Goal: Task Accomplishment & Management: Manage account settings

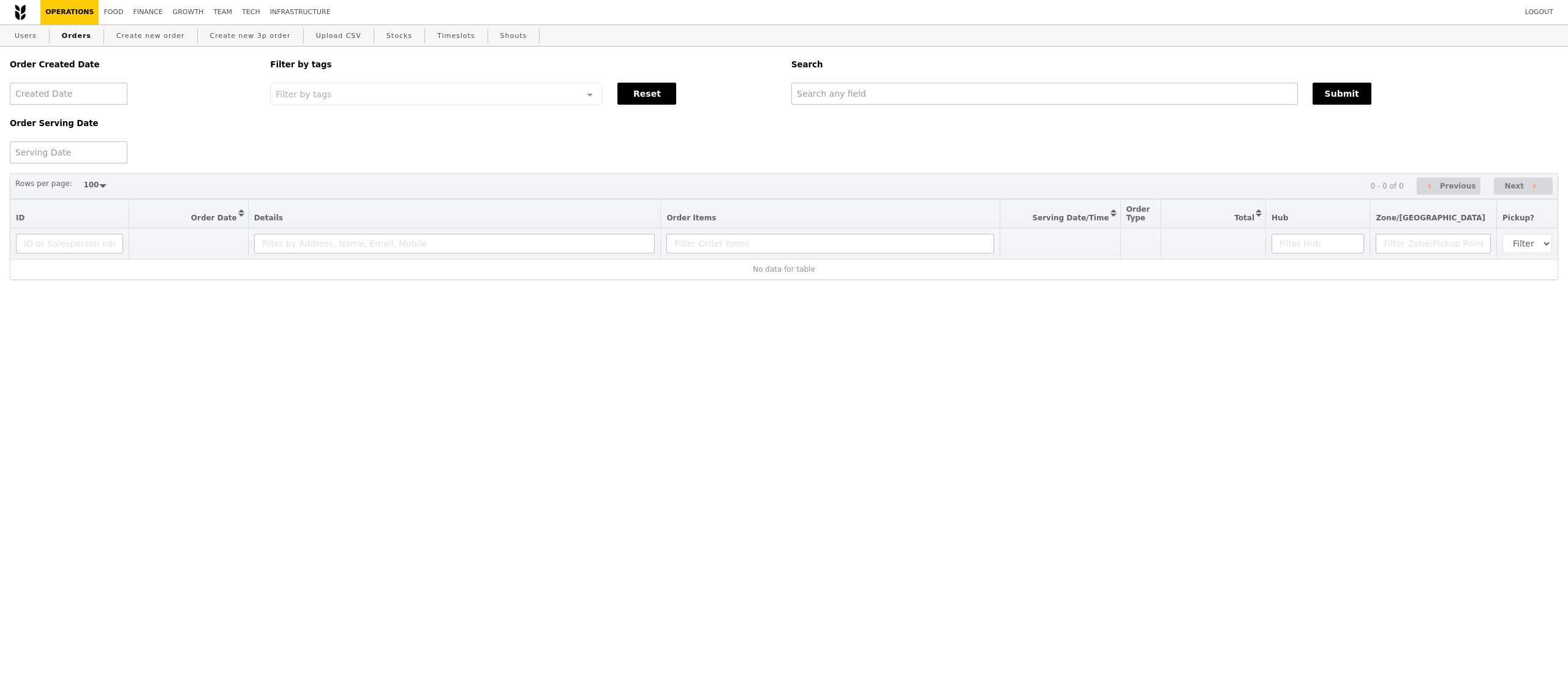
select select "100"
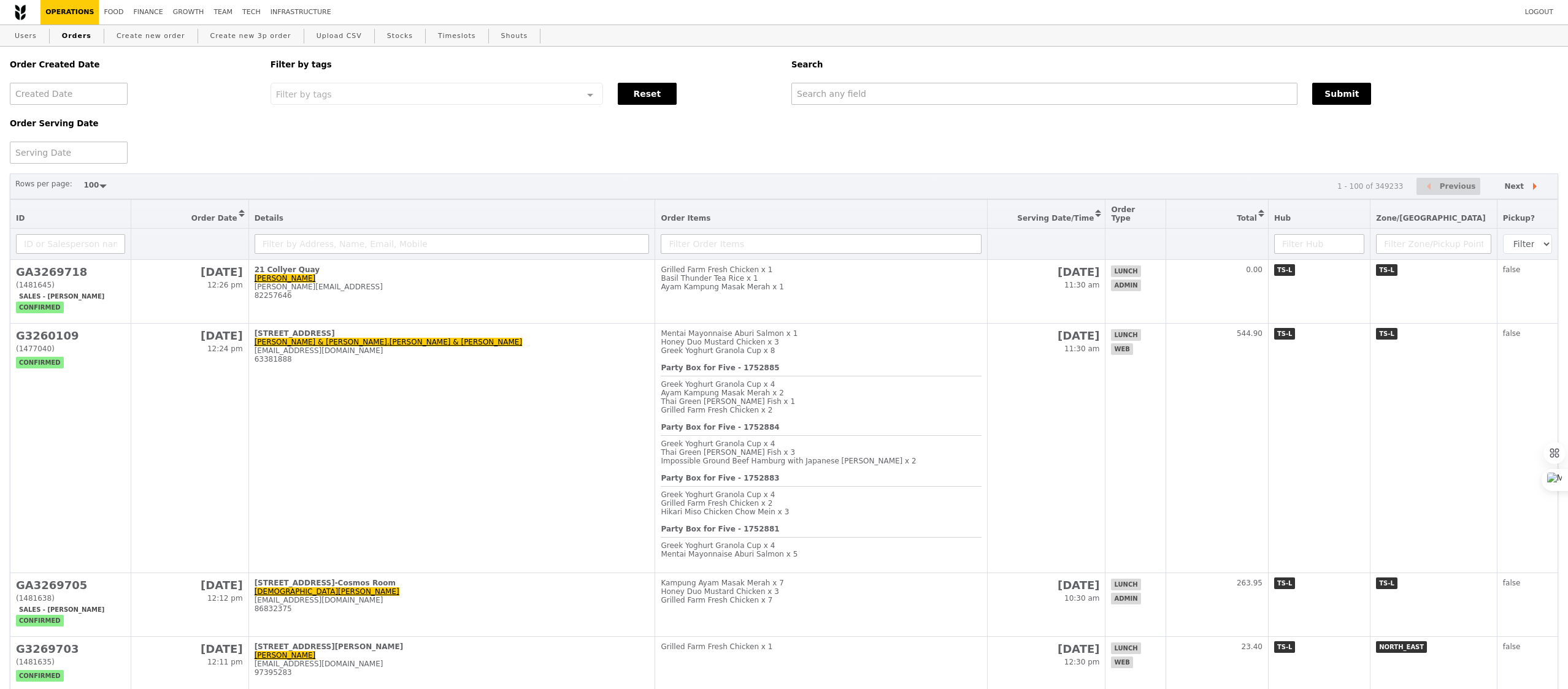
click at [879, 75] on div "Search" at bounding box center [1174, 64] width 782 height 36
drag, startPoint x: 879, startPoint y: 75, endPoint x: 868, endPoint y: 92, distance: 20.2
click at [868, 92] on div "Search Submit" at bounding box center [1174, 75] width 782 height 58
click at [868, 92] on input "text" at bounding box center [1044, 94] width 506 height 22
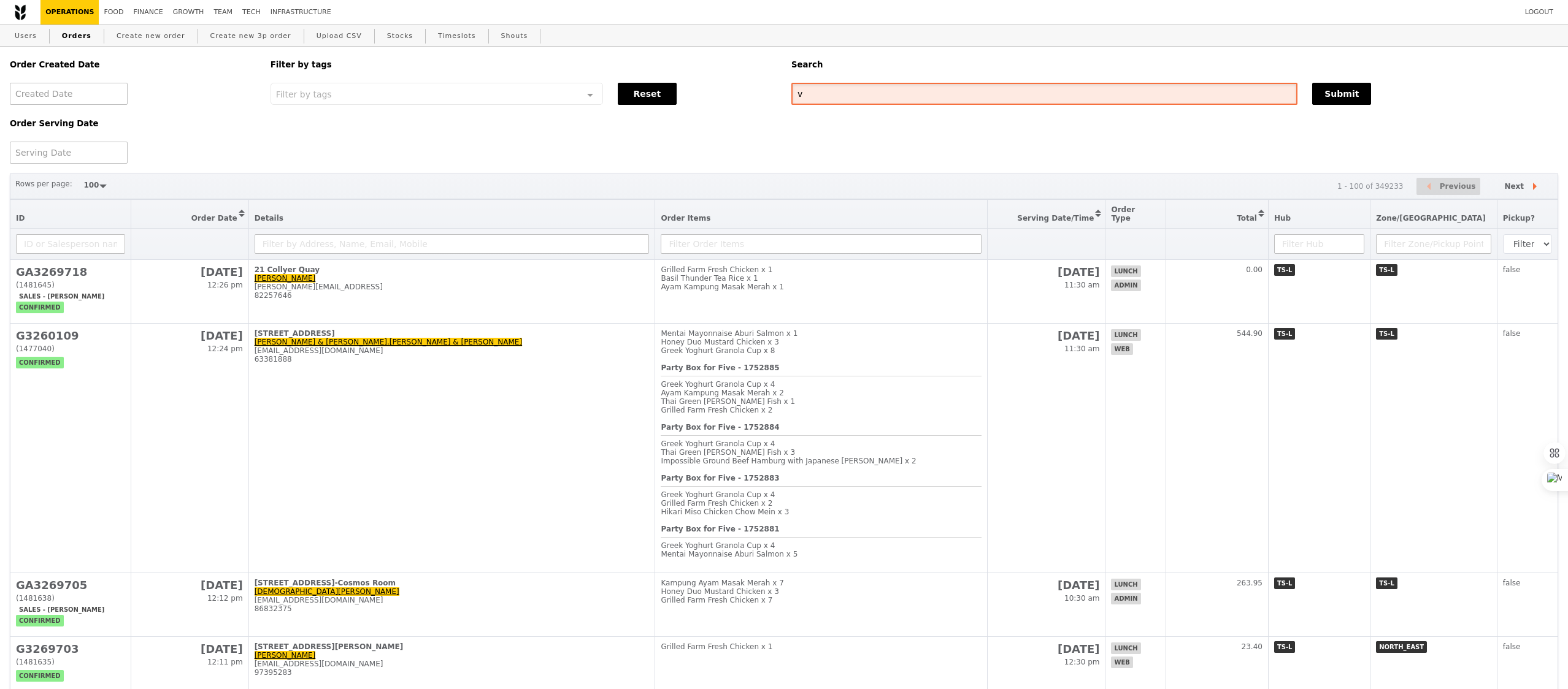
click at [868, 92] on input "v" at bounding box center [1044, 94] width 506 height 22
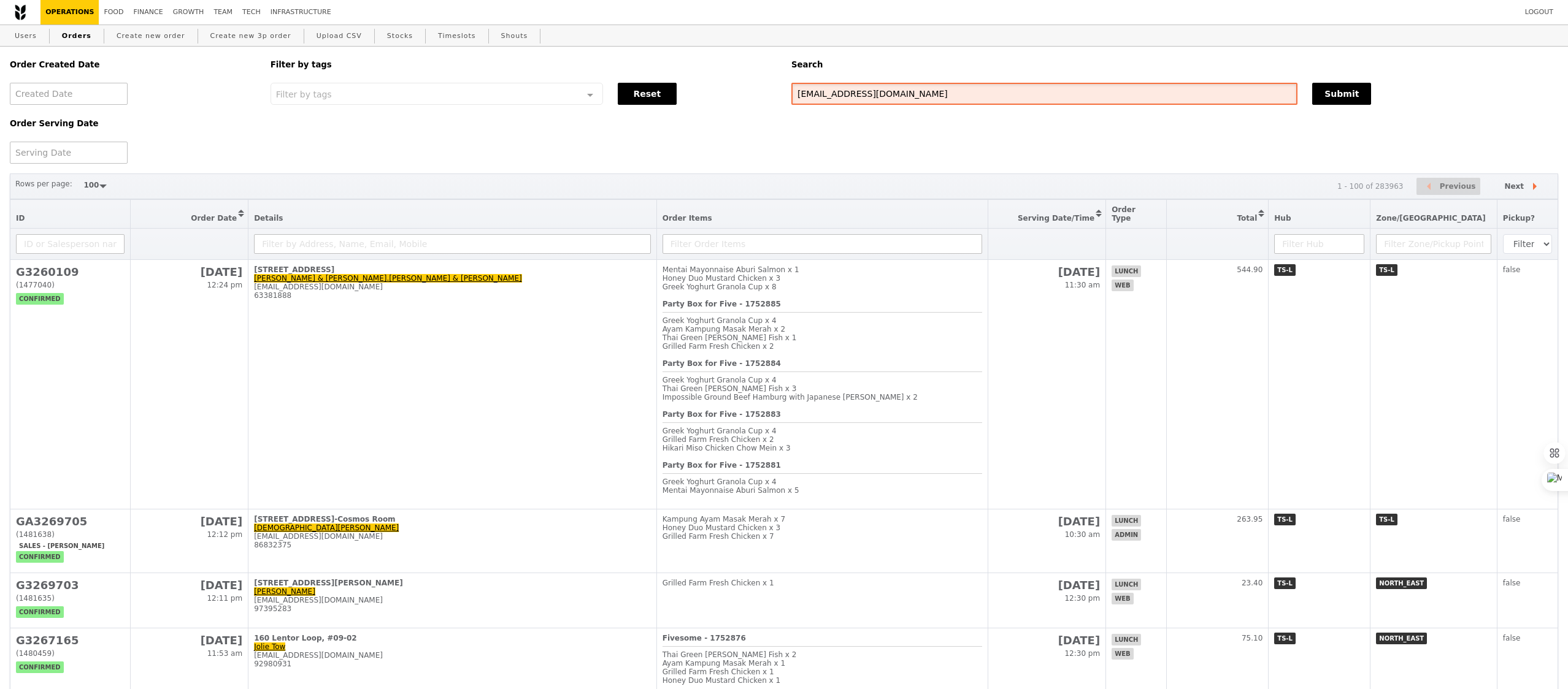
click at [855, 91] on input "vwai.yan.thein@sap.com" at bounding box center [1044, 94] width 506 height 22
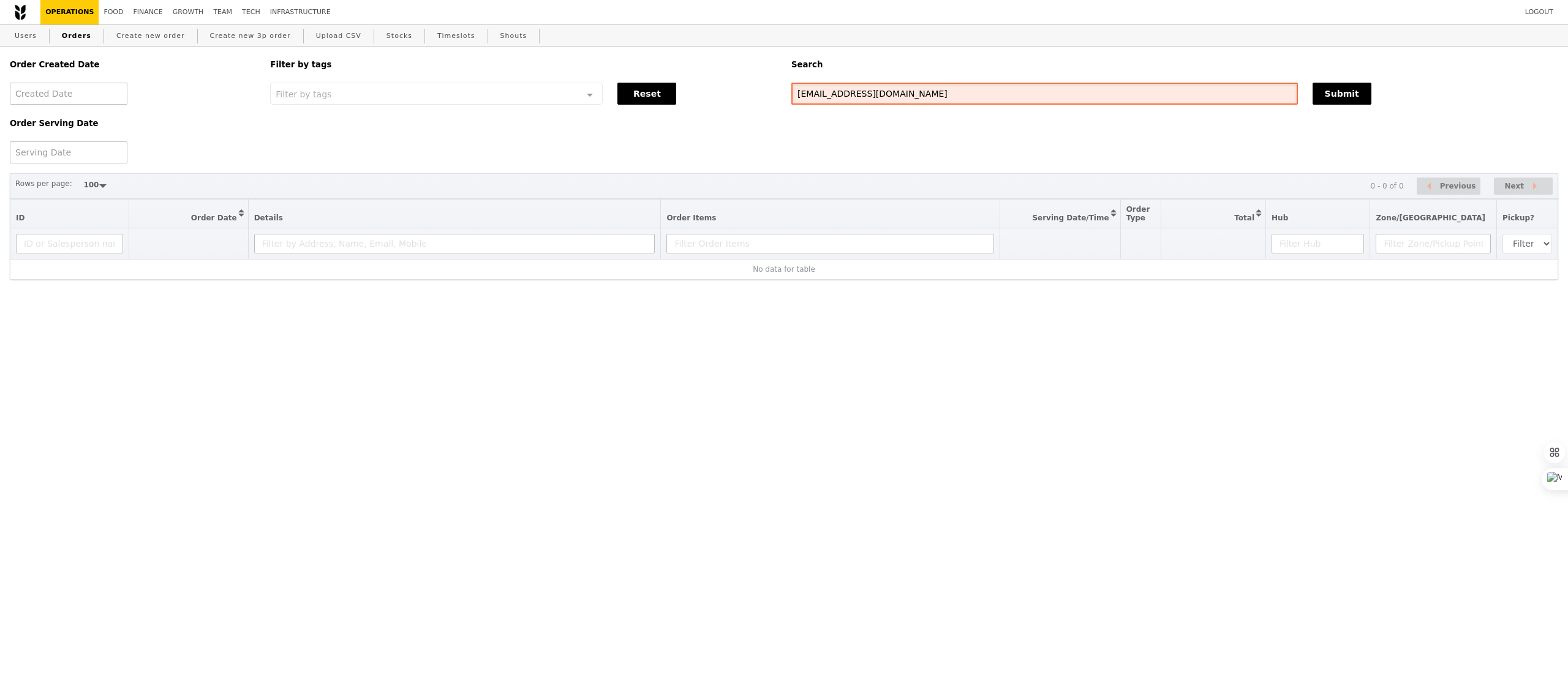
click at [853, 91] on input "vwai.yan.thein@sap.com" at bounding box center [1044, 94] width 507 height 22
type input "[EMAIL_ADDRESS][DOMAIN_NAME]"
click at [22, 35] on link "Users" at bounding box center [25, 36] width 32 height 22
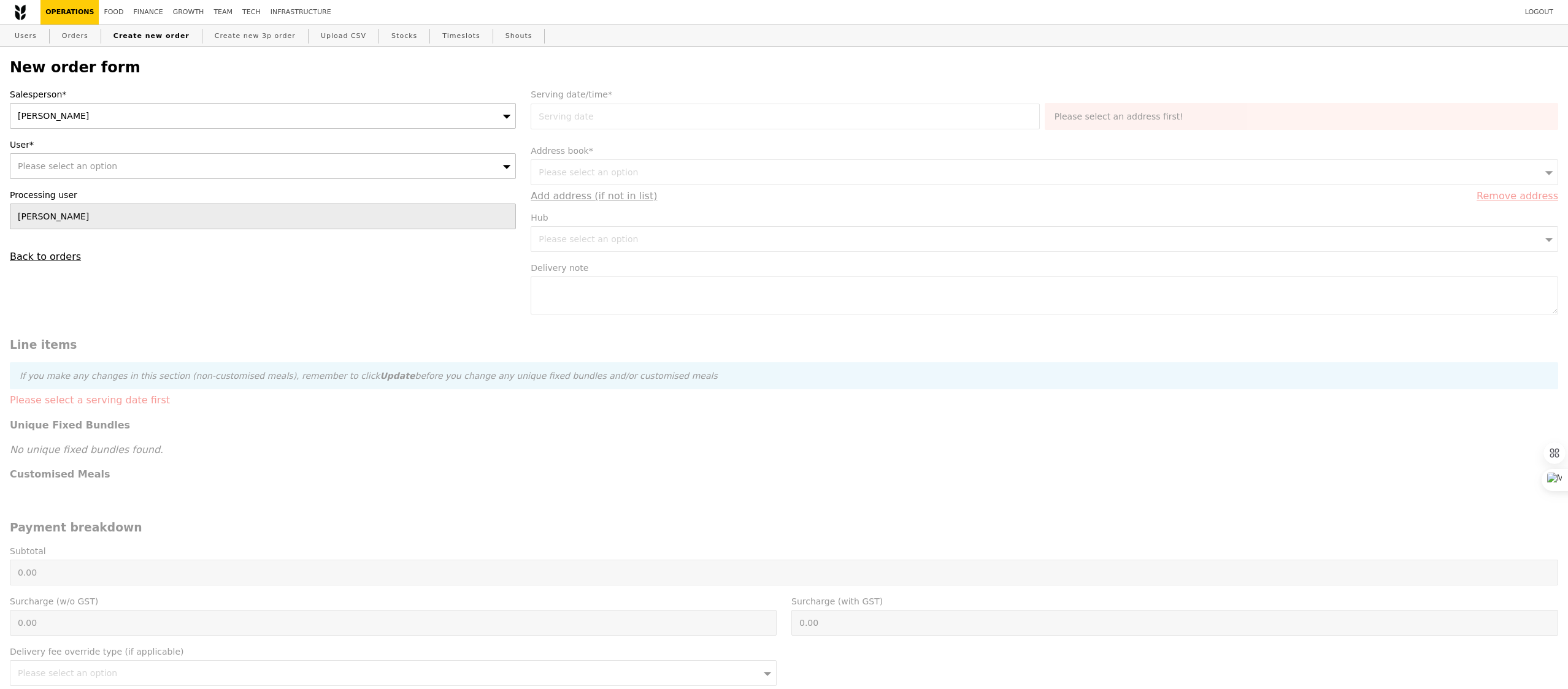
click at [194, 161] on div "Please select an option" at bounding box center [262, 166] width 506 height 26
click at [70, 173] on input "User*" at bounding box center [262, 166] width 505 height 25
type input "[EMAIL_ADDRESS][DOMAIN_NAME]"
type input "Confirm"
type input "[EMAIL_ADDRESS][DOMAIN_NAME]"
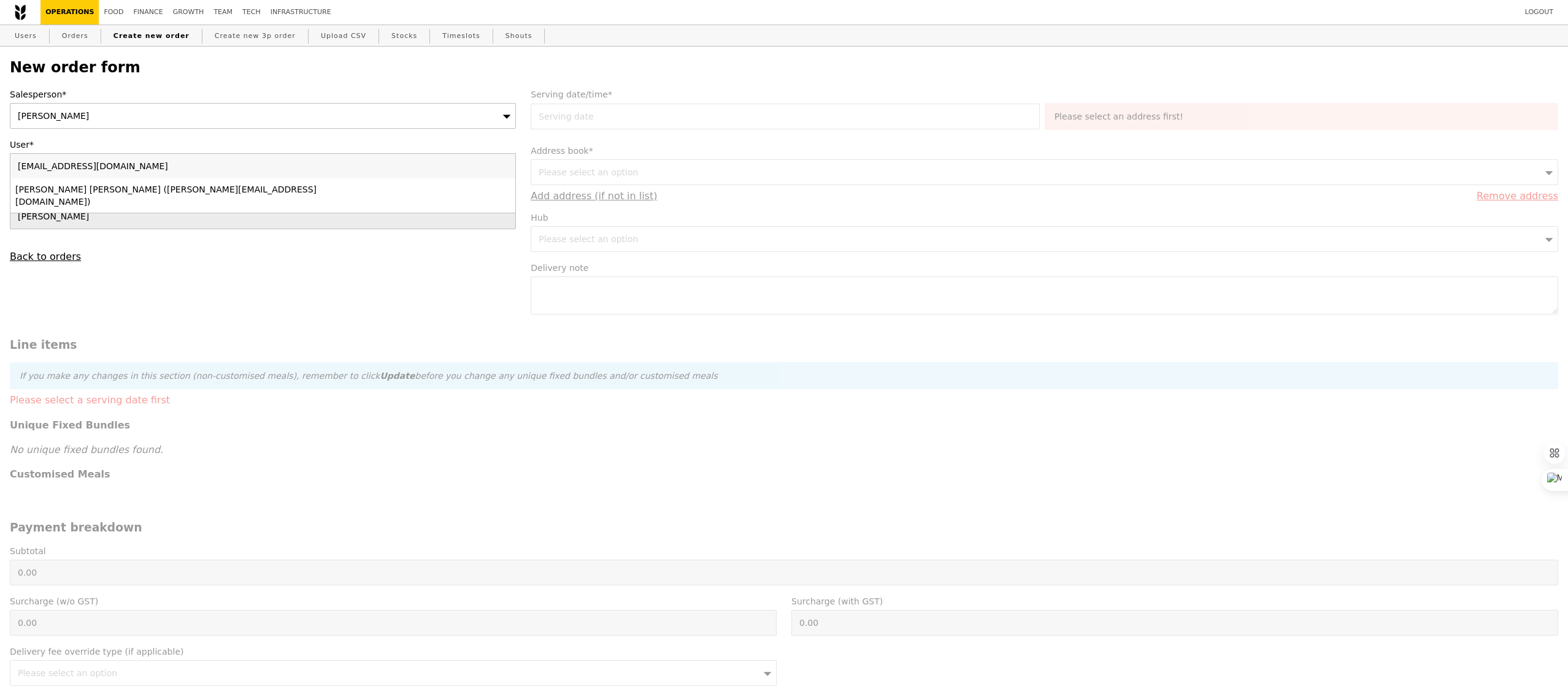
click at [67, 189] on div "[PERSON_NAME] [PERSON_NAME] ([PERSON_NAME][EMAIL_ADDRESS][DOMAIN_NAME])" at bounding box center [201, 195] width 371 height 25
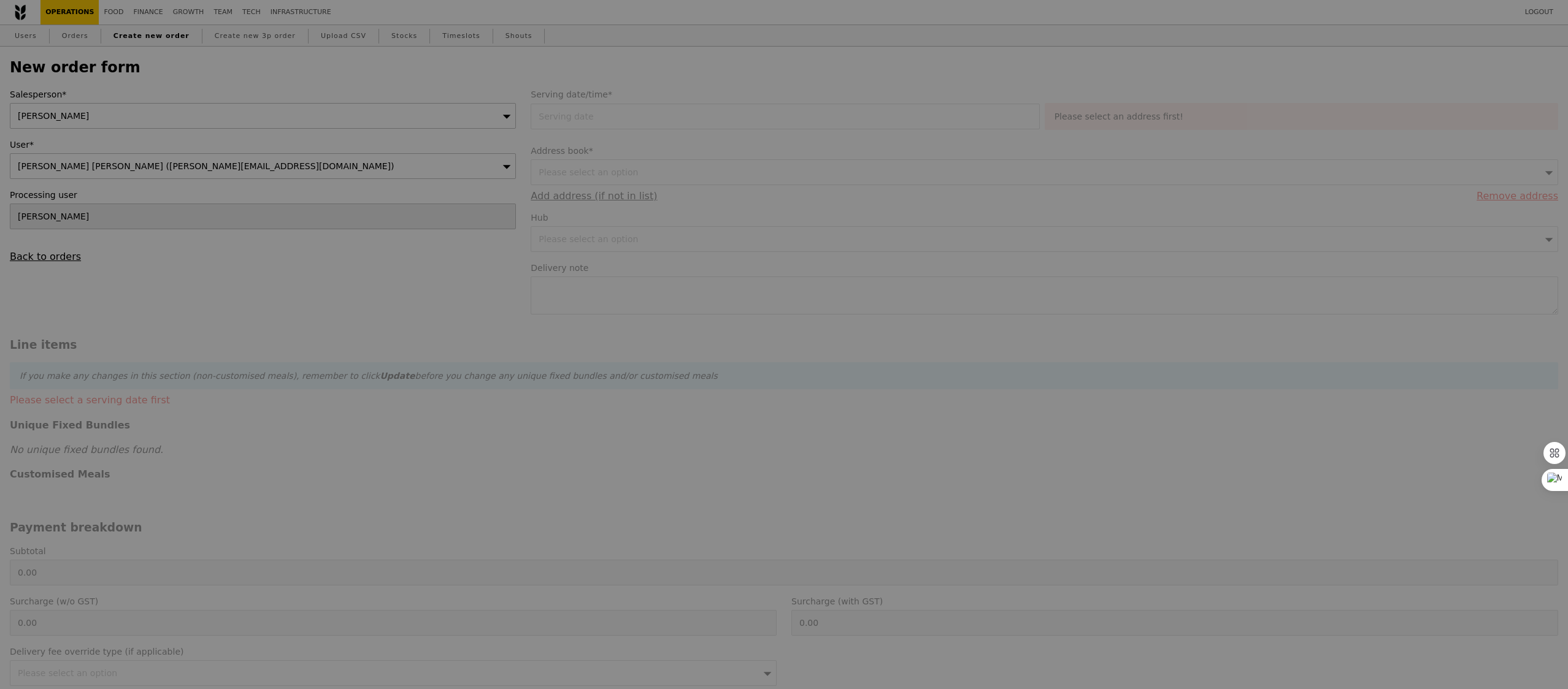
type input "Confirm"
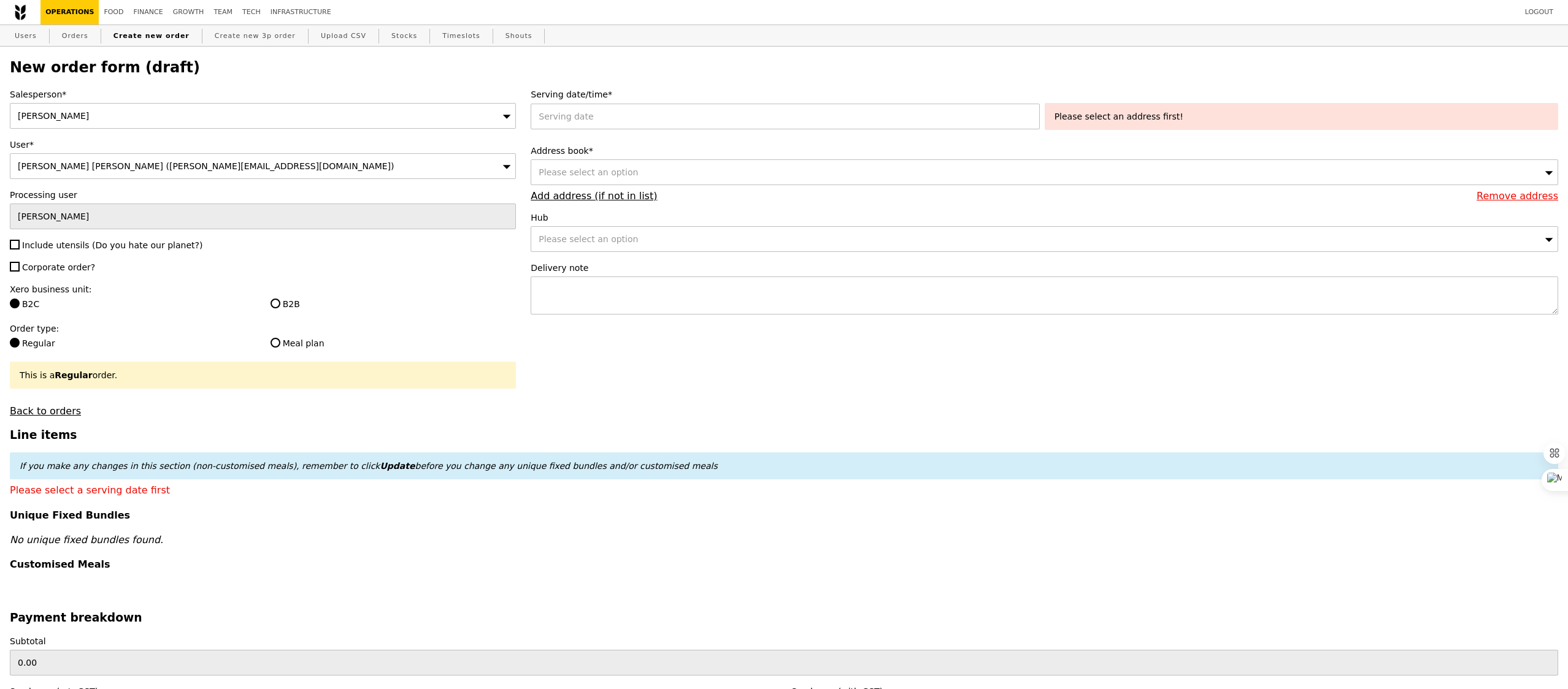
click at [70, 250] on span "Include utensils (Do you hate our planet?)" at bounding box center [112, 244] width 180 height 9
click at [20, 249] on input "Include utensils (Do you hate our planet?)" at bounding box center [14, 244] width 9 height 9
checkbox input "true"
type input "Confirm"
click at [63, 277] on div "Salesperson* [PERSON_NAME] User* [PERSON_NAME] [PERSON_NAME] ([PERSON_NAME][EMA…" at bounding box center [262, 253] width 520 height 329
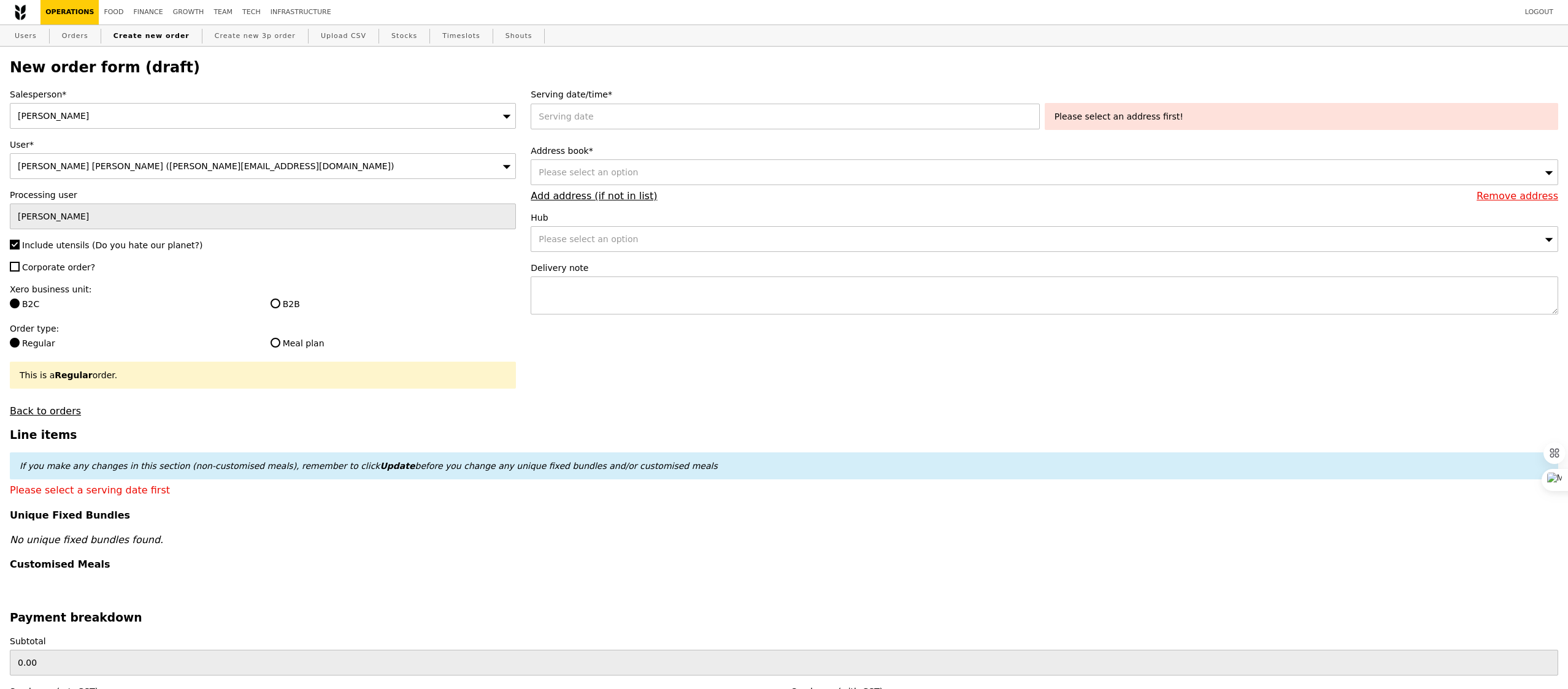
click at [62, 273] on label "Corporate order?" at bounding box center [262, 267] width 506 height 12
click at [20, 272] on input "Corporate order?" at bounding box center [14, 267] width 9 height 9
checkbox input "true"
drag, startPoint x: 62, startPoint y: 273, endPoint x: 281, endPoint y: 314, distance: 222.8
click at [281, 314] on div "Salesperson* [PERSON_NAME] User* [PERSON_NAME] [PERSON_NAME] ([PERSON_NAME][EMA…" at bounding box center [262, 253] width 520 height 329
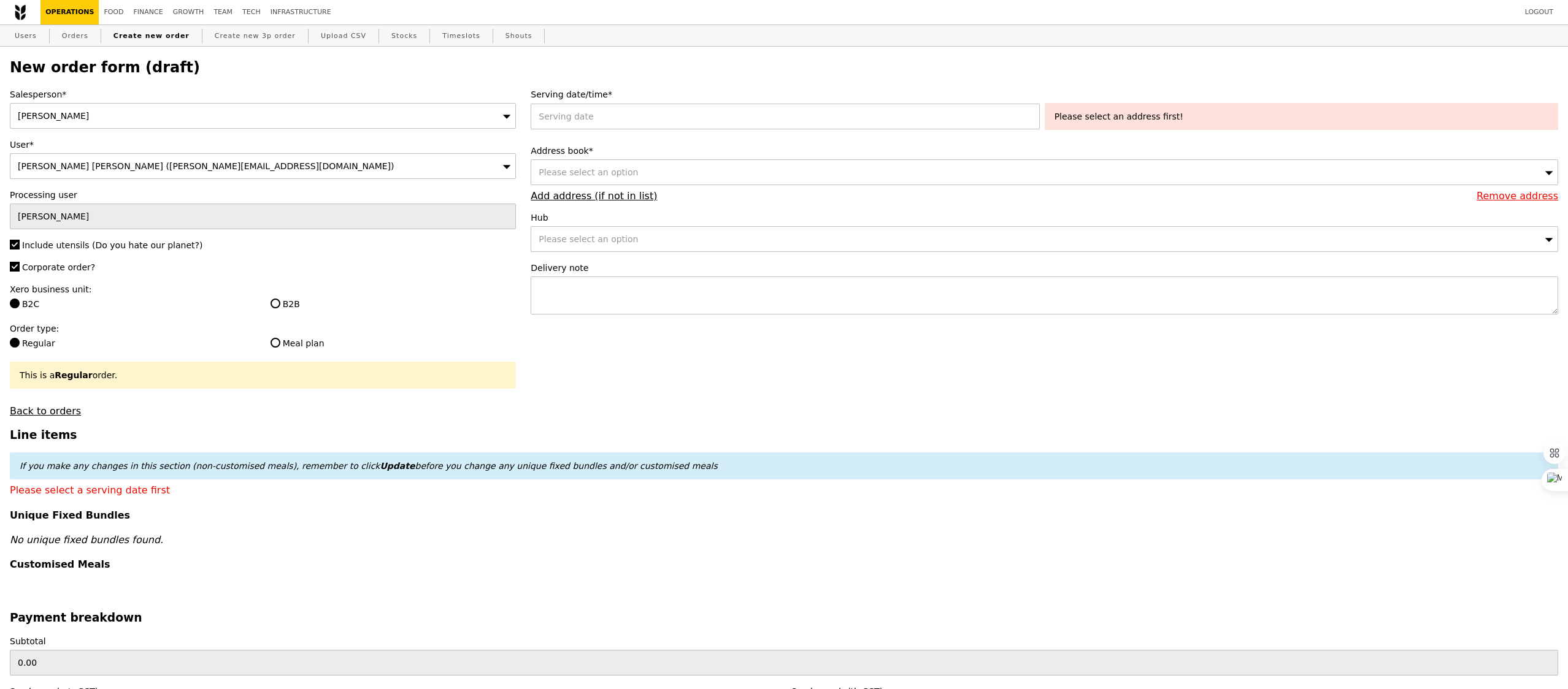
click at [291, 302] on label "B2B" at bounding box center [394, 304] width 246 height 12
click at [280, 302] on input "B2B" at bounding box center [275, 303] width 9 height 9
radio input "true"
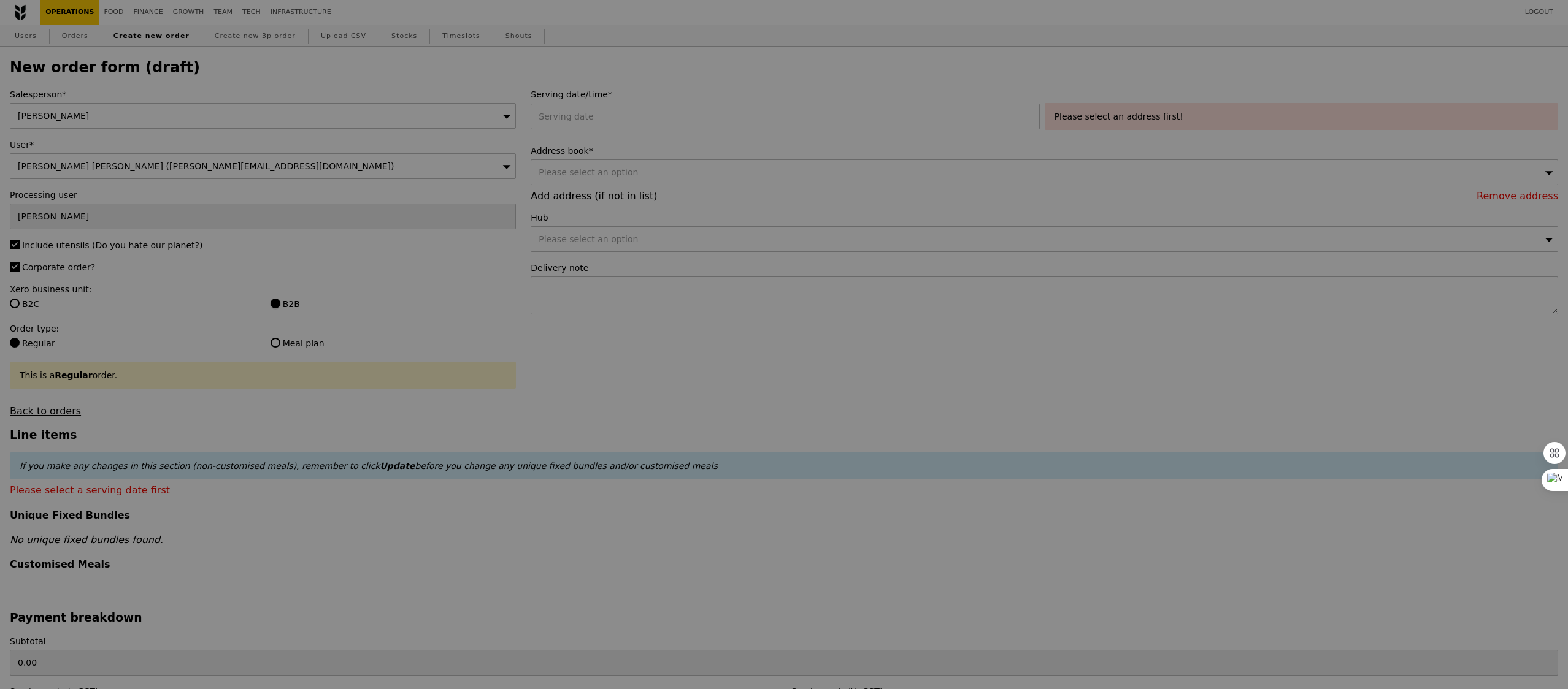
type input "Confirm"
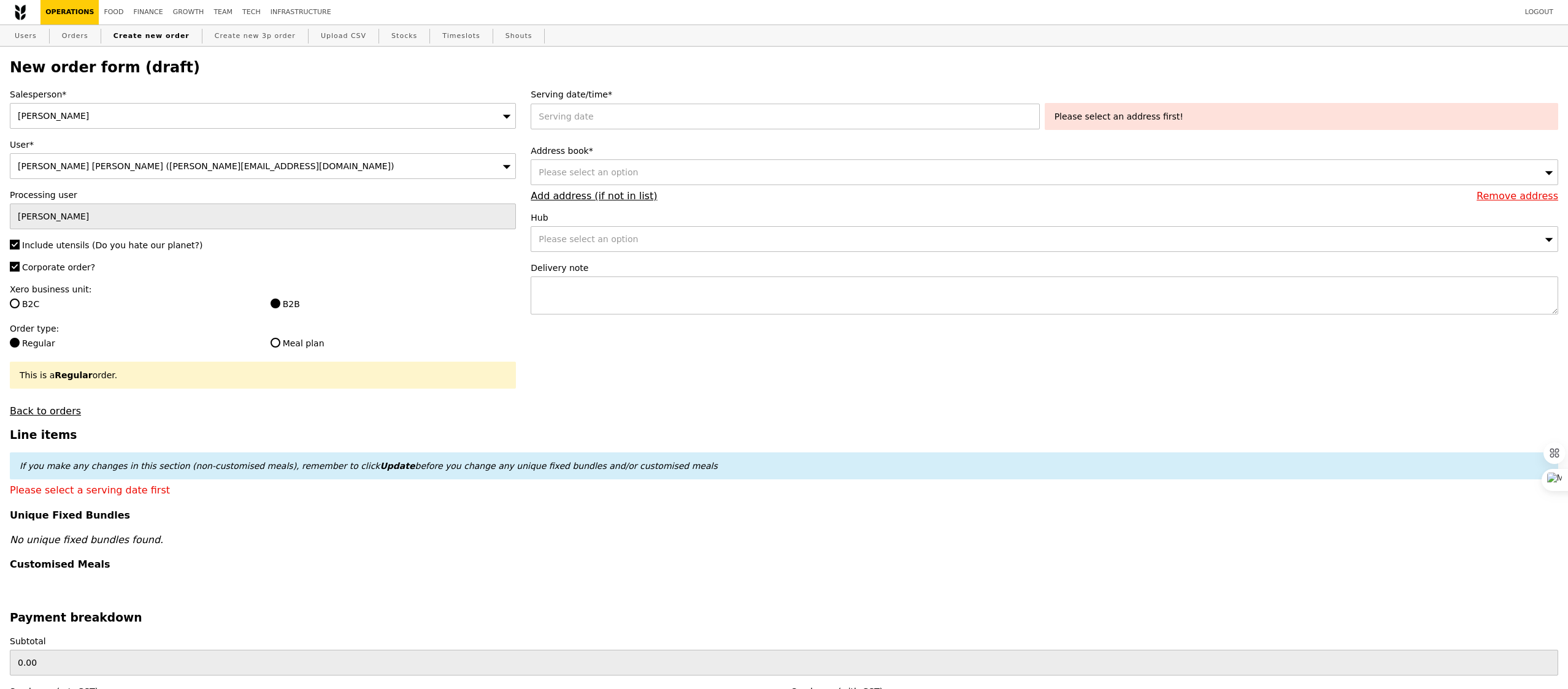
click at [631, 143] on div "Serving date/time* Please select an address first! Address book* Please select …" at bounding box center [1044, 207] width 1042 height 238
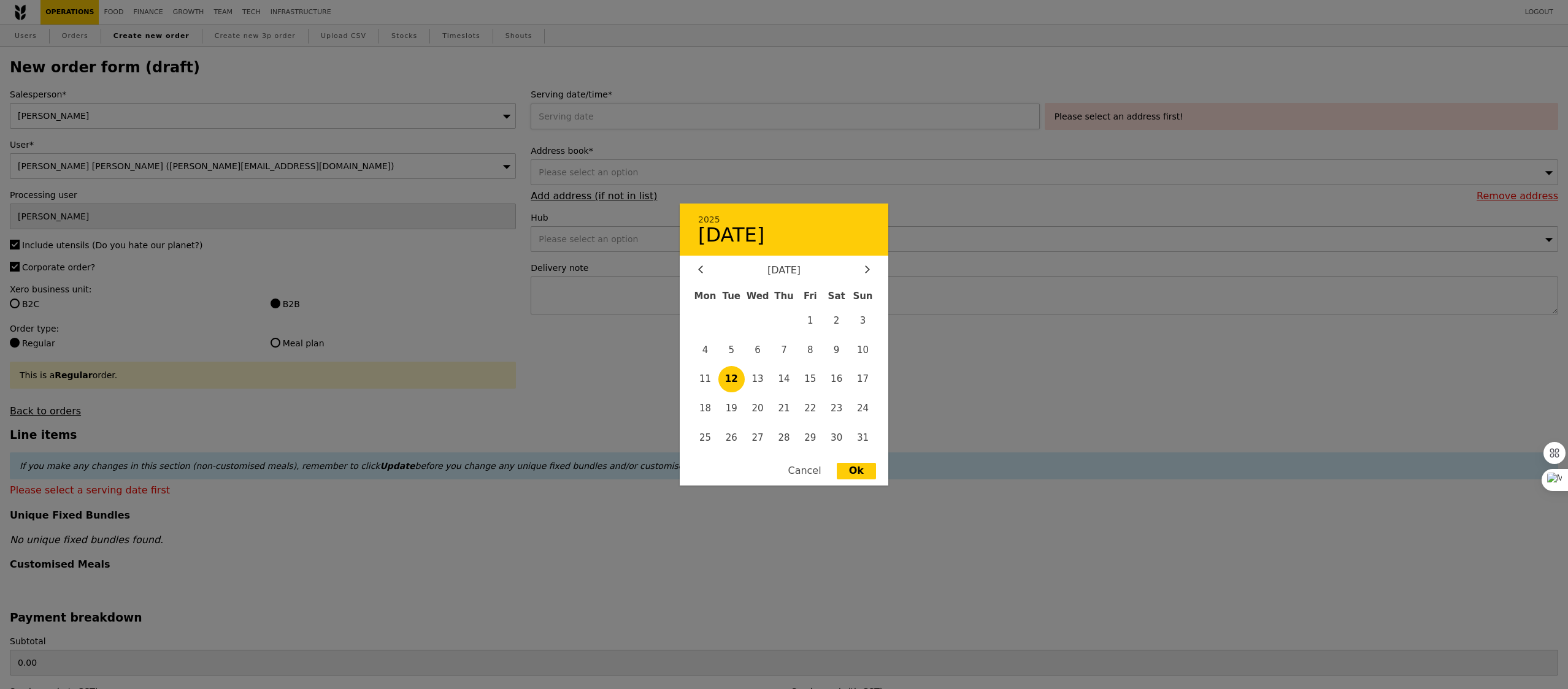
click at [616, 113] on div "2025 [DATE] [DATE] Mon Tue Wed Thu Fri Sat Sun 1 2 3 4 5 6 7 8 9 10 11 12 13 14…" at bounding box center [787, 117] width 514 height 26
click at [808, 384] on span "15" at bounding box center [809, 379] width 27 height 27
type input "[DATE]"
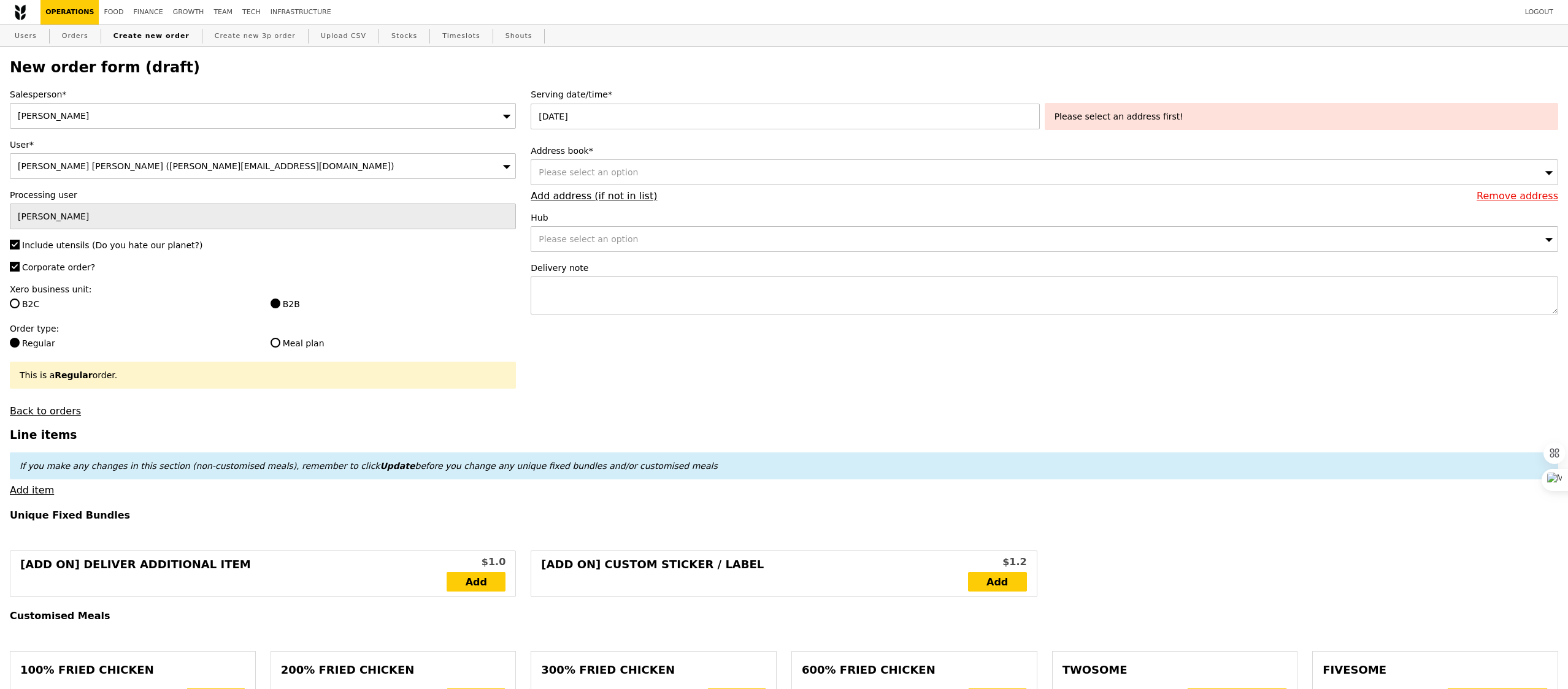
click at [721, 173] on div "Please select an option" at bounding box center [1044, 172] width 1027 height 26
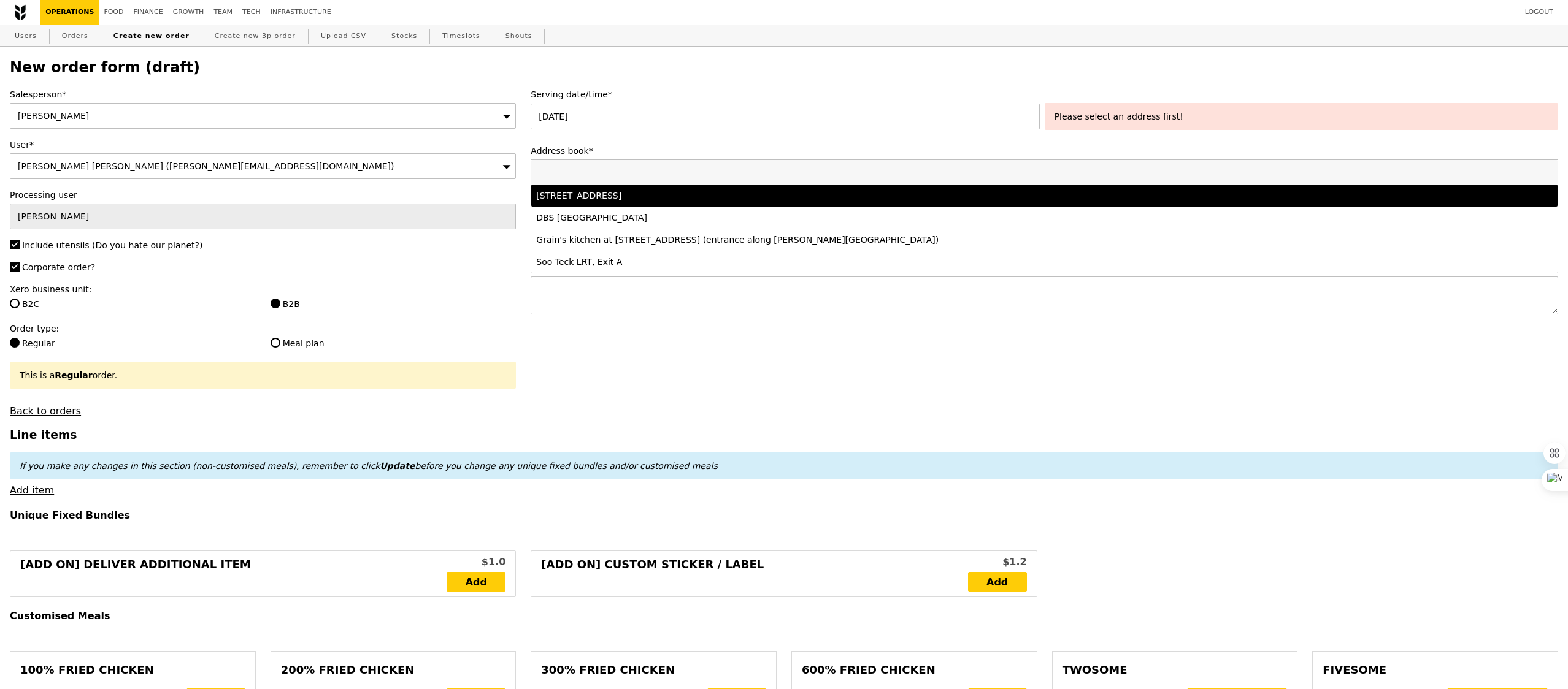
click at [686, 199] on div "[STREET_ADDRESS]" at bounding box center [916, 195] width 762 height 12
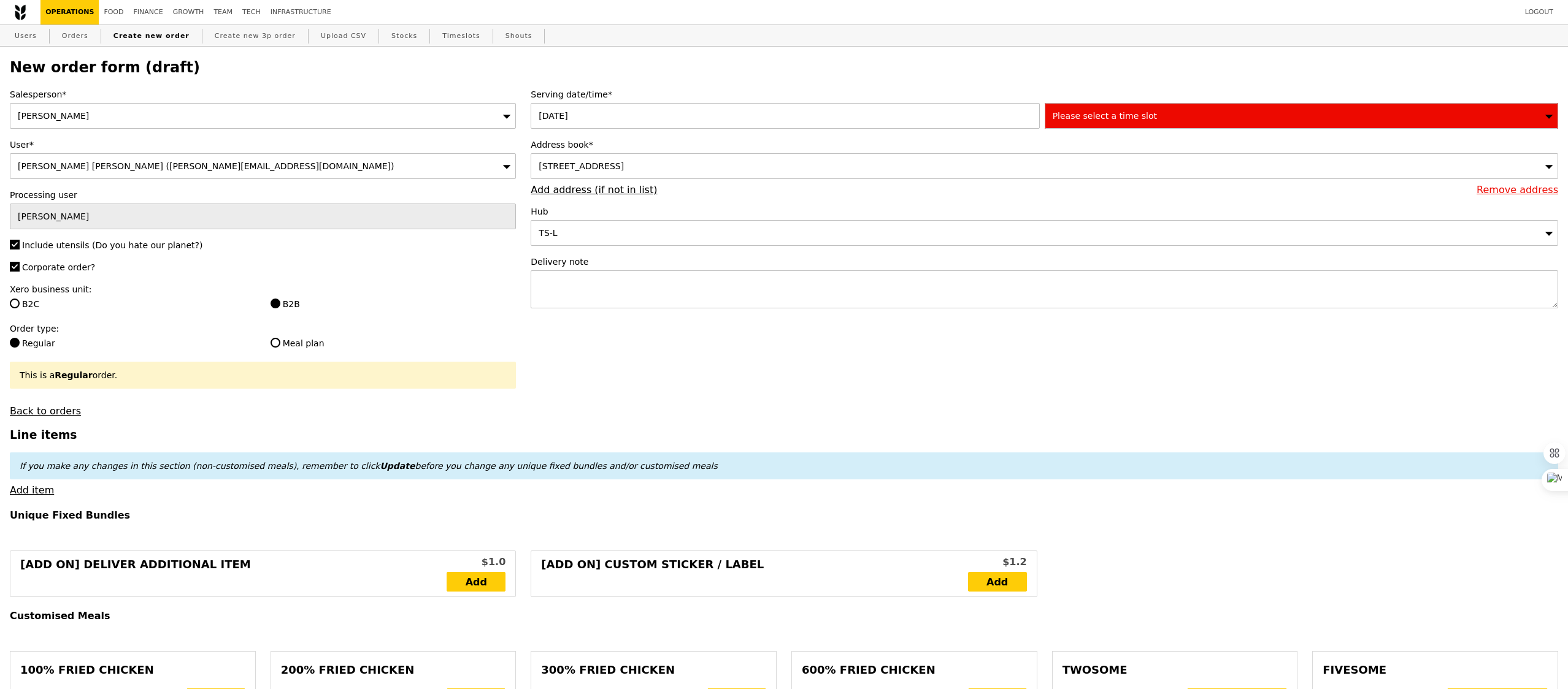
click at [1081, 123] on div "Please select a time slot" at bounding box center [1301, 116] width 514 height 26
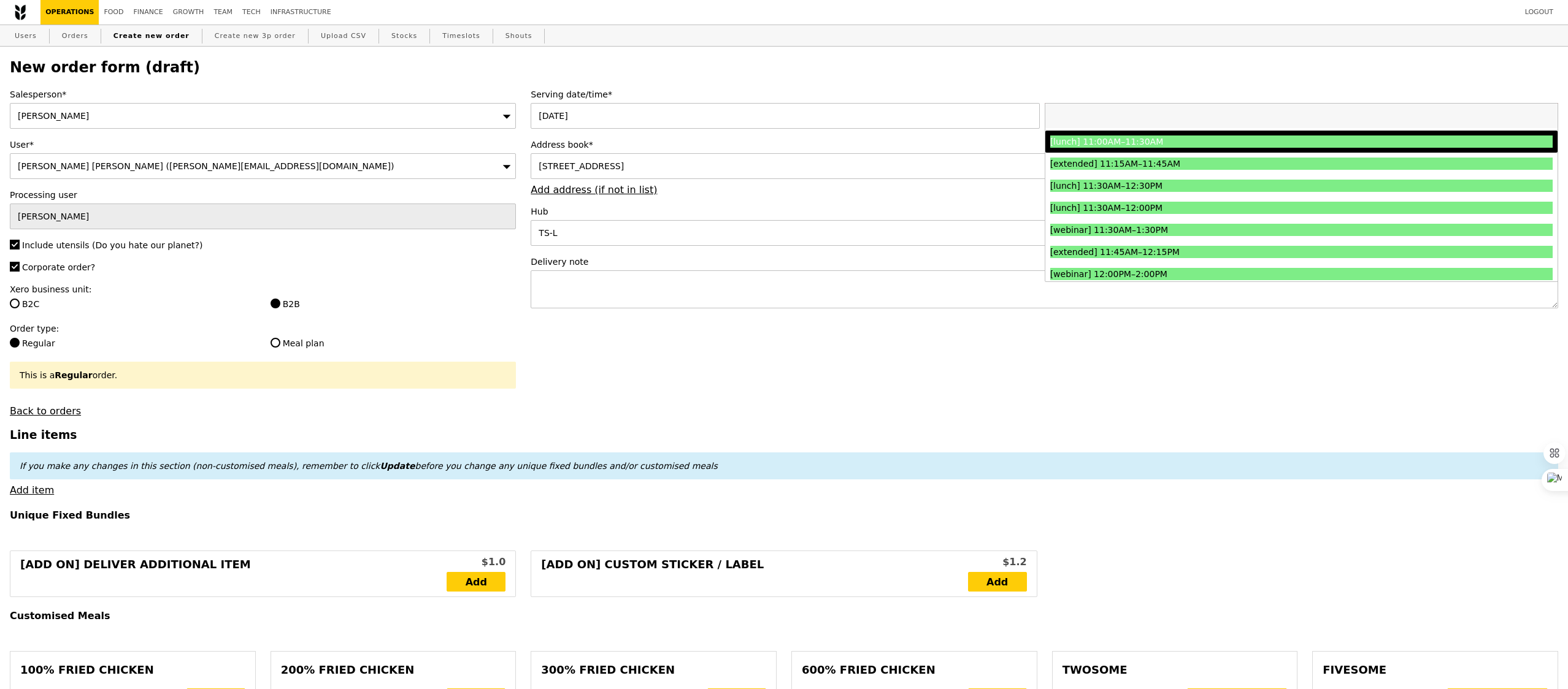
scroll to position [413, 0]
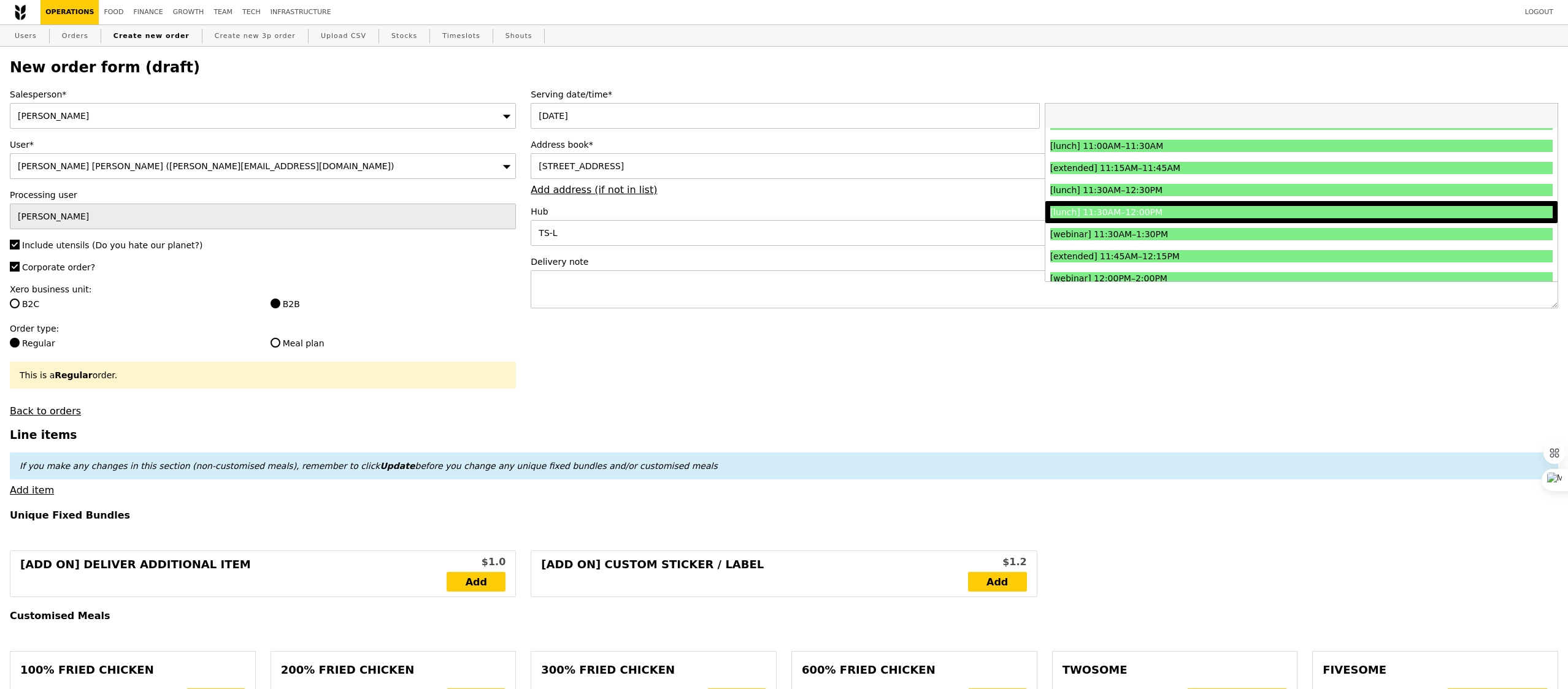
click at [1167, 217] on div "[lunch] 11:30AM–12:00PM" at bounding box center [1238, 212] width 376 height 12
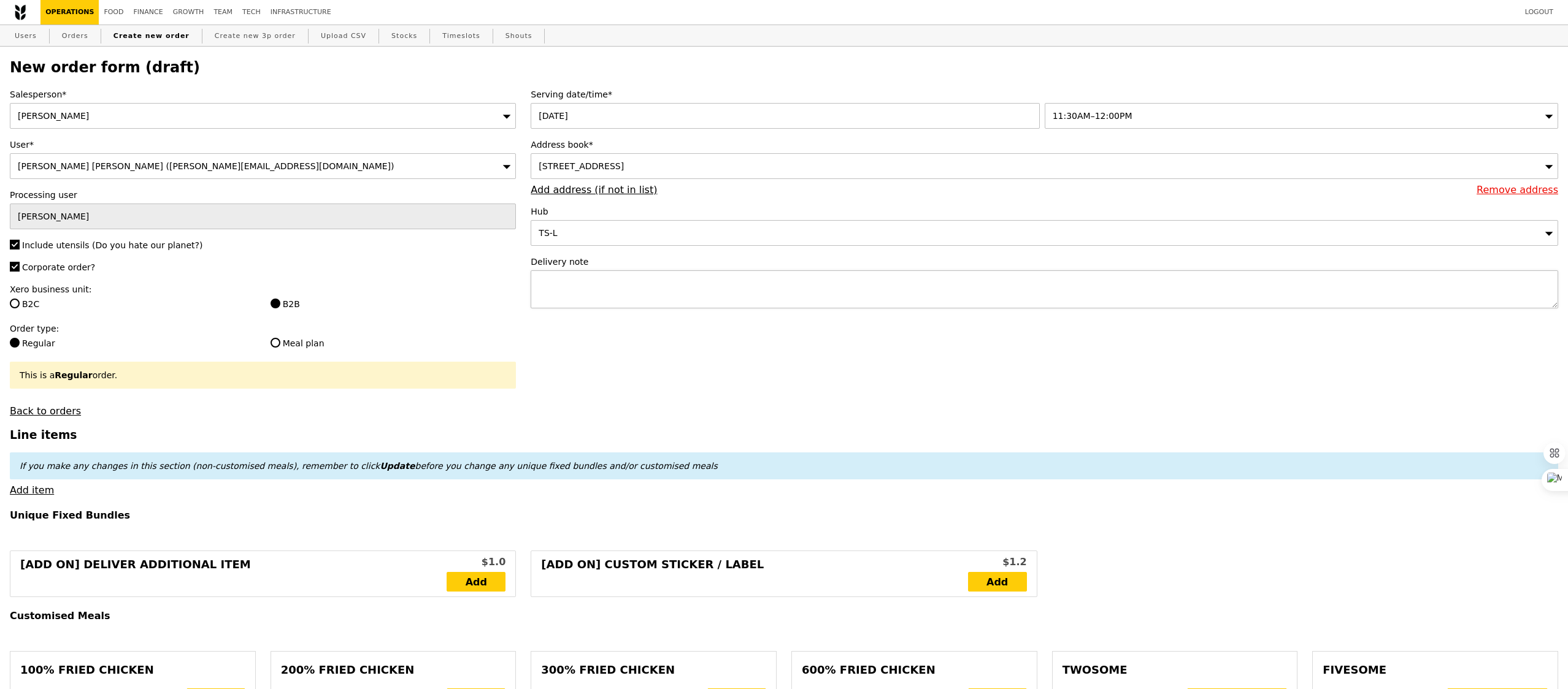
type input "Confirm"
click at [701, 281] on textarea at bounding box center [1044, 290] width 1027 height 38
type textarea "Please contact host upon arrival:"
type input "Confirm"
paste textarea "86524980 & 96622139"
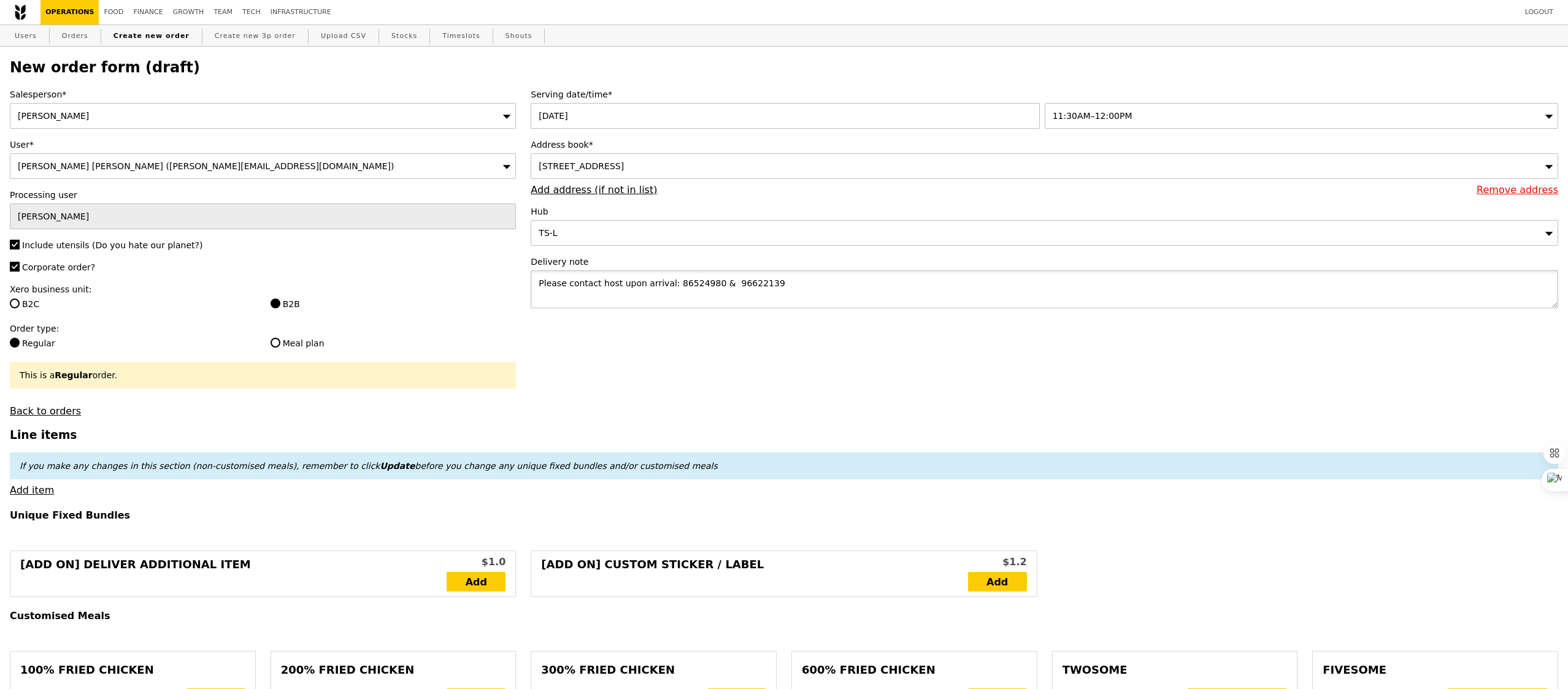
click at [730, 286] on textarea "Please contact host upon arrival: 86524980 & 96622139" at bounding box center [1044, 290] width 1027 height 38
click at [728, 302] on textarea "Please contact host upon arrival: 86524980 & 96622139" at bounding box center [1044, 290] width 1027 height 38
type textarea "Please contact host upon arrival: 86524980 & 96622139 Deliver to"
type input "Confirm"
paste textarea "[STREET_ADDRESS]"
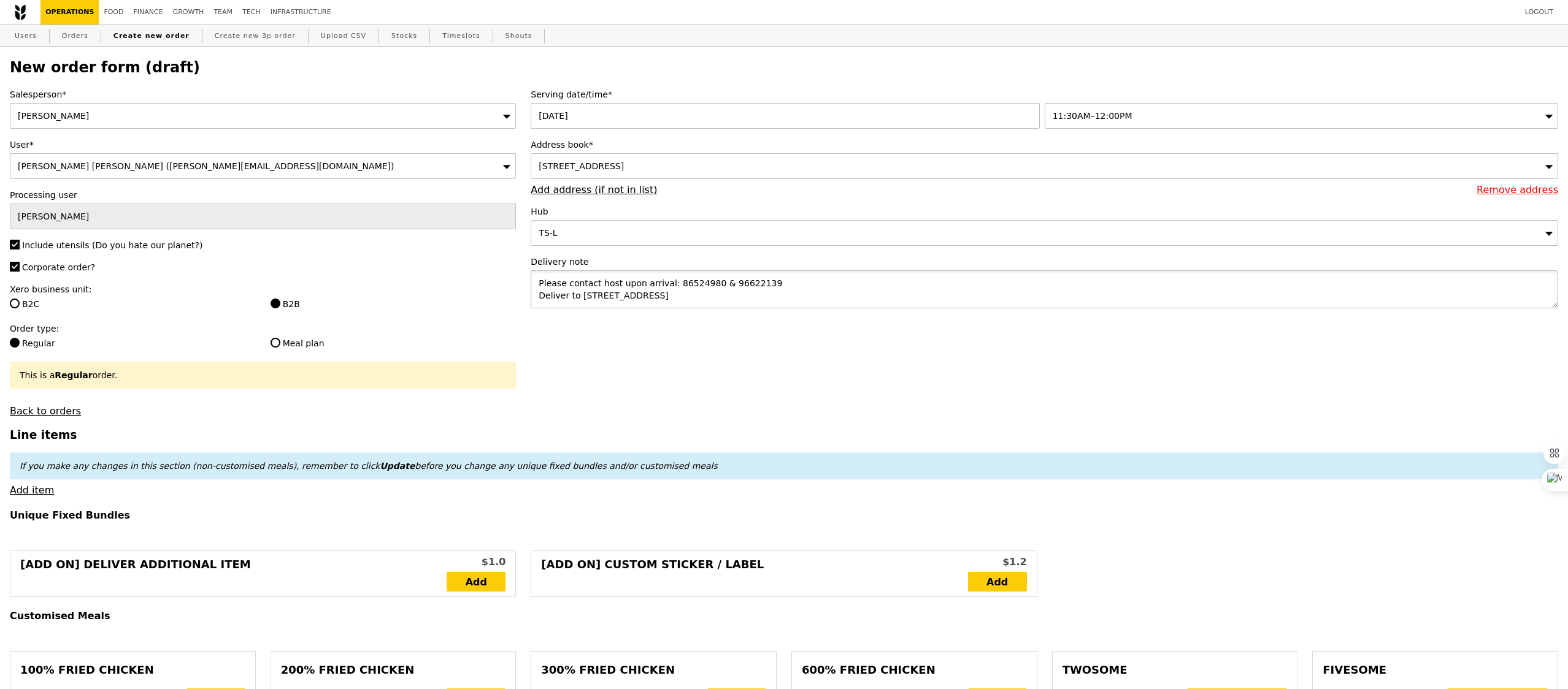
drag, startPoint x: 706, startPoint y: 298, endPoint x: 733, endPoint y: 298, distance: 27.0
click at [733, 298] on textarea "Please contact host upon arrival: 86524980 & 96622139 Deliver to [STREET_ADDRES…" at bounding box center [1044, 290] width 1027 height 38
type textarea "Please contact host upon arrival: 86524980 & 96622139 Deliver to [STREET_ADDRES…"
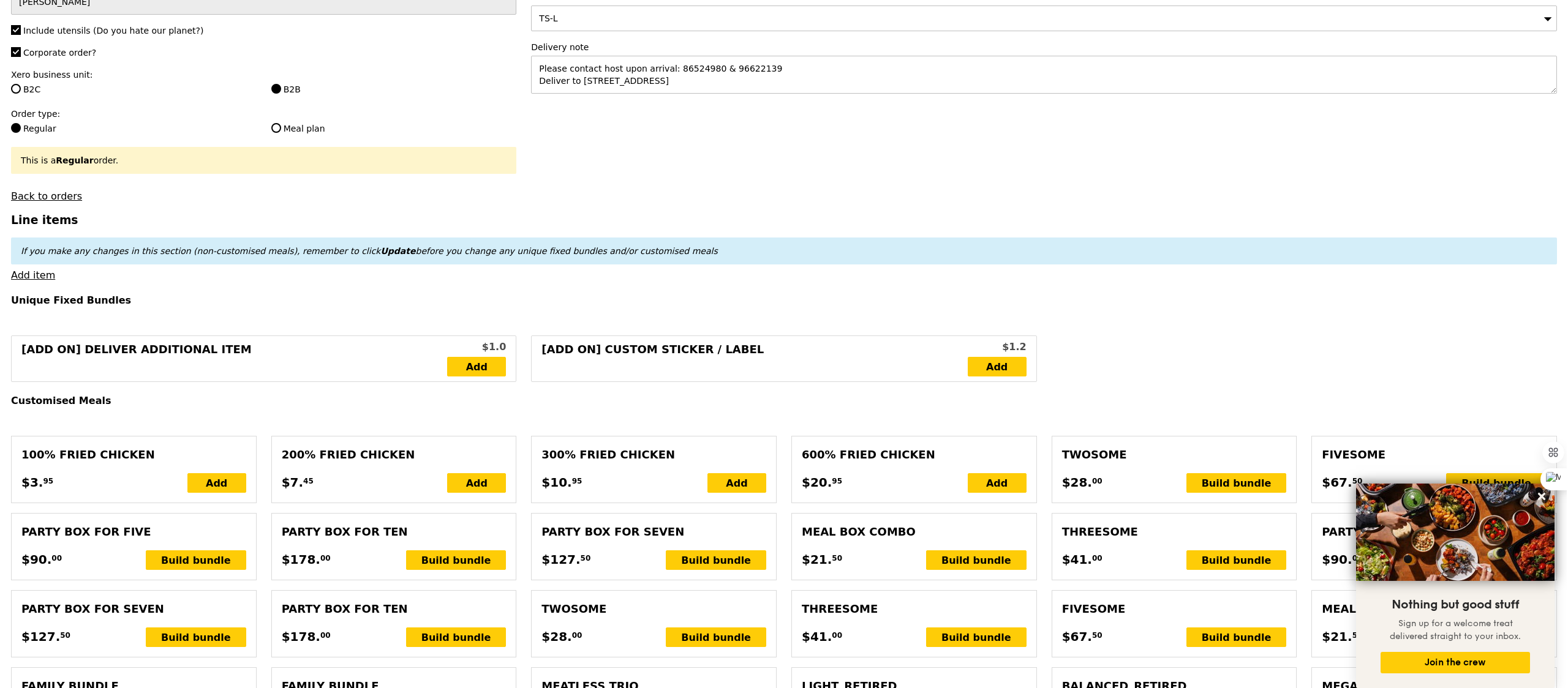
scroll to position [418, 0]
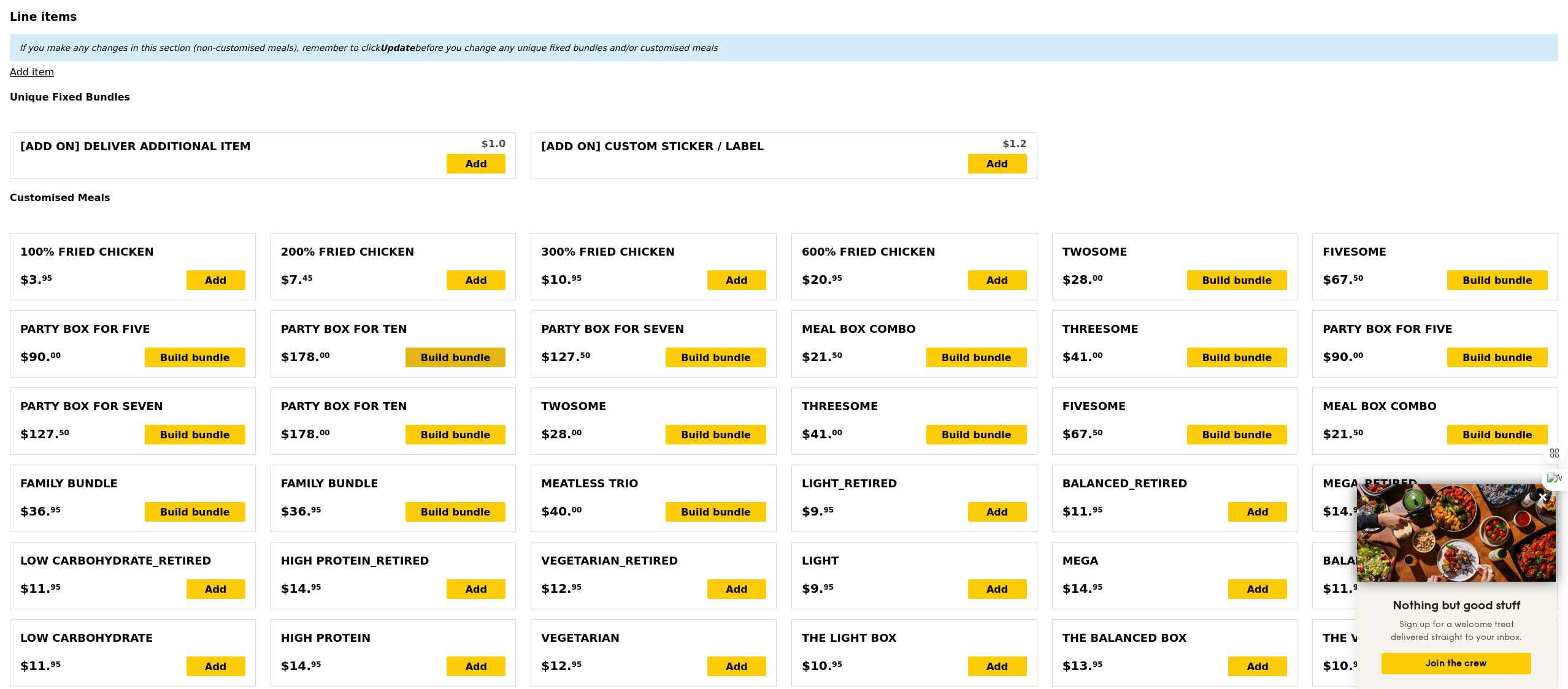
click at [452, 365] on div "Build bundle" at bounding box center [455, 357] width 100 height 20
click at [449, 436] on div "Build bundle" at bounding box center [455, 434] width 100 height 20
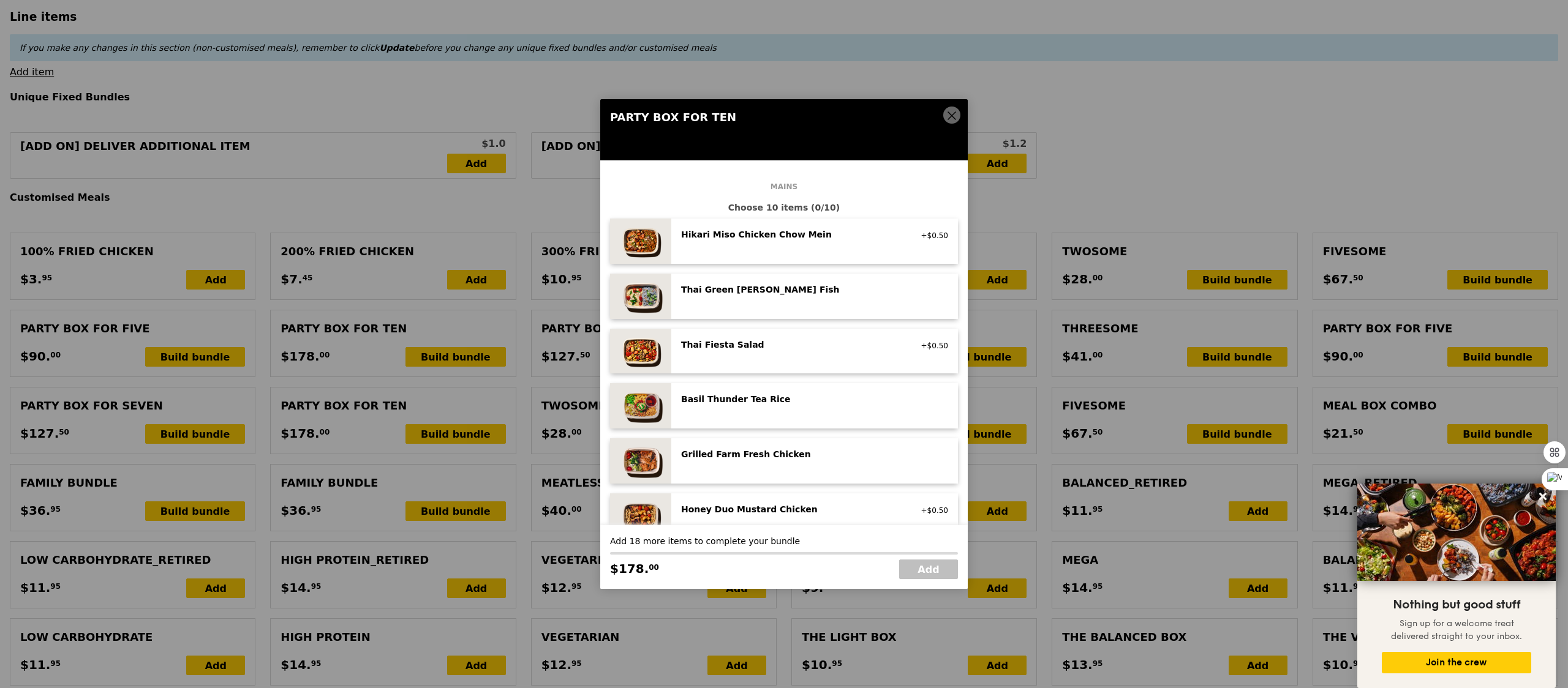
click at [852, 464] on div "Grilled Farm Fresh Chicken high protein, contains allium, dairy, nuts, soy" at bounding box center [815, 461] width 267 height 26
click at [852, 464] on div "Grilled Farm Fresh Chicken high protein, contains allium, dairy, nuts, soy Remo…" at bounding box center [815, 461] width 267 height 26
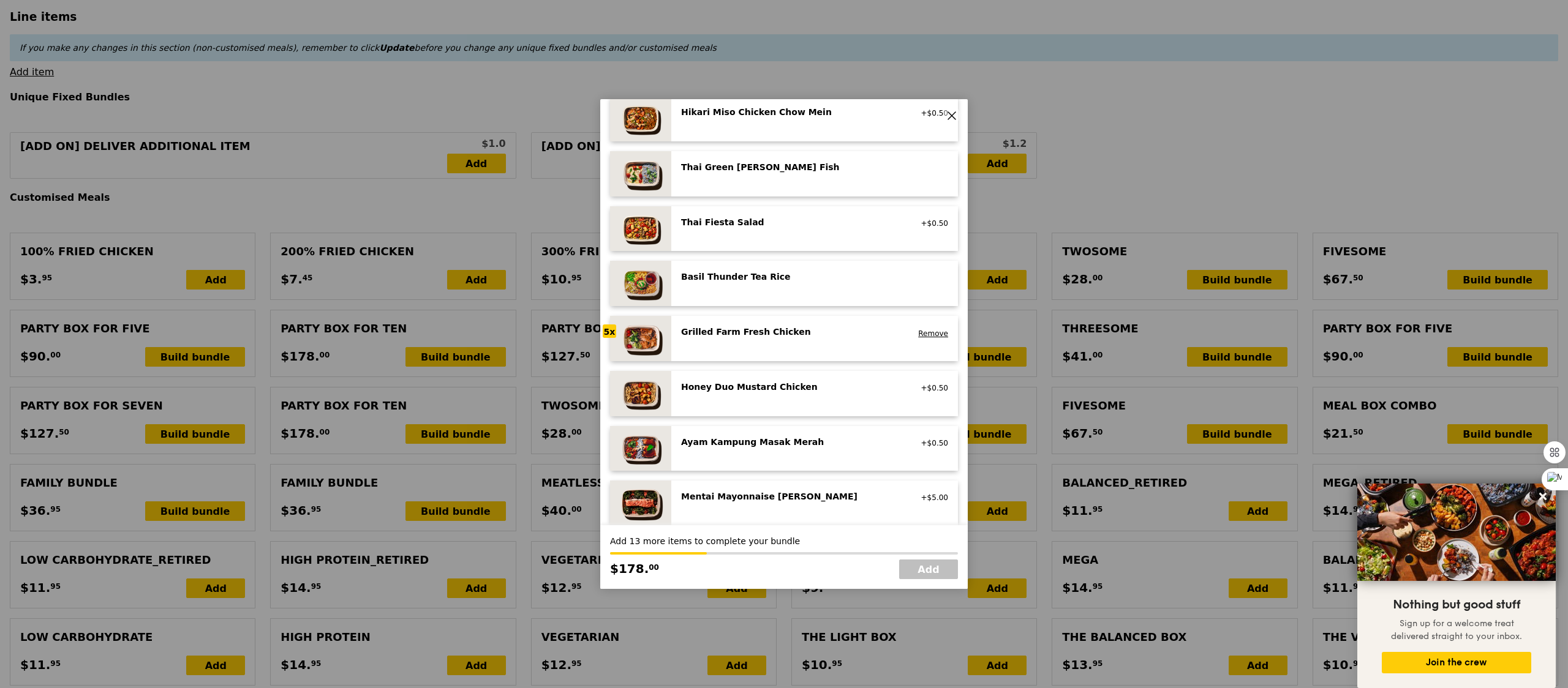
scroll to position [126, 0]
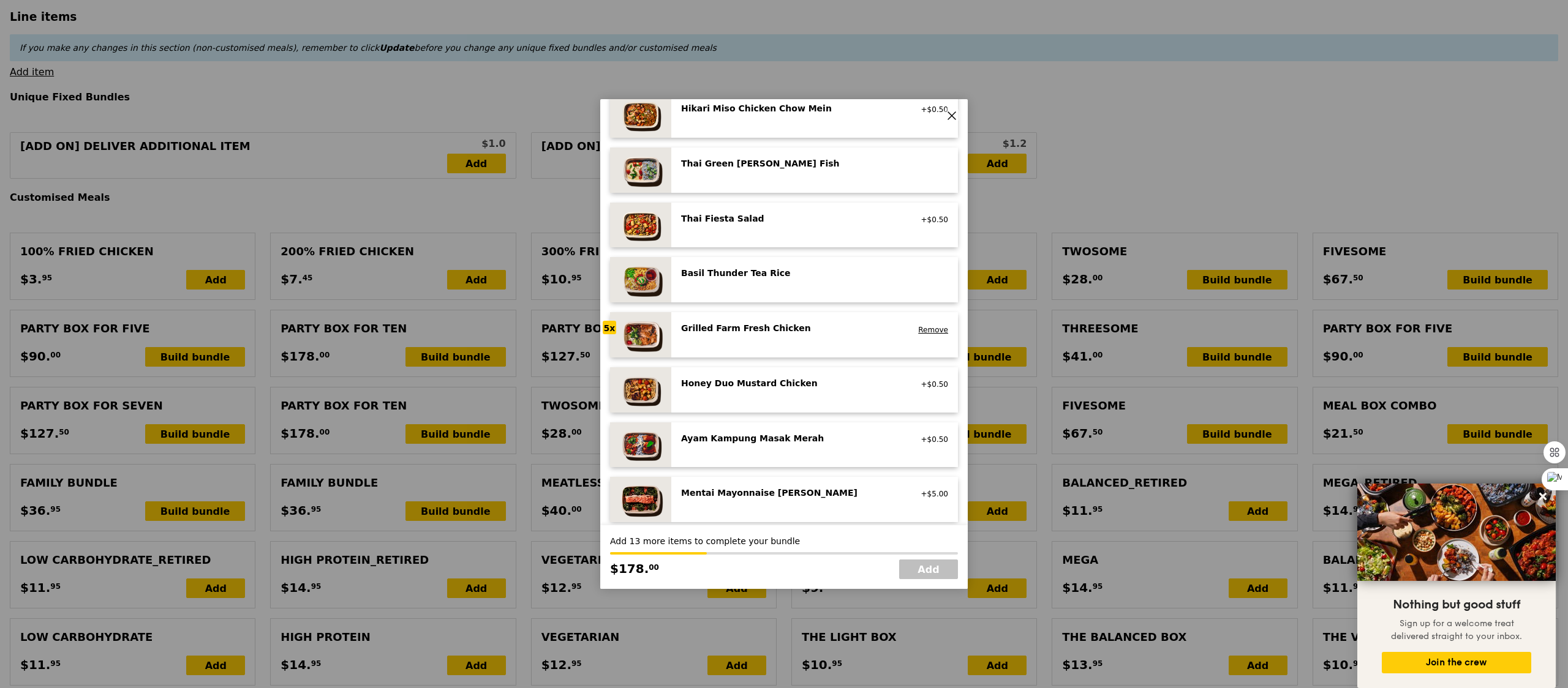
click at [769, 186] on div "Thai Green [PERSON_NAME] Fish pescatarian, spicy, contains allium, dairy, shell…" at bounding box center [814, 169] width 287 height 45
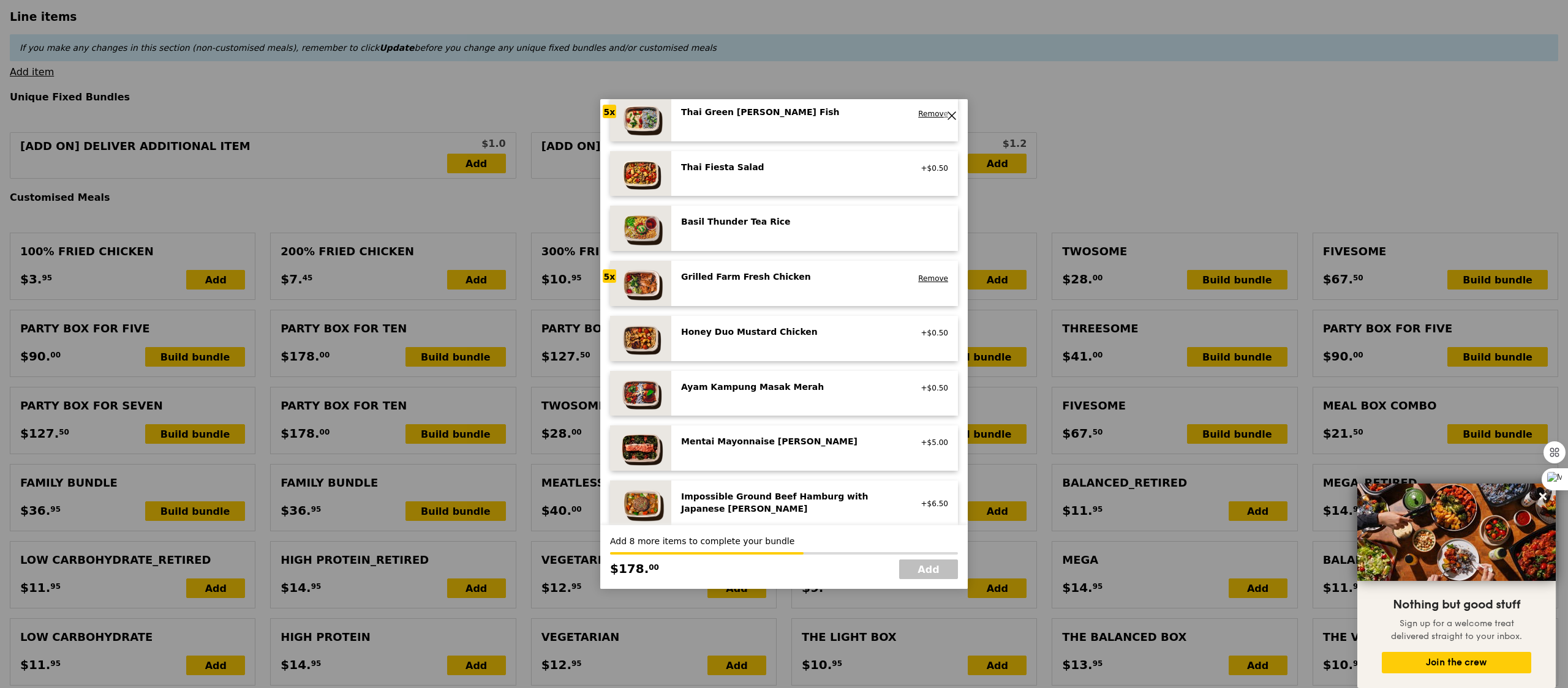
scroll to position [44, 0]
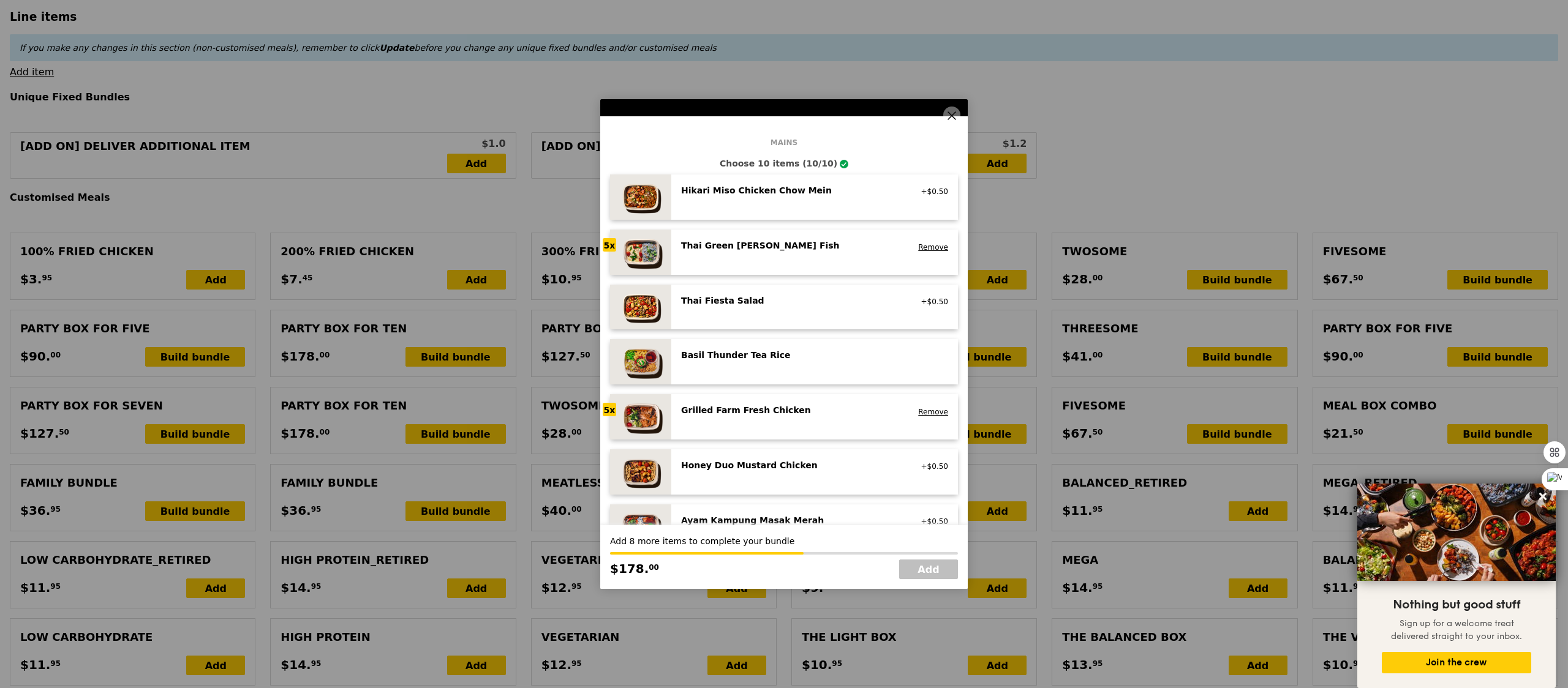
click at [772, 197] on div "Hikari Miso Chicken Chow Mein high protein, contains allium, dairy, egg, soy, w…" at bounding box center [791, 191] width 235 height 15
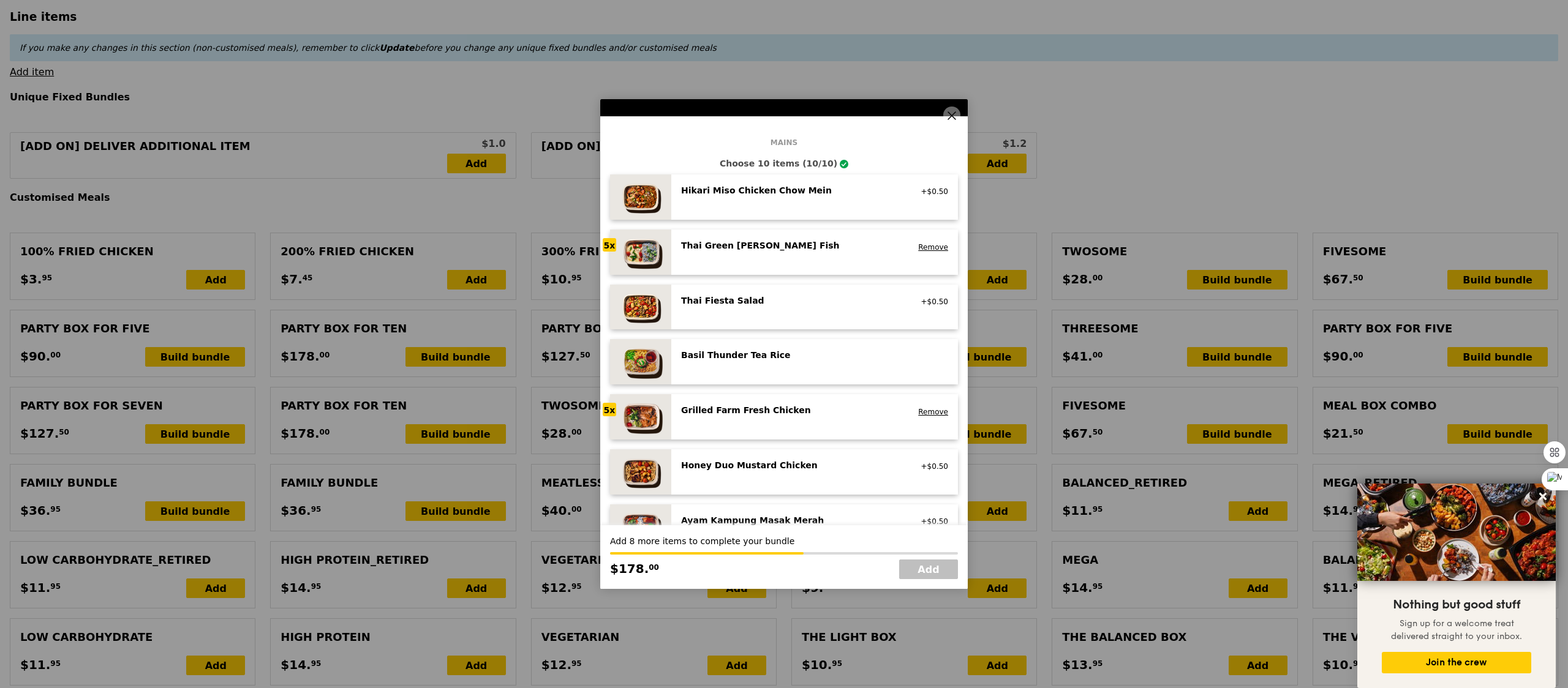
click at [772, 197] on div "Hikari Miso Chicken Chow Mein high protein, contains allium, dairy, egg, soy, w…" at bounding box center [791, 191] width 235 height 15
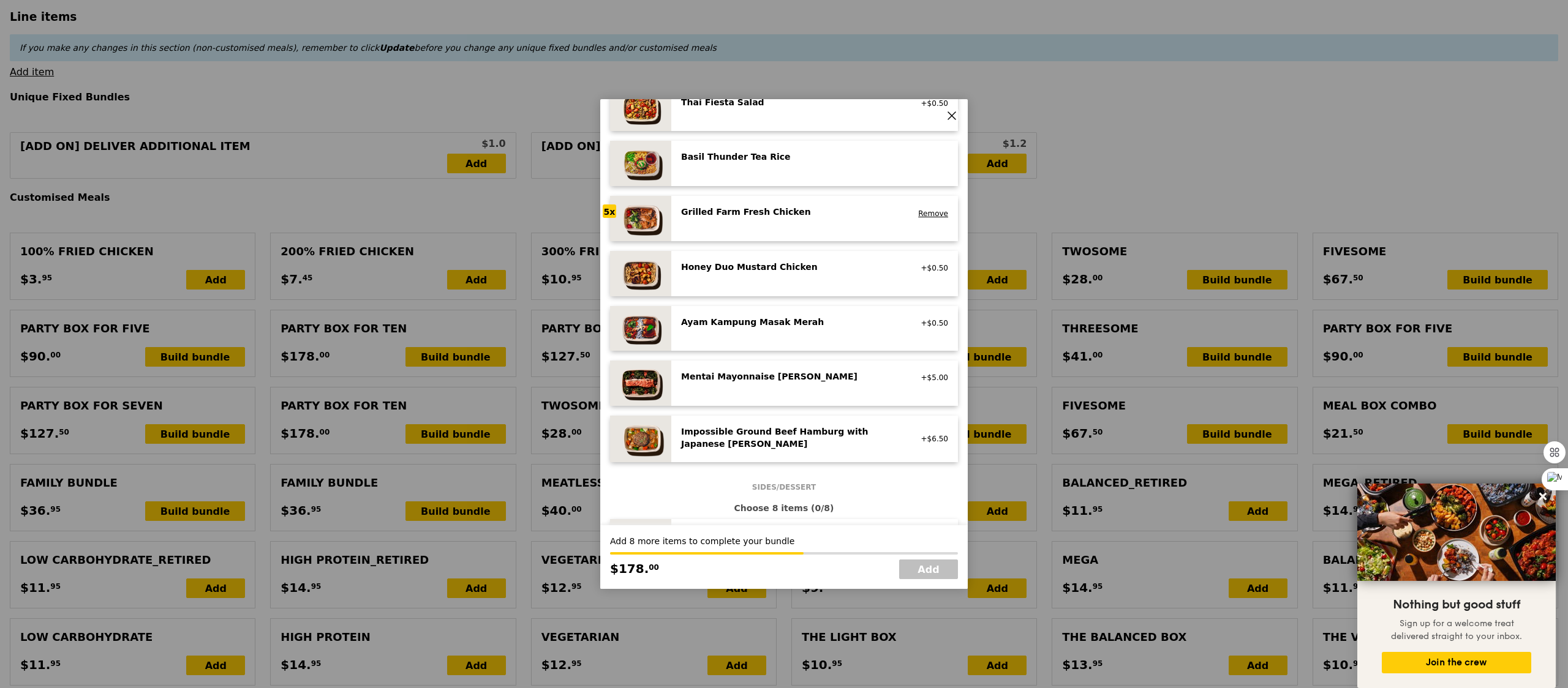
scroll to position [0, 0]
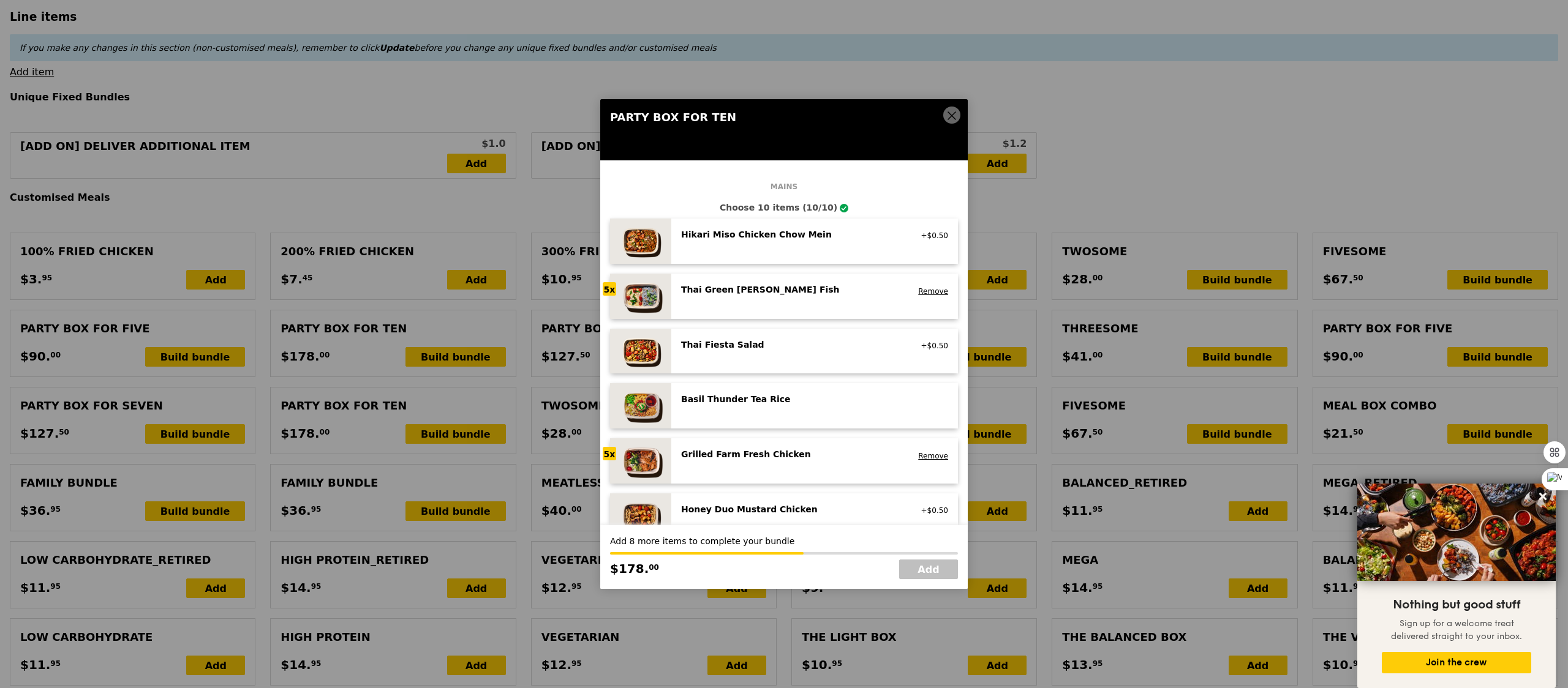
click at [947, 111] on icon at bounding box center [951, 116] width 11 height 11
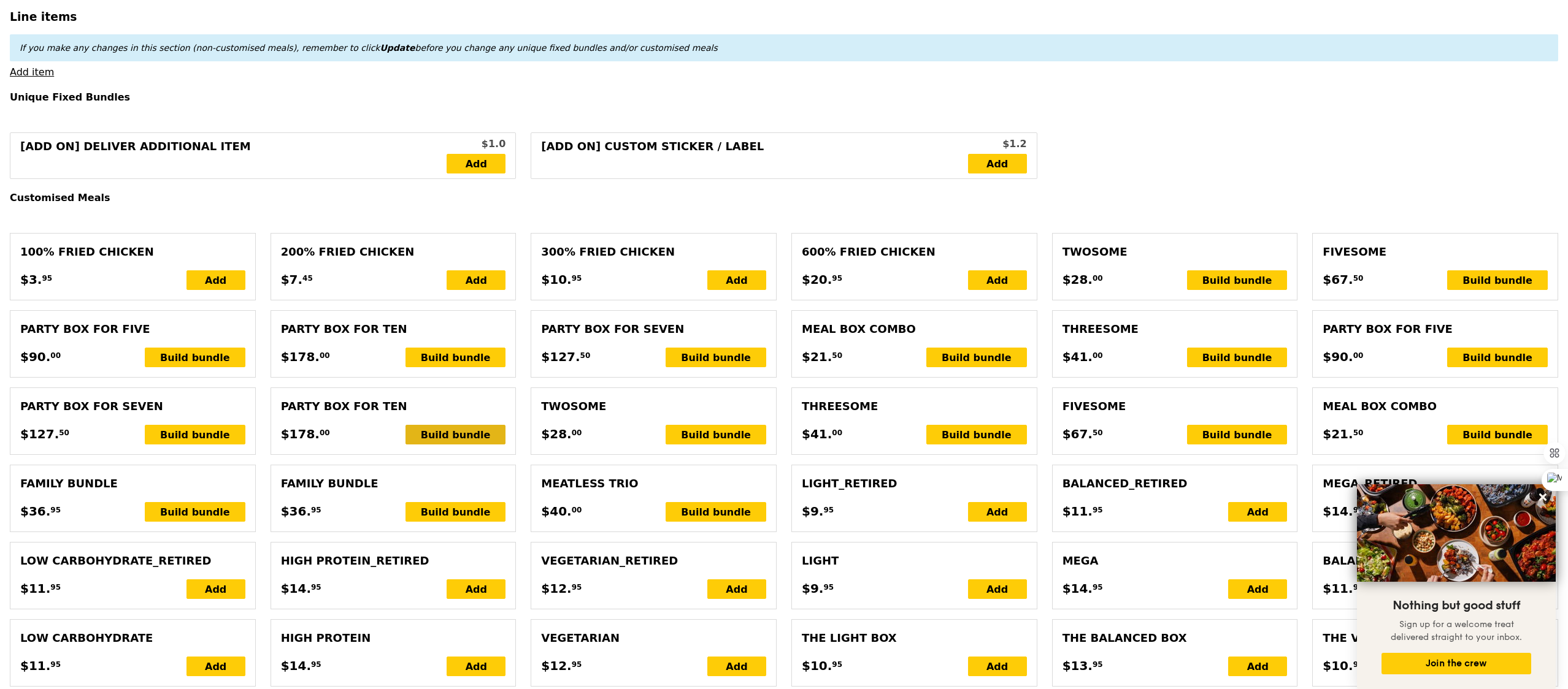
click at [454, 436] on div "Build bundle" at bounding box center [455, 434] width 100 height 20
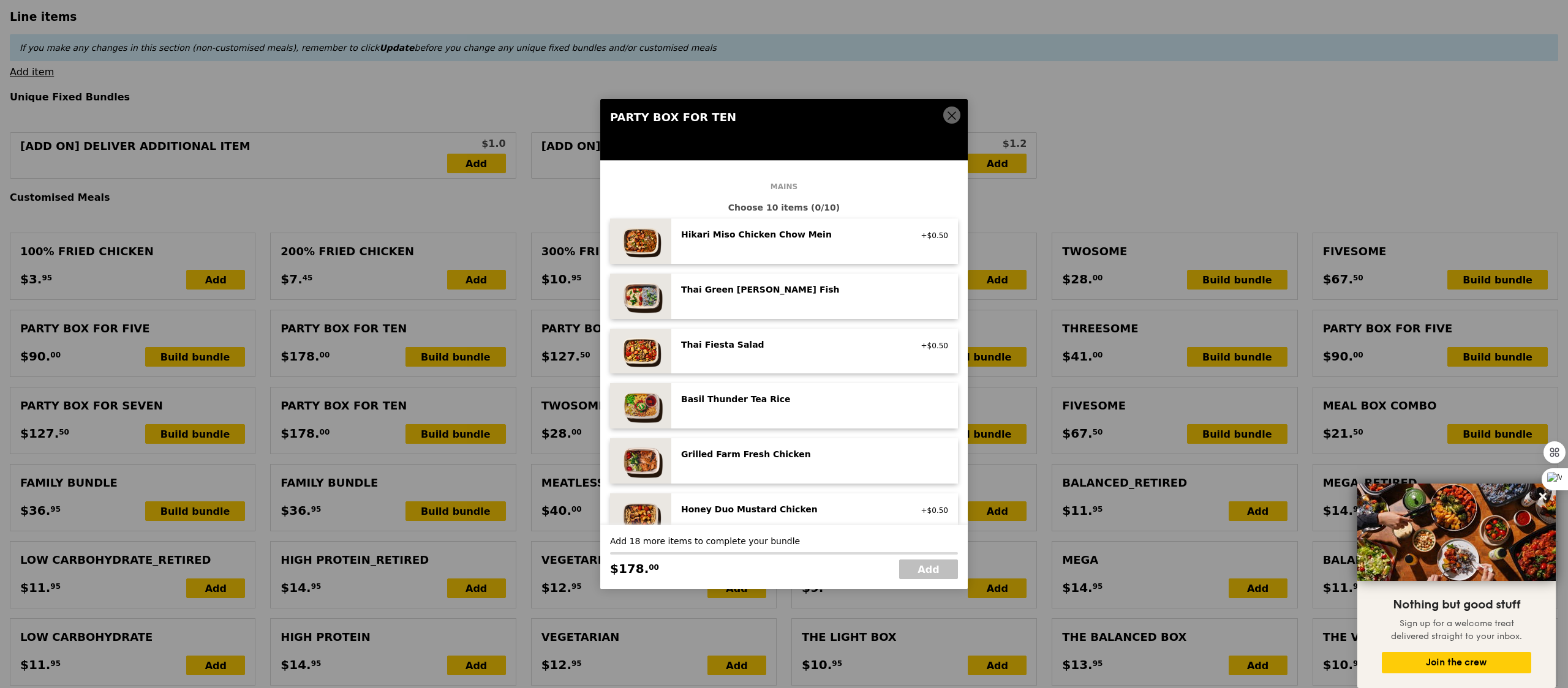
click at [785, 249] on div "Hikari Miso Chicken Chow Mein high protein, contains allium, dairy, egg, soy, w…" at bounding box center [815, 241] width 267 height 26
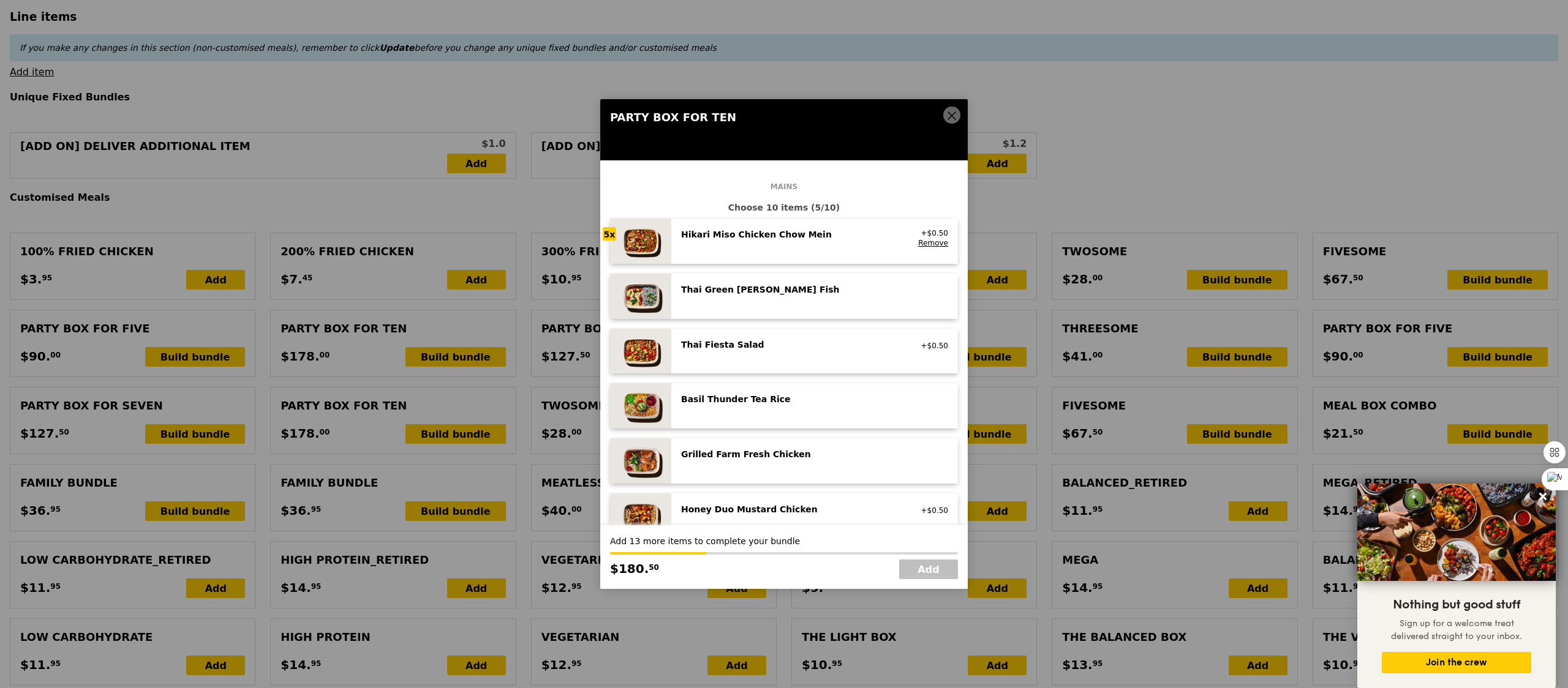
click at [780, 294] on div "Thai Green [PERSON_NAME] Fish" at bounding box center [791, 289] width 220 height 12
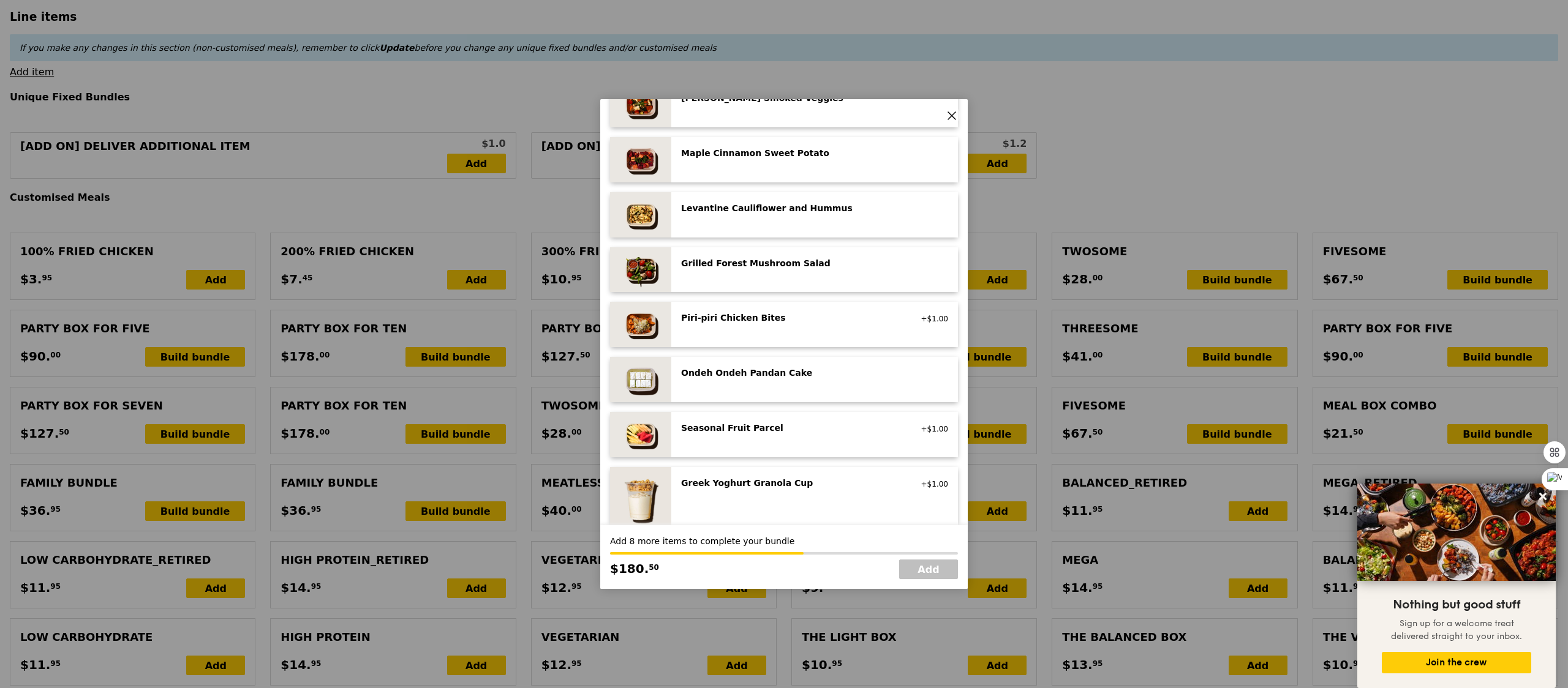
scroll to position [681, 0]
click at [780, 447] on div "Seasonal Fruit Parcel [GEOGRAPHIC_DATA] +$1.00" at bounding box center [814, 433] width 287 height 45
click at [780, 447] on div "Seasonal Fruit Parcel [GEOGRAPHIC_DATA] +$1.00 Remove" at bounding box center [814, 433] width 287 height 45
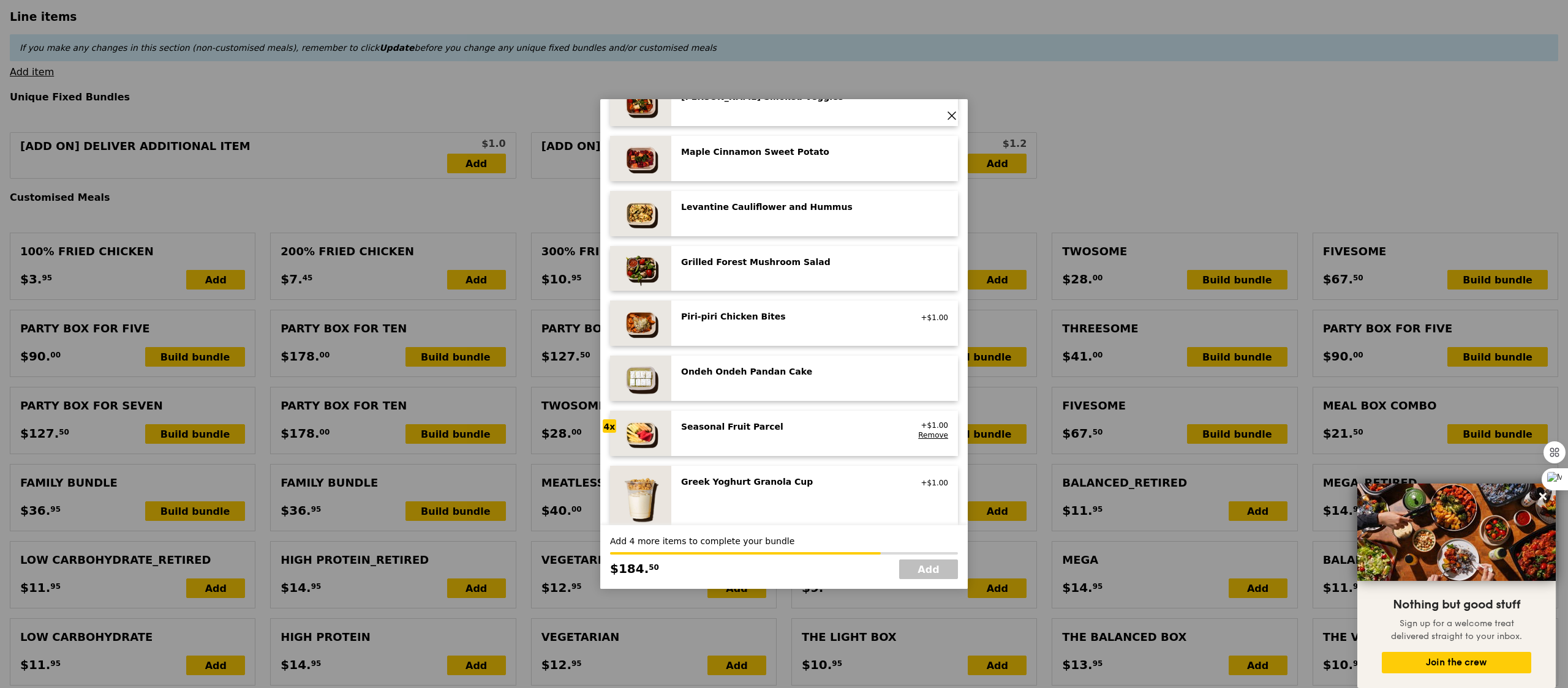
click at [780, 447] on div "Seasonal Fruit Parcel [GEOGRAPHIC_DATA] +$1.00 Remove" at bounding box center [814, 433] width 287 height 45
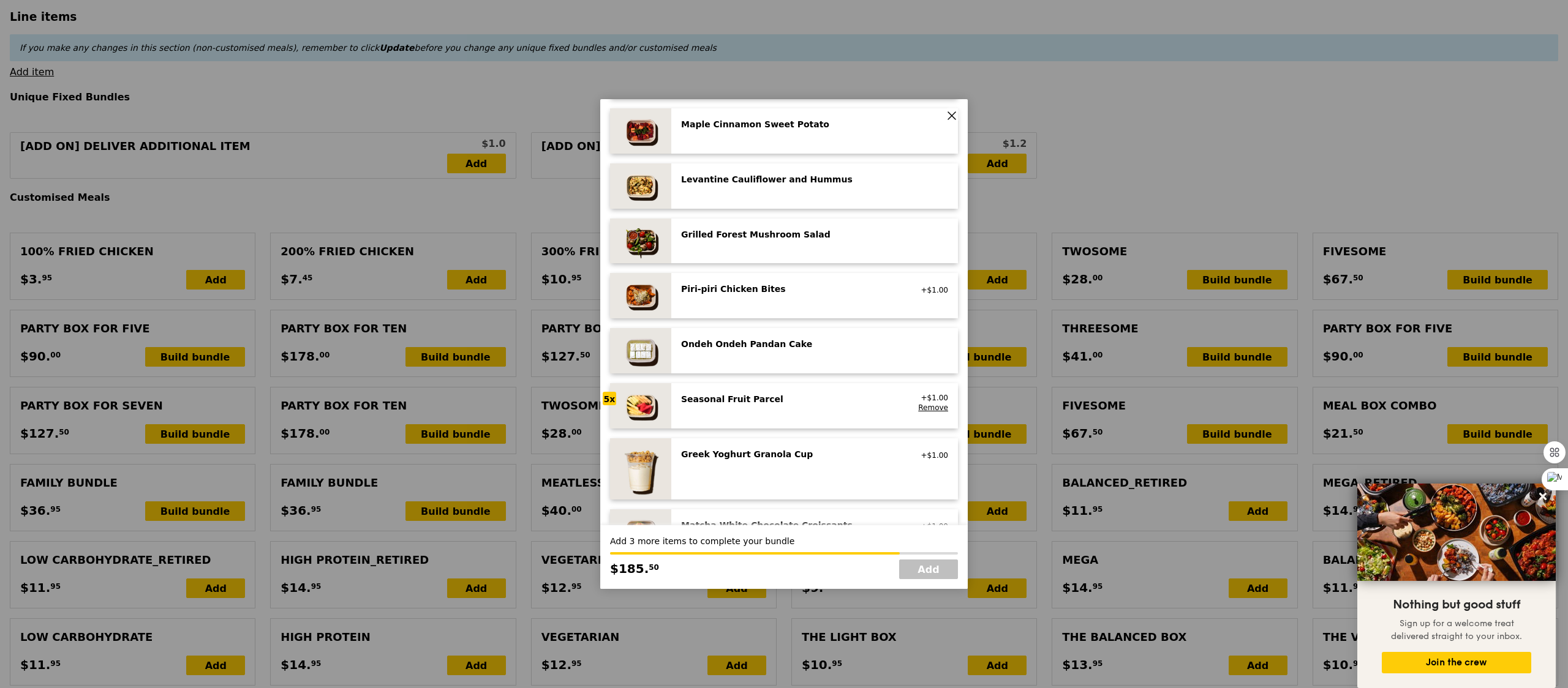
scroll to position [722, 0]
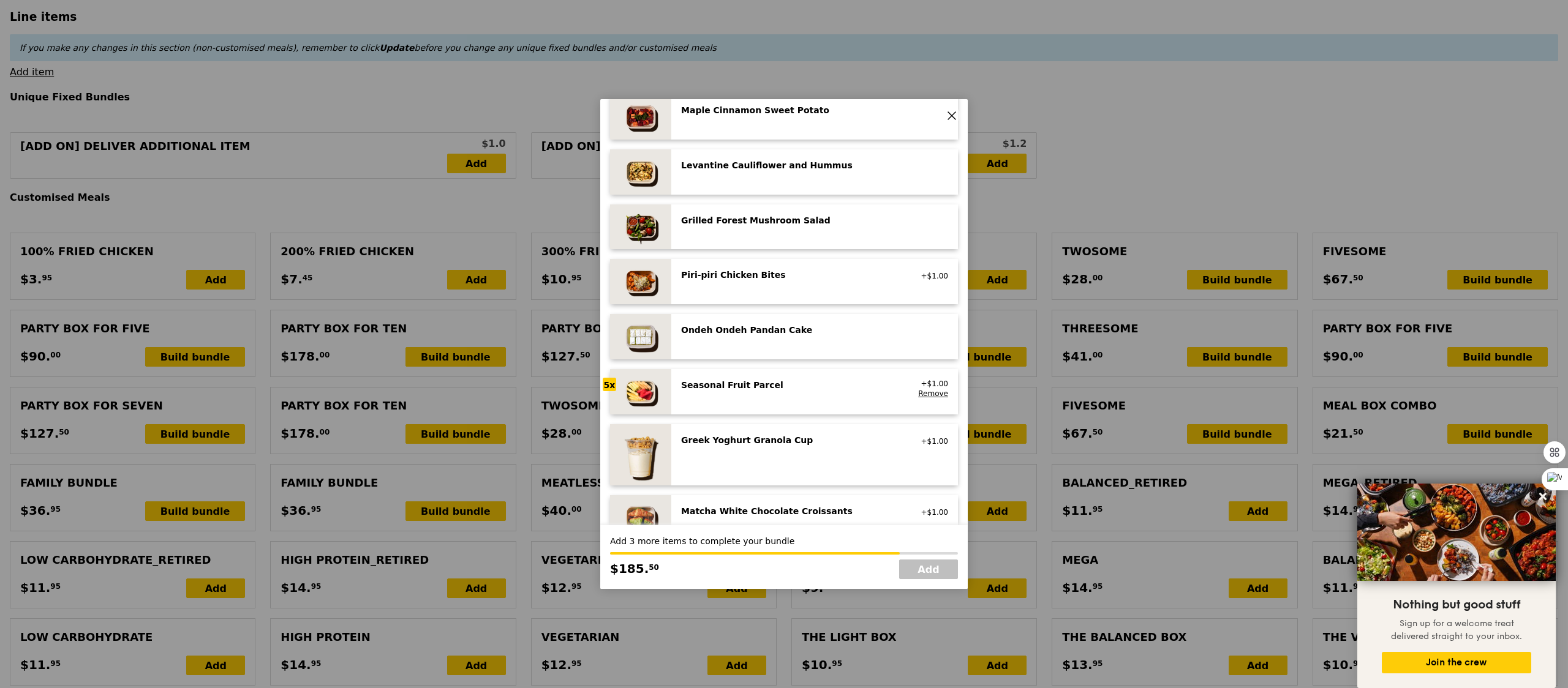
click at [780, 448] on div "Greek Yoghurt Granola Cup vegetarian, contains dairy, nuts" at bounding box center [791, 441] width 235 height 15
click at [780, 448] on div "Greek Yoghurt Granola Cup vegetarian, contains dairy, nuts" at bounding box center [791, 443] width 235 height 20
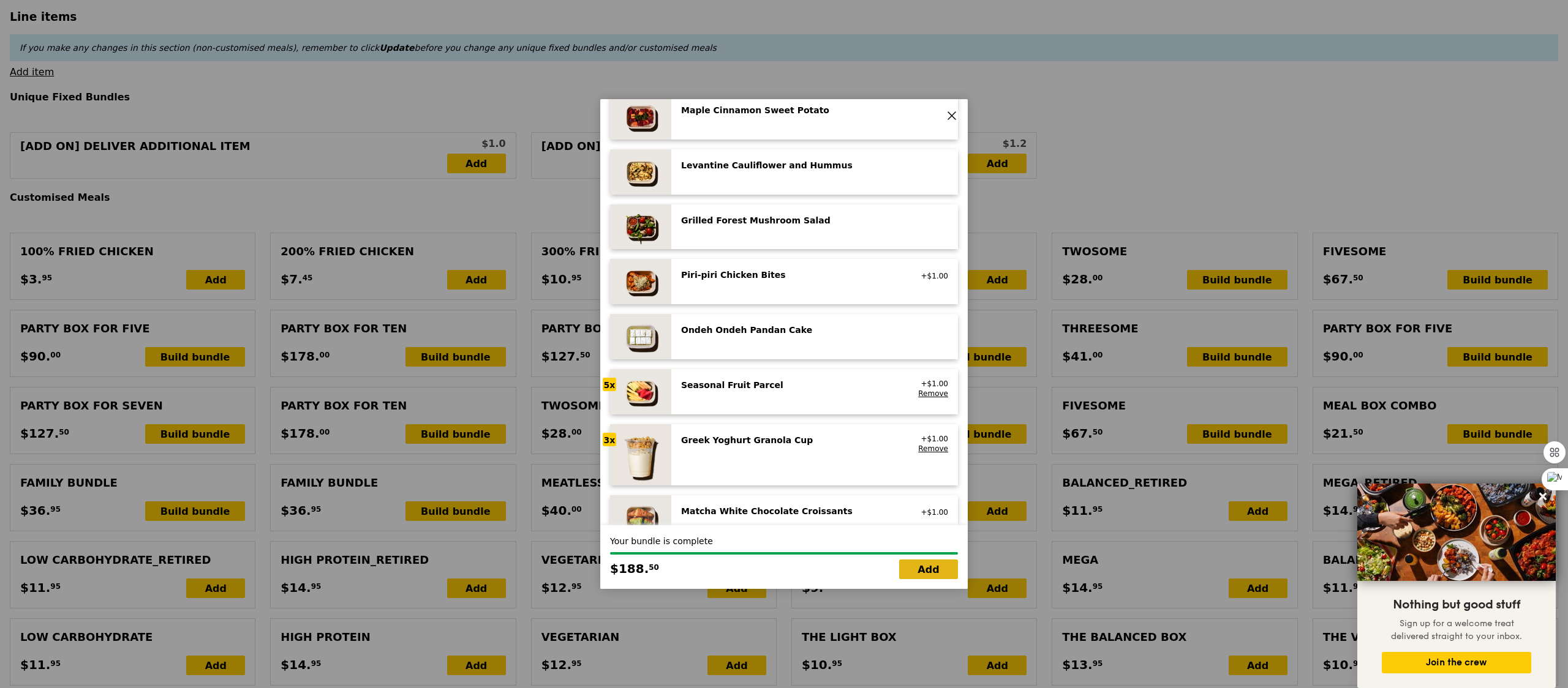
click at [928, 564] on link "Add" at bounding box center [928, 569] width 59 height 20
type input "Loading..."
type input "188.50"
type input "3.62"
type input "3.95"
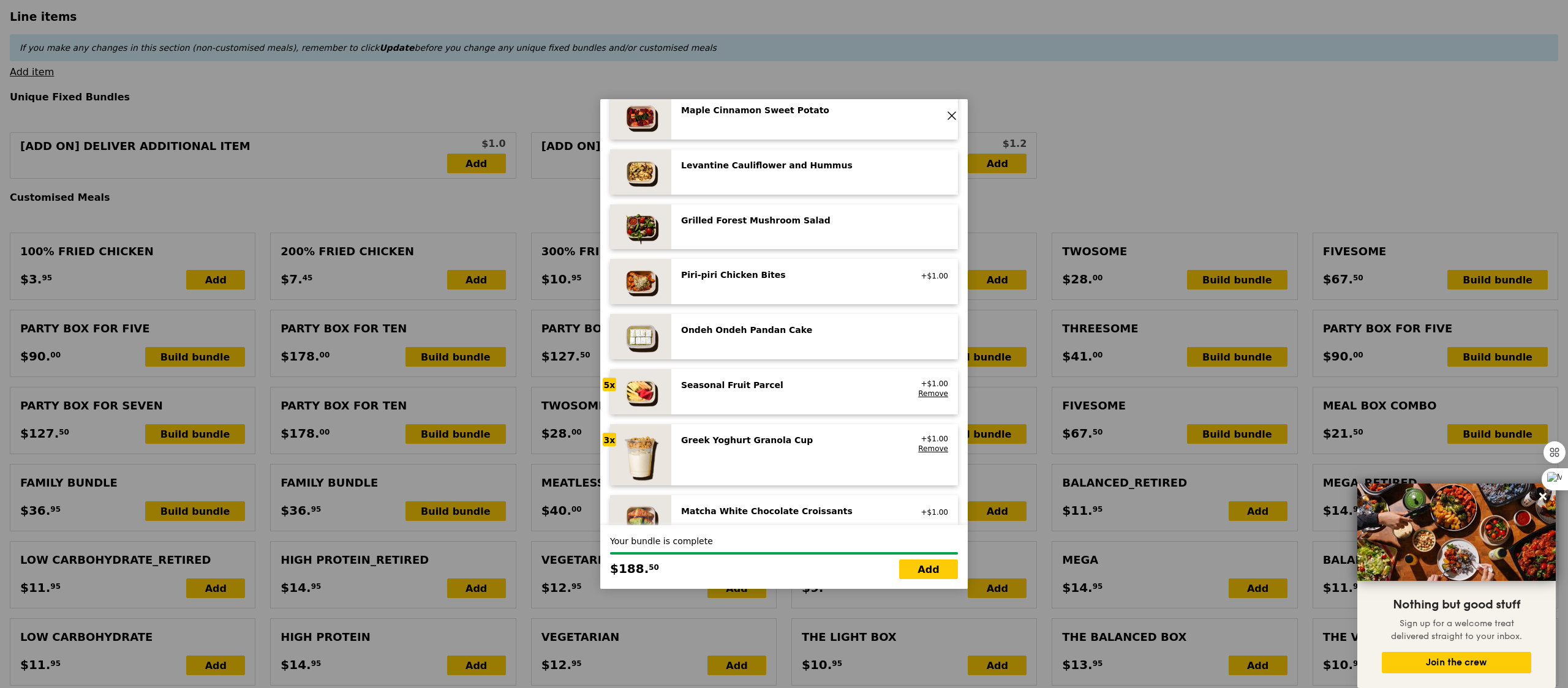
type input "192.45"
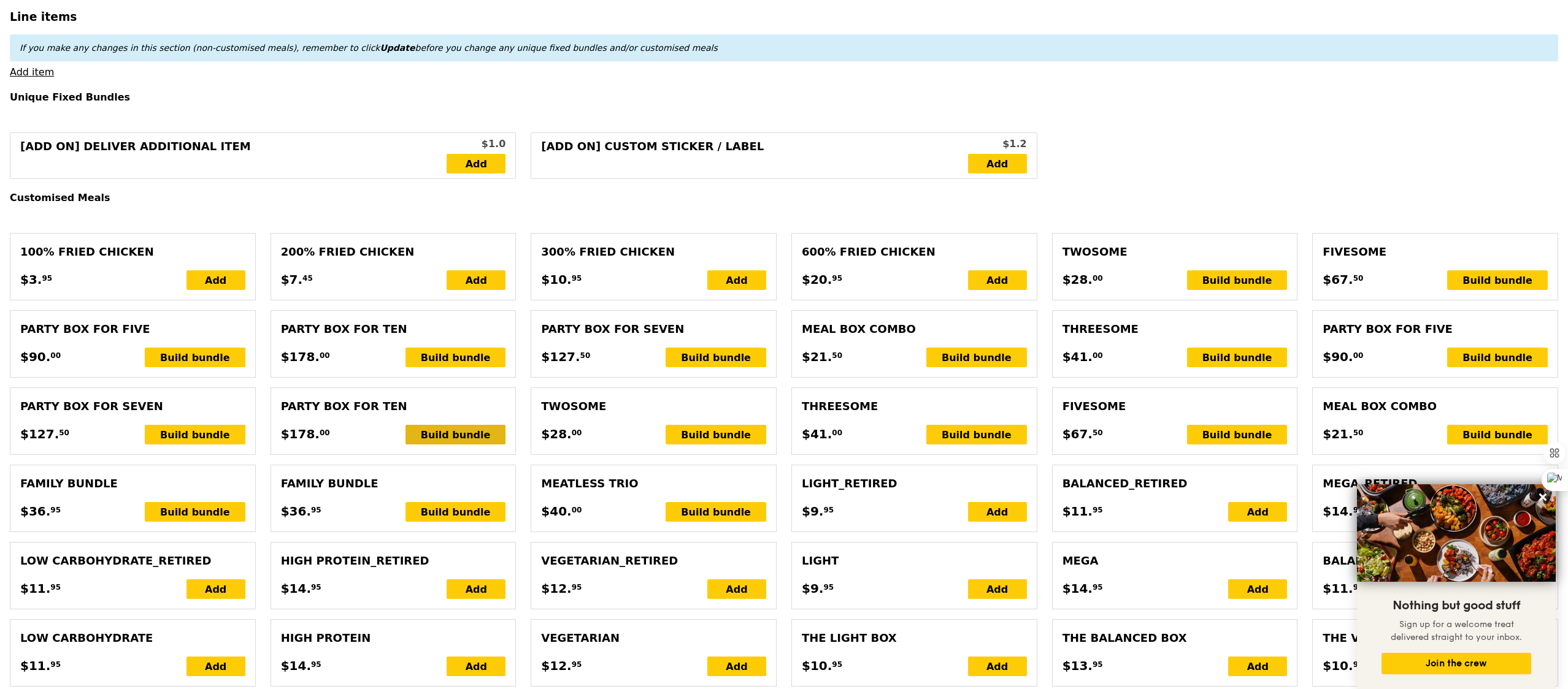
click at [466, 440] on div "Build bundle" at bounding box center [455, 434] width 100 height 20
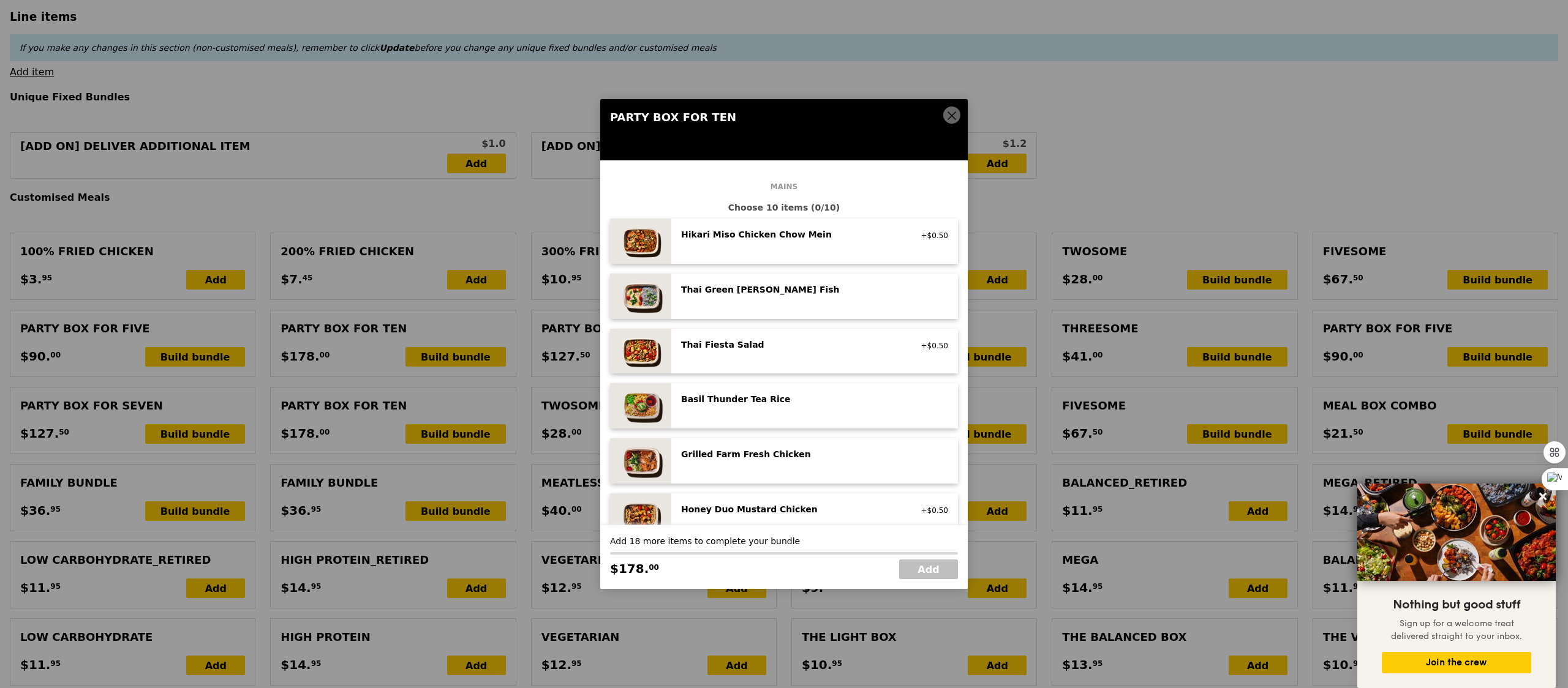
click at [793, 359] on div "Thai Fiesta Salad low carb, vegan, spicy +$0.50" at bounding box center [815, 352] width 267 height 26
click at [793, 359] on div "Thai Fiesta Salad low carb, vegan, spicy +$0.50 Remove" at bounding box center [815, 352] width 267 height 26
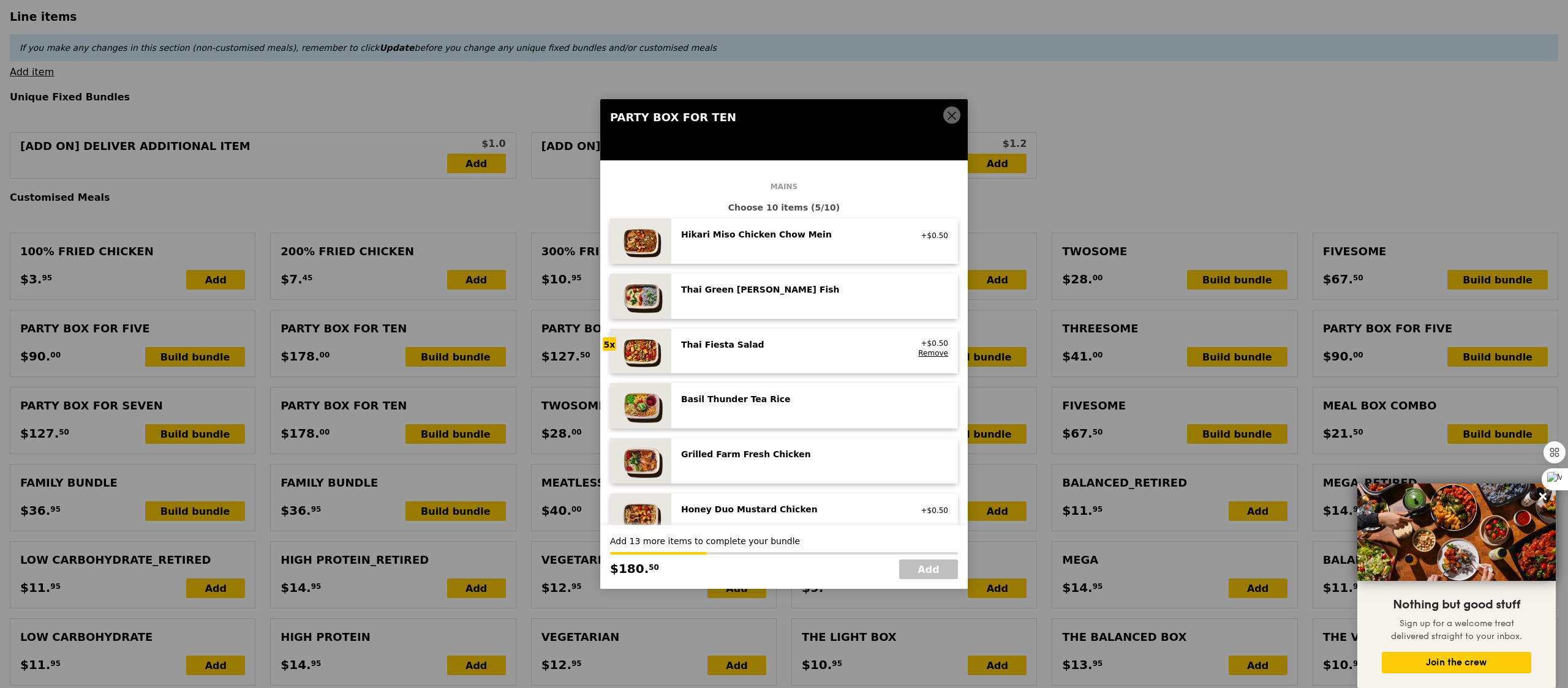
click at [792, 455] on div "Grilled Farm Fresh Chicken" at bounding box center [791, 454] width 220 height 12
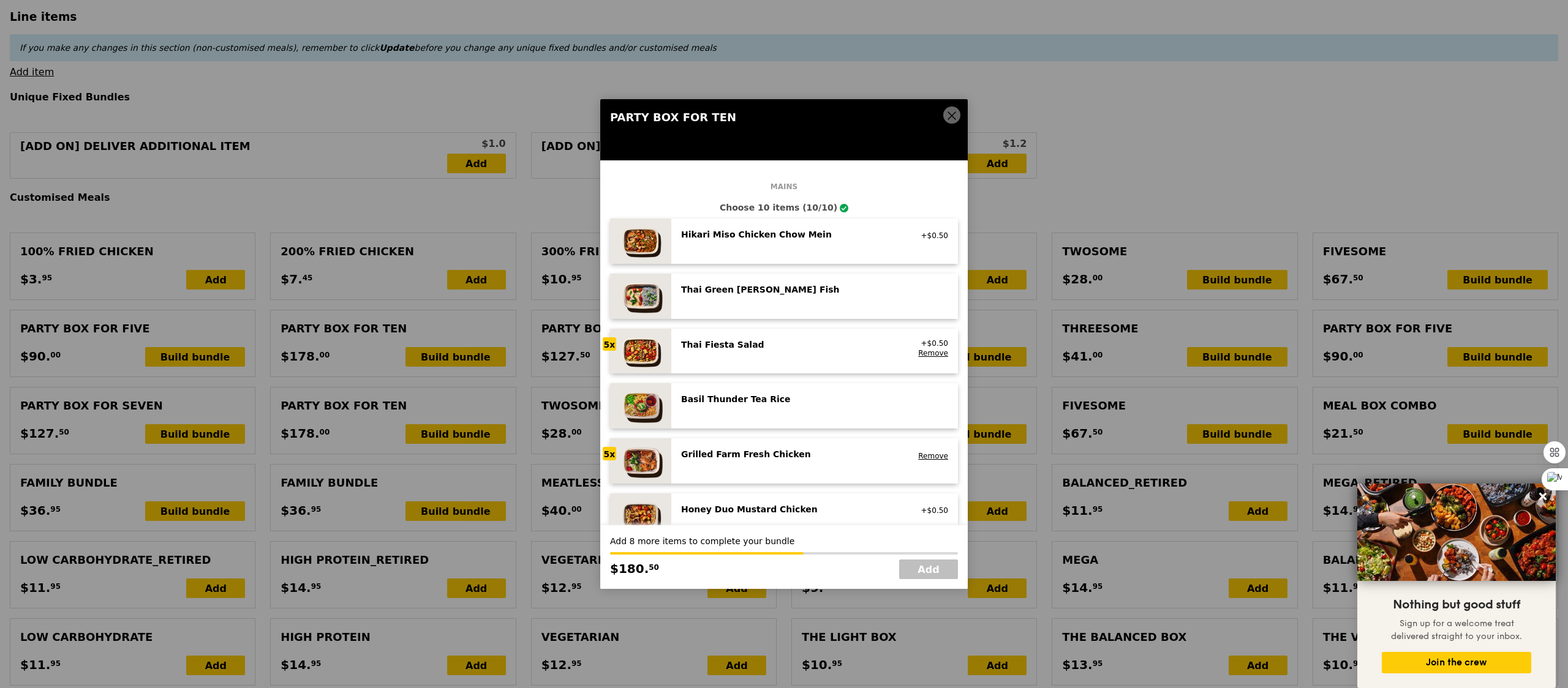
click at [792, 455] on div "Grilled Farm Fresh Chicken" at bounding box center [791, 454] width 220 height 12
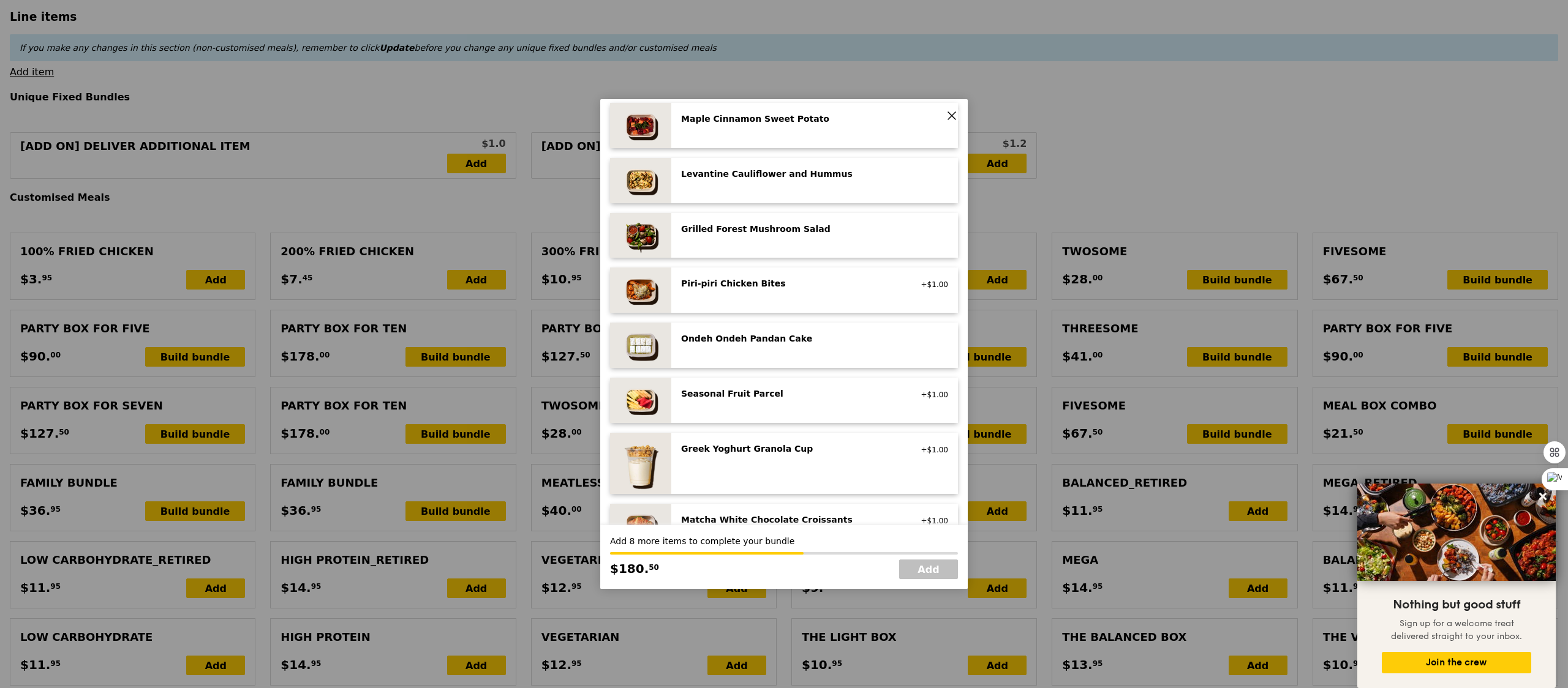
scroll to position [716, 0]
click at [791, 456] on div "Greek Yoghurt Granola Cup vegetarian, contains dairy, nuts +$1.00" at bounding box center [815, 460] width 267 height 42
click at [791, 456] on div "Greek Yoghurt Granola Cup vegetarian, contains dairy, nuts" at bounding box center [791, 449] width 235 height 20
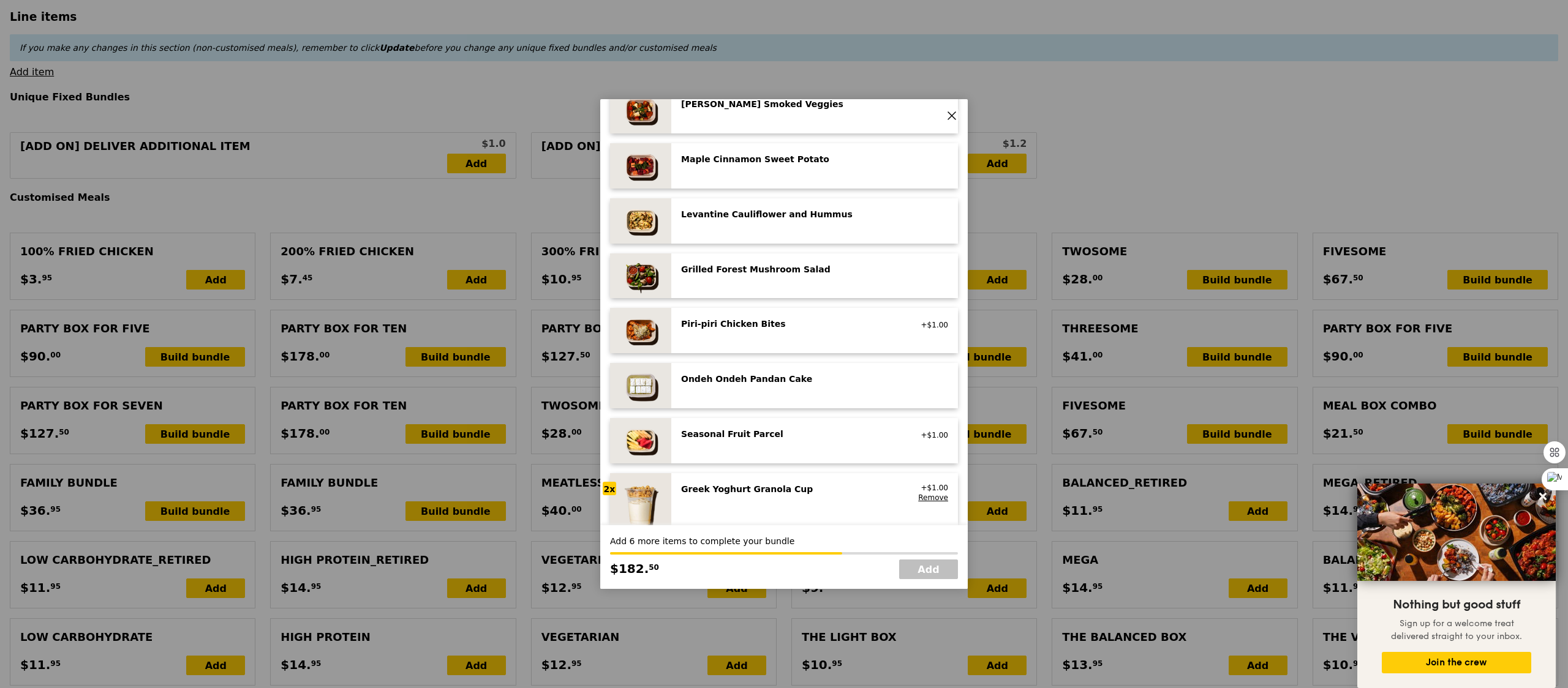
scroll to position [664, 0]
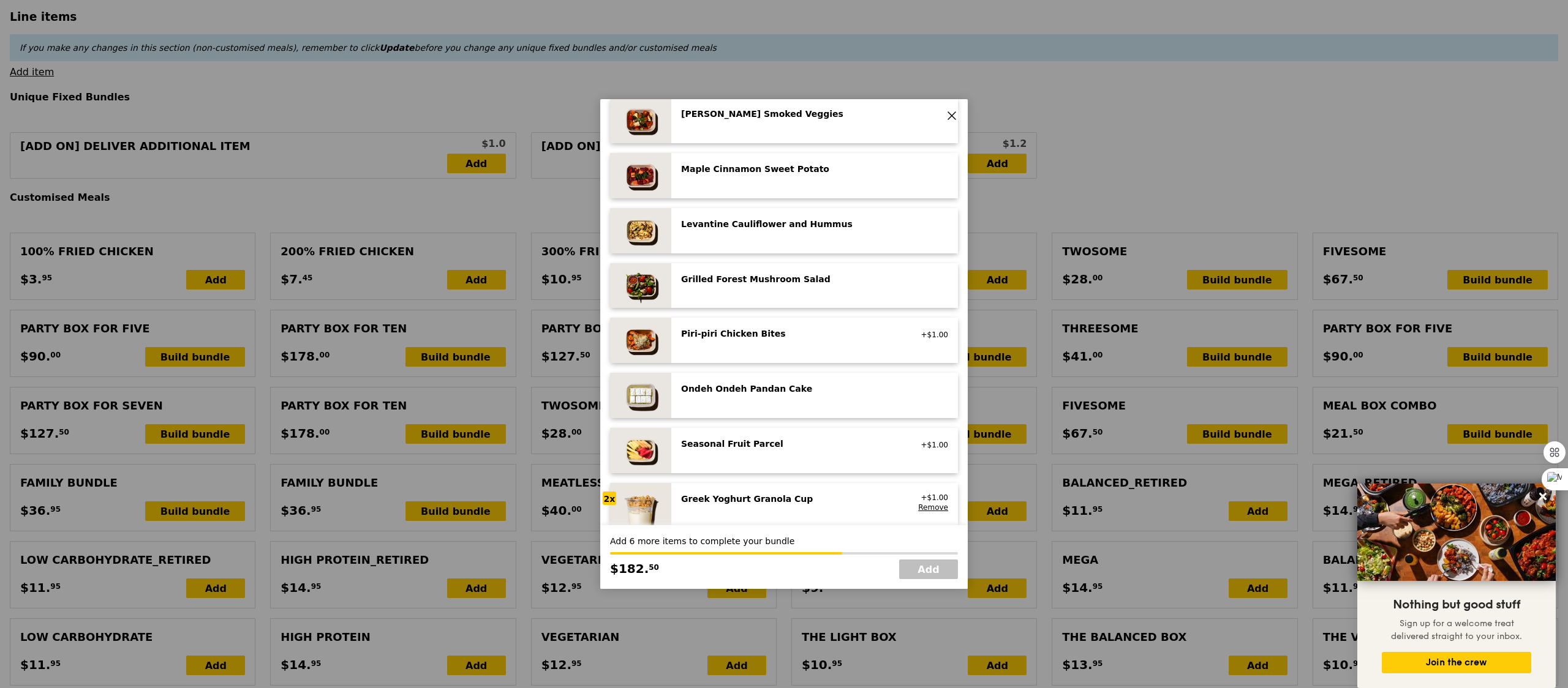
click at [778, 397] on div "Ondeh Ondeh Pandan Cake vegetarian, contains dairy, egg, wheat" at bounding box center [791, 389] width 235 height 15
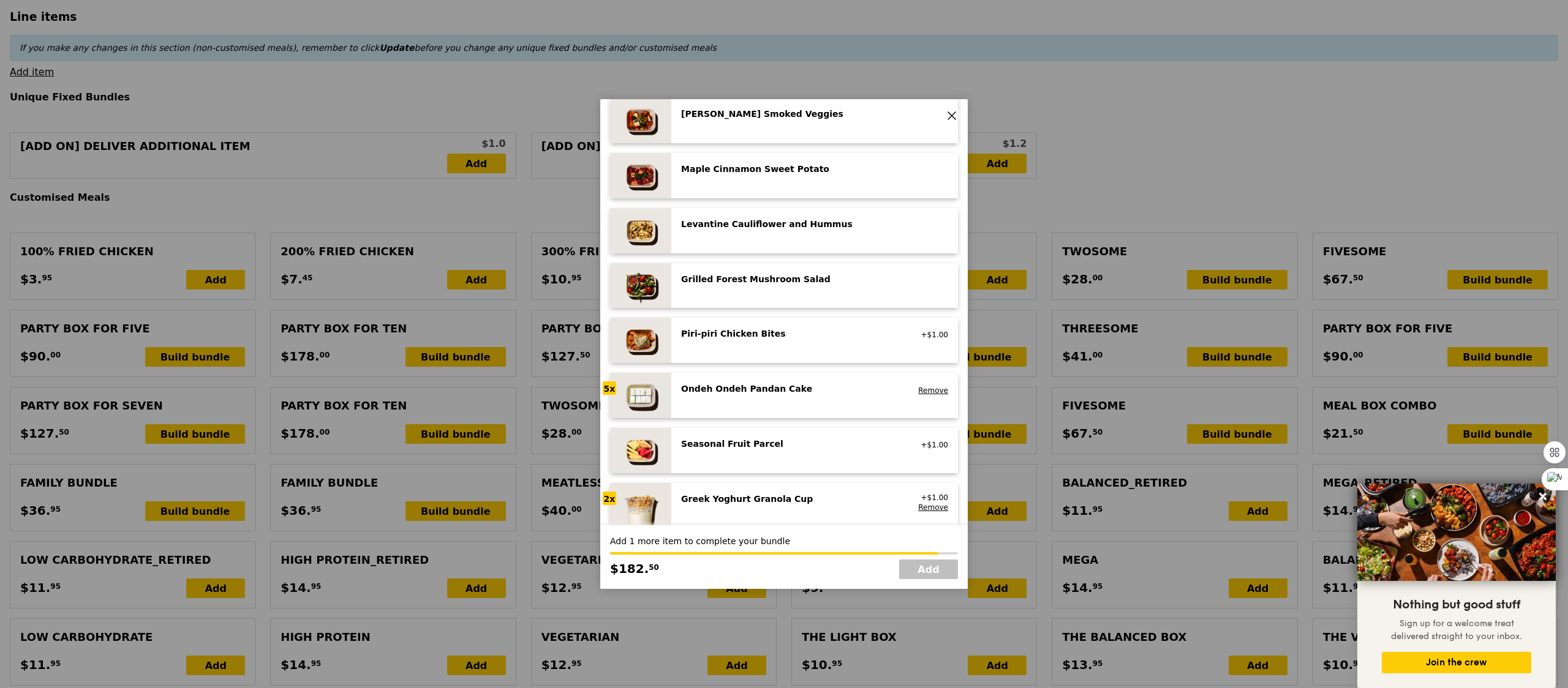
click at [778, 397] on div "Ondeh Ondeh Pandan Cake vegetarian, contains dairy, egg, wheat" at bounding box center [791, 389] width 235 height 15
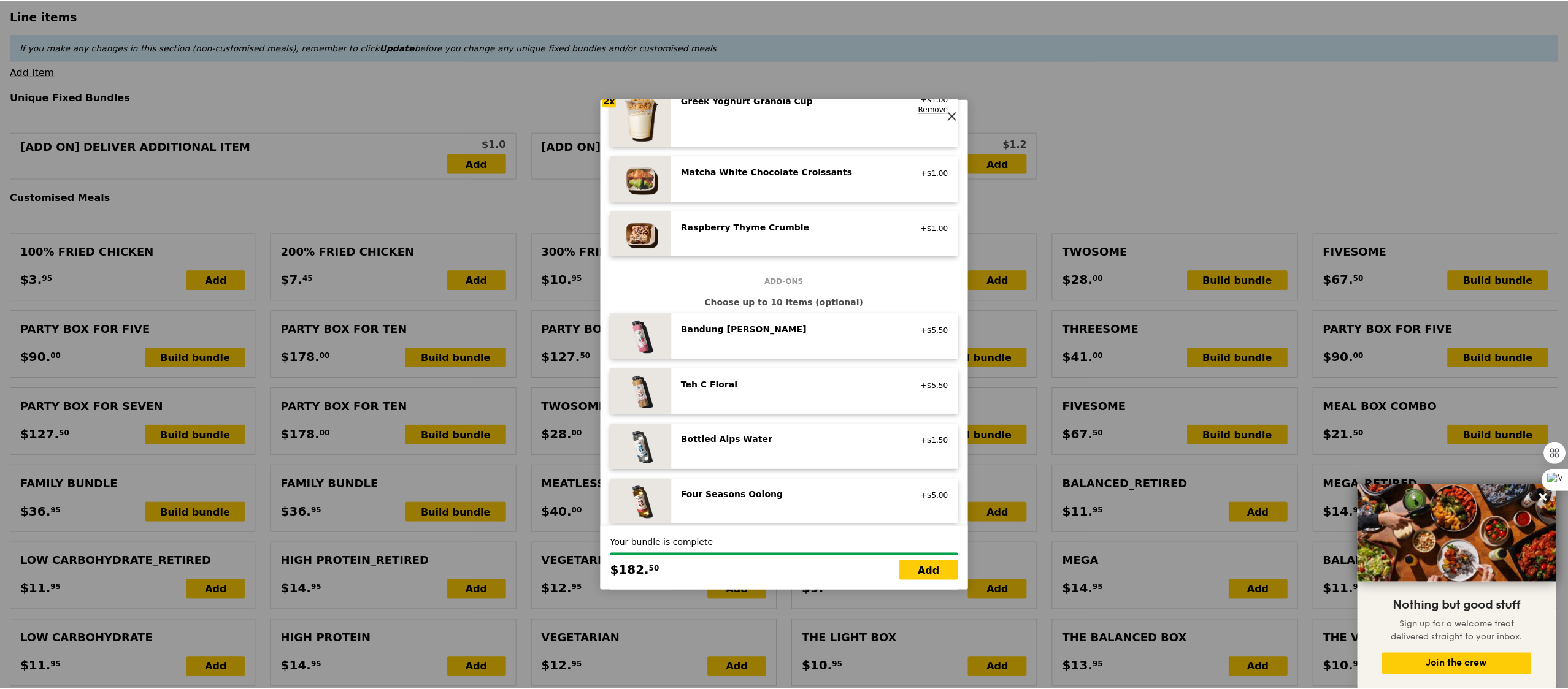
scroll to position [1056, 0]
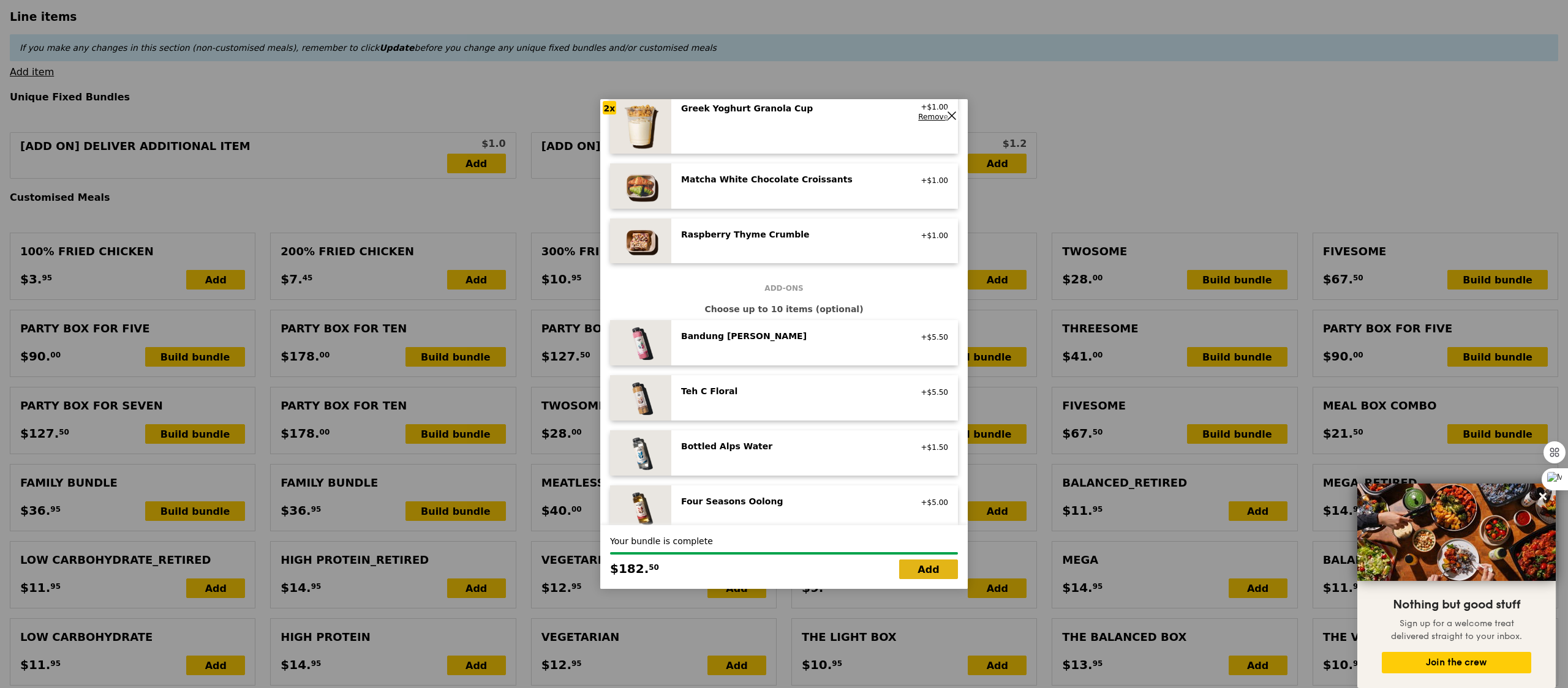
click at [942, 576] on link "Add" at bounding box center [928, 569] width 59 height 20
type input "Loading..."
type input "371.00"
type input "374.95"
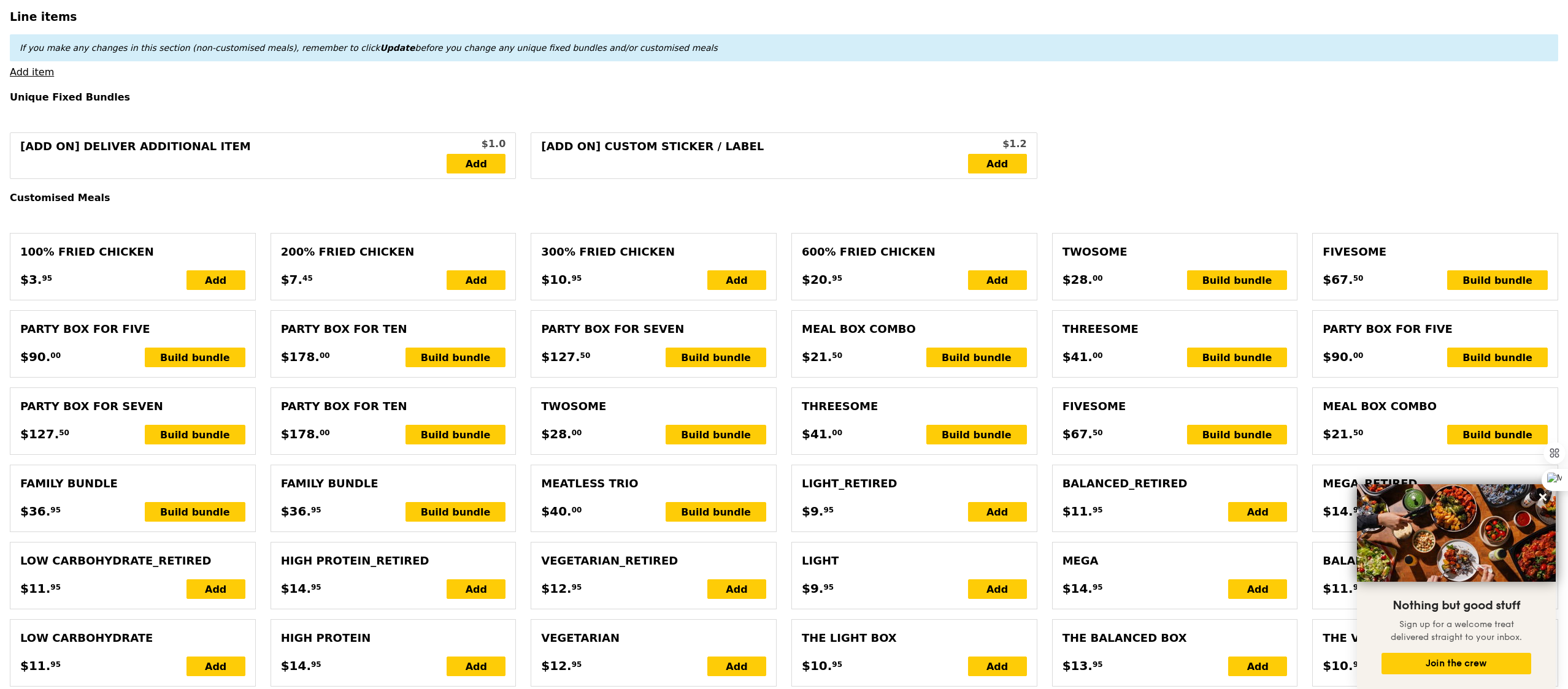
type input "Confirm"
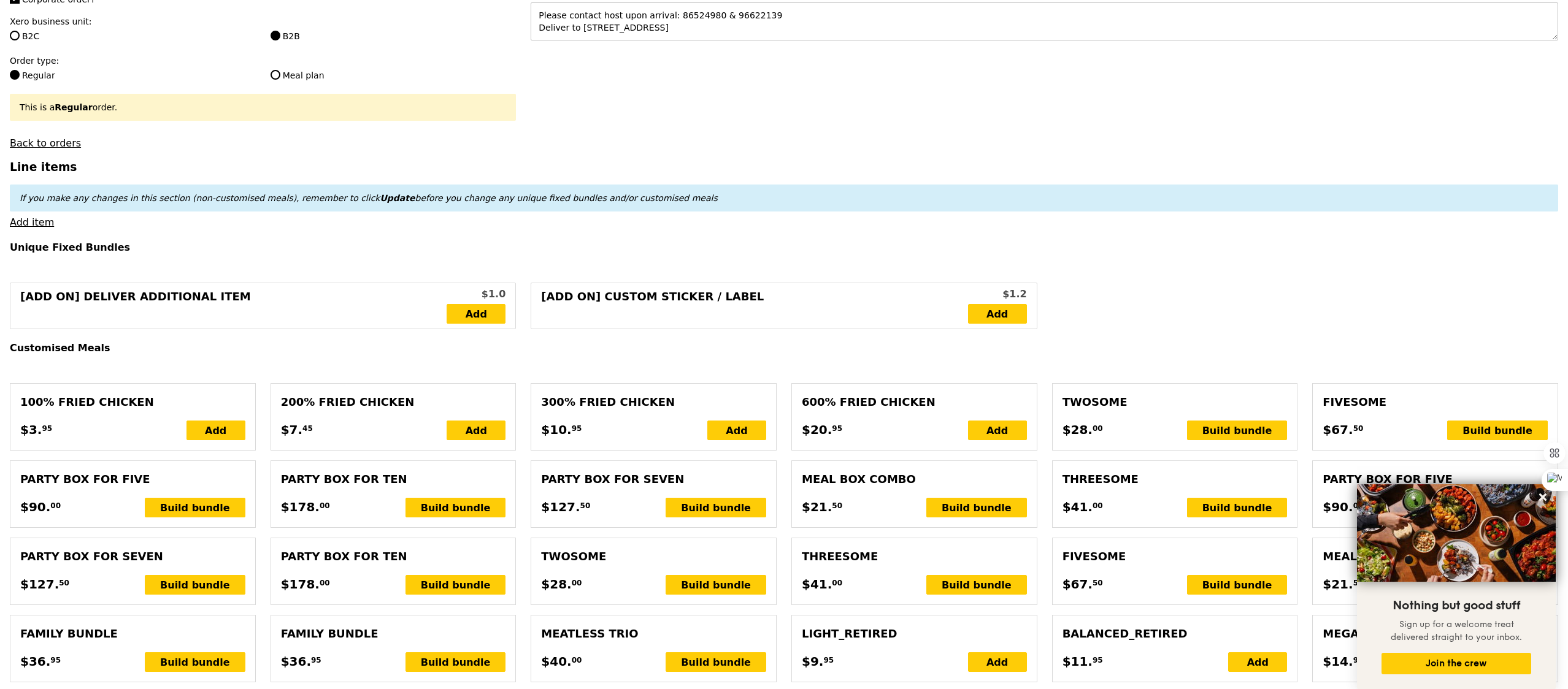
scroll to position [210, 0]
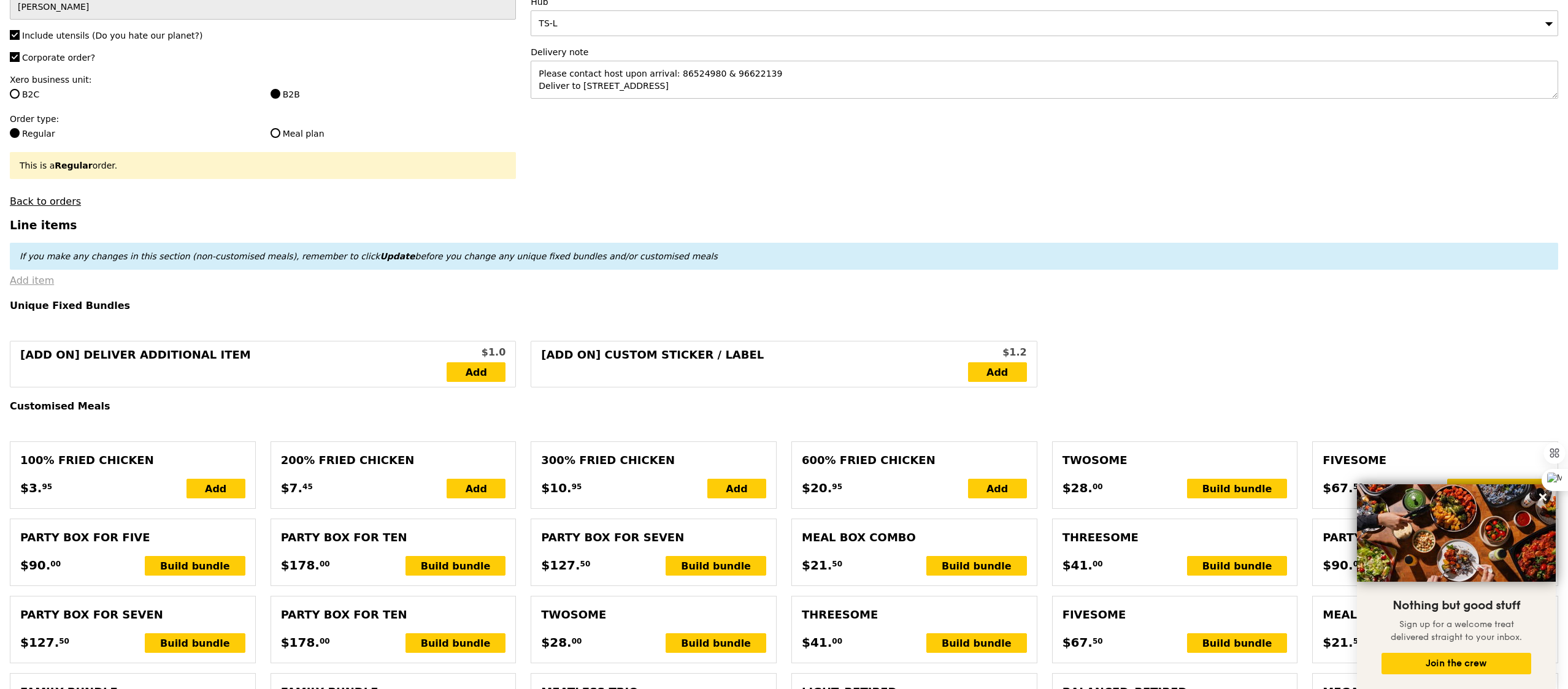
click at [17, 284] on link "Add item" at bounding box center [32, 281] width 45 height 12
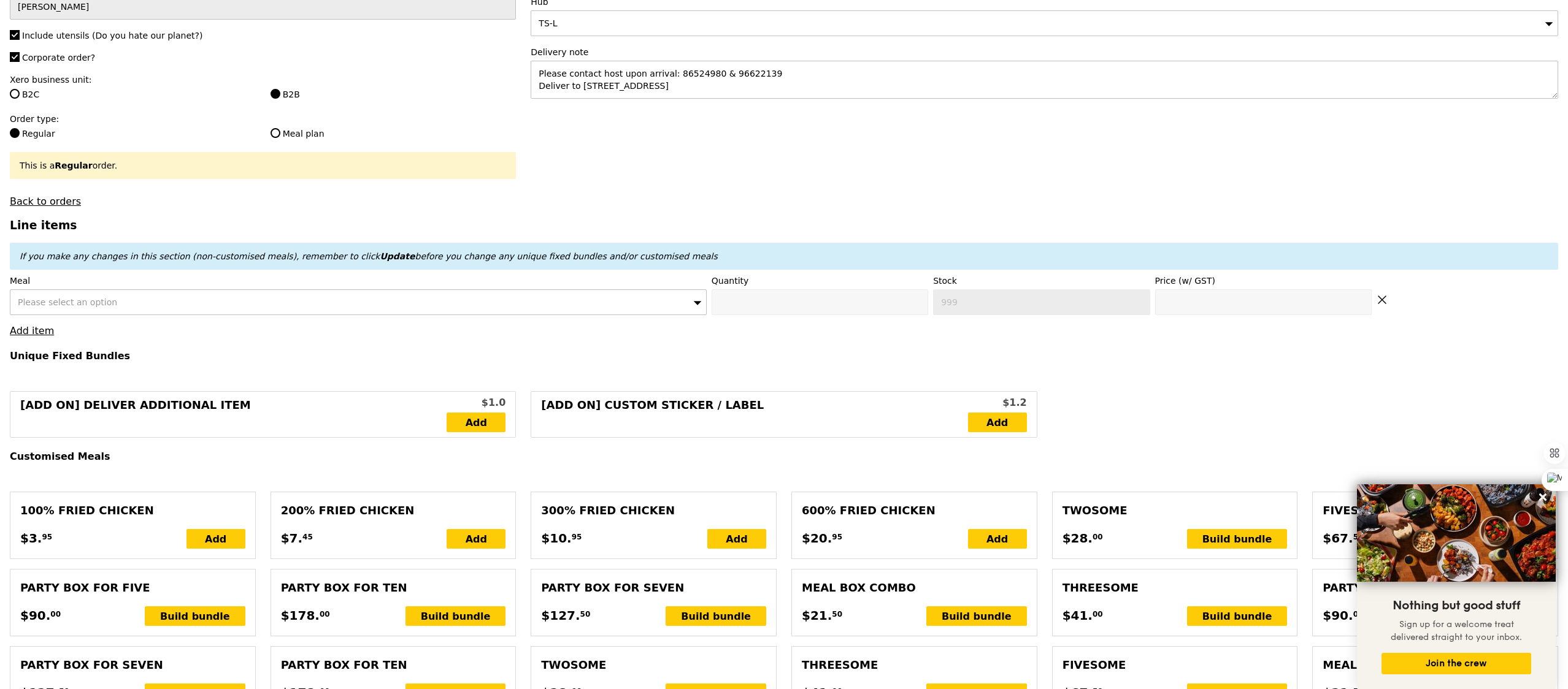
click at [84, 303] on span "Please select an option" at bounding box center [68, 302] width 99 height 9
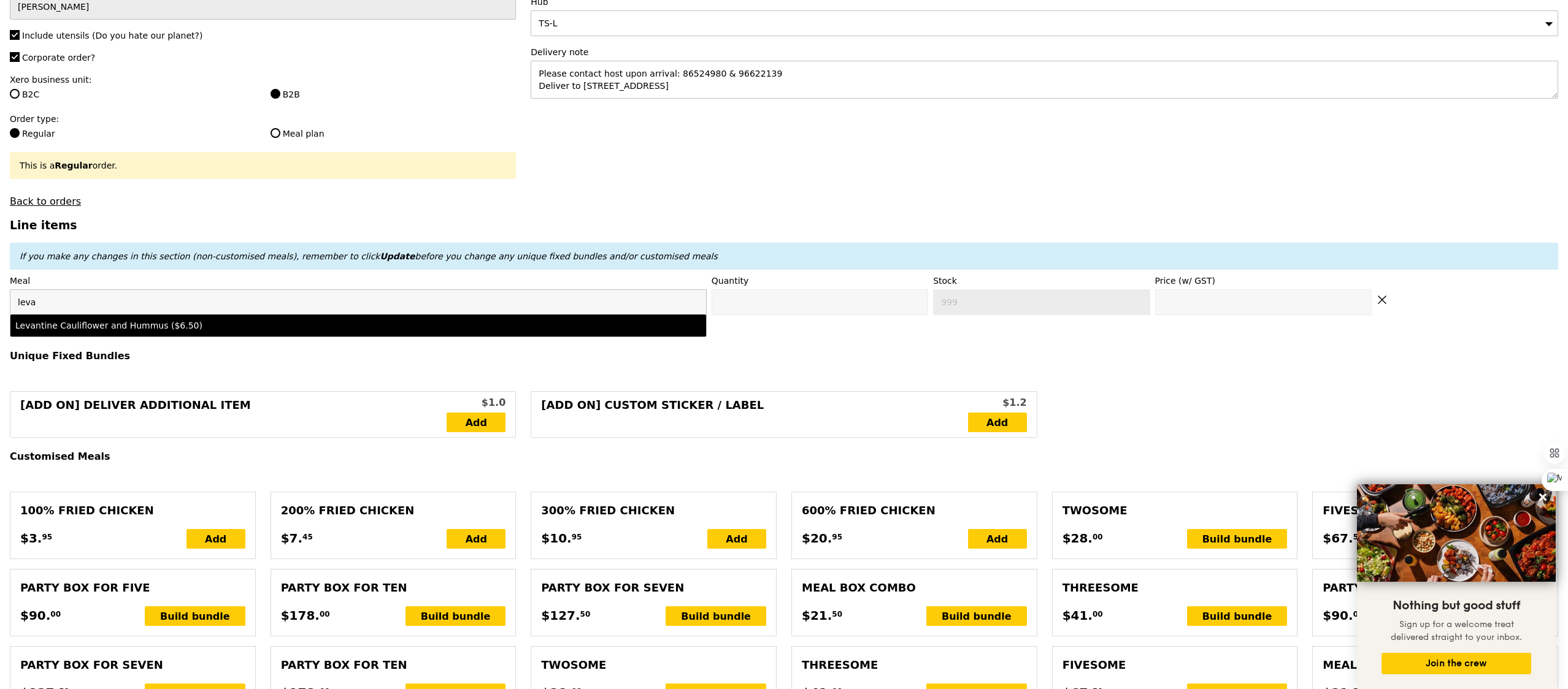
type input "leva"
click at [121, 321] on li "Levantine Cauliflower and Hummus ($6.50)" at bounding box center [357, 326] width 695 height 22
type input "Confirm anyway"
type input "0"
type input "96"
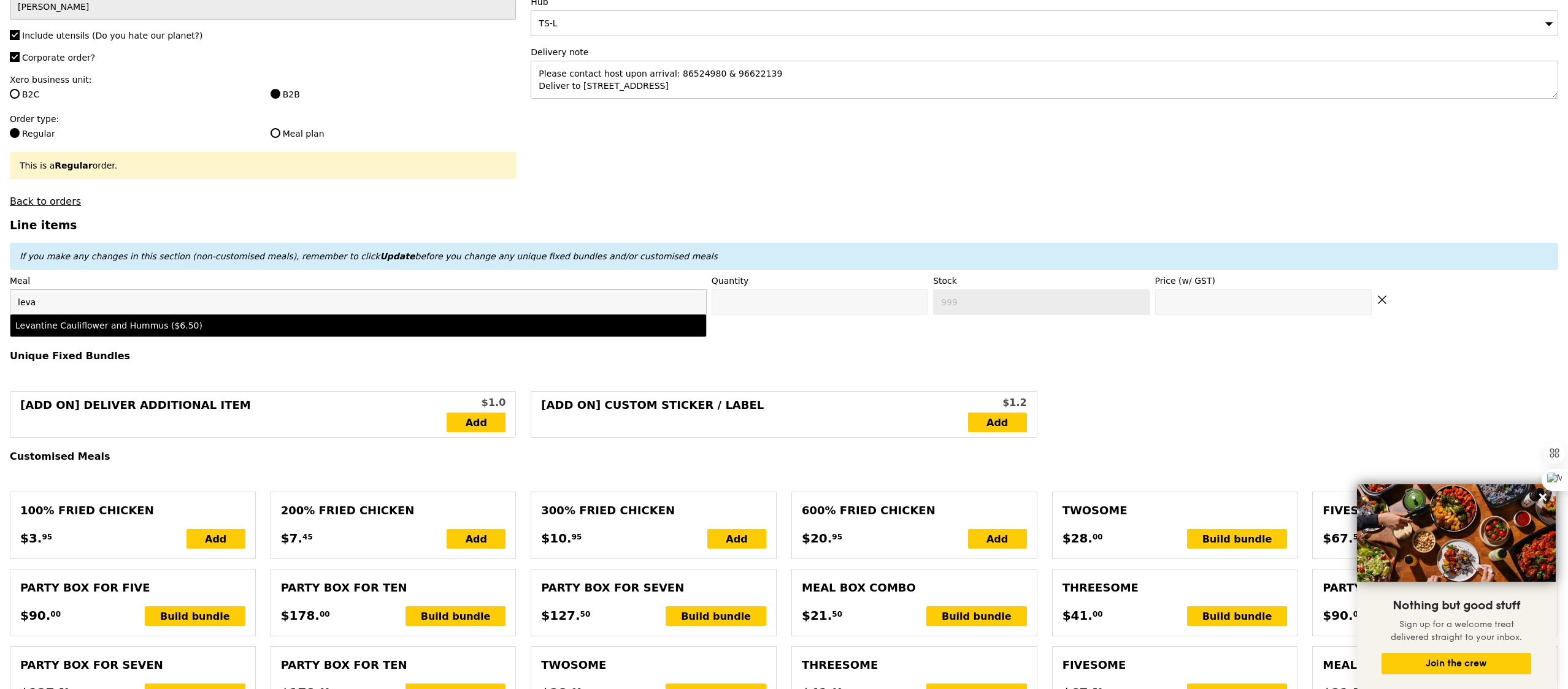
type input "6.5"
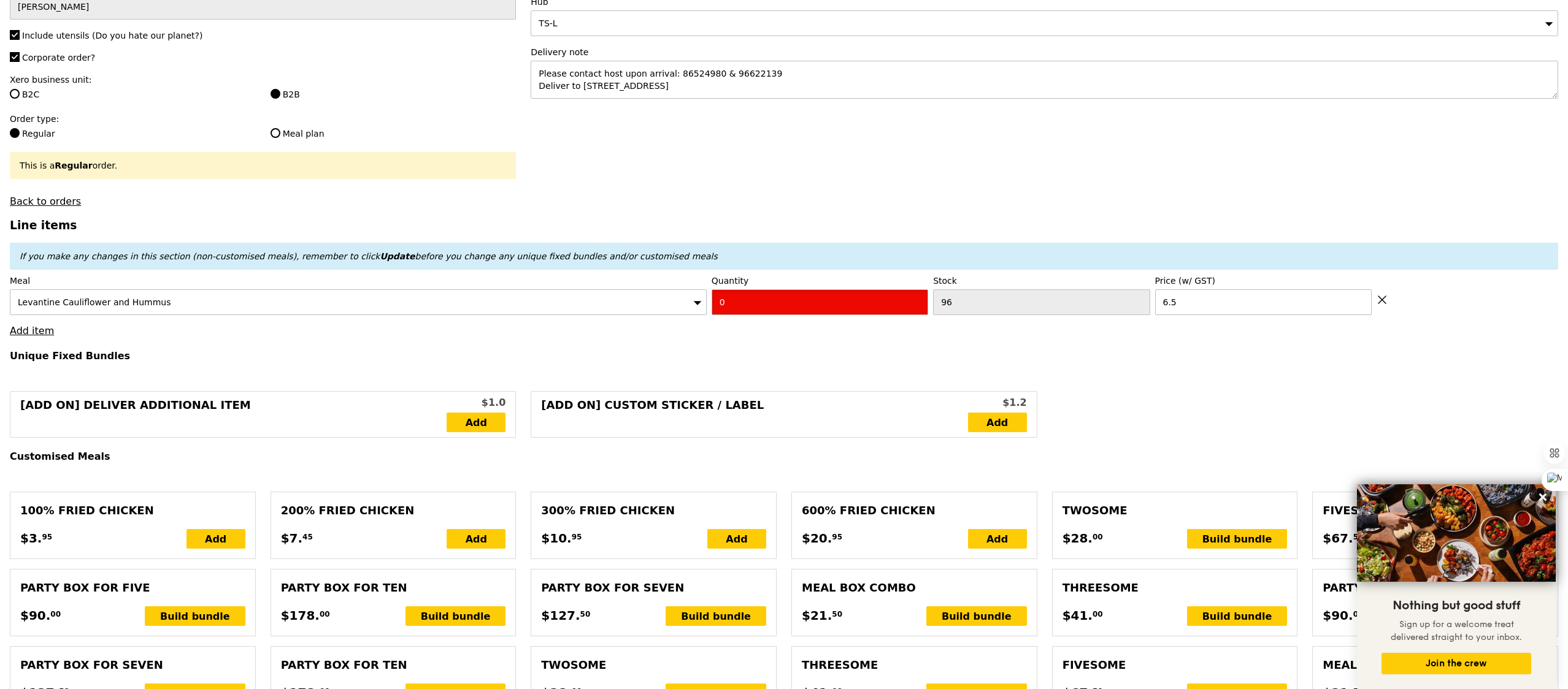
click at [741, 300] on input "0" at bounding box center [820, 303] width 217 height 26
type input "Confirm"
type input "2"
click at [570, 358] on h4 "Unique Fixed Bundles" at bounding box center [784, 356] width 1548 height 12
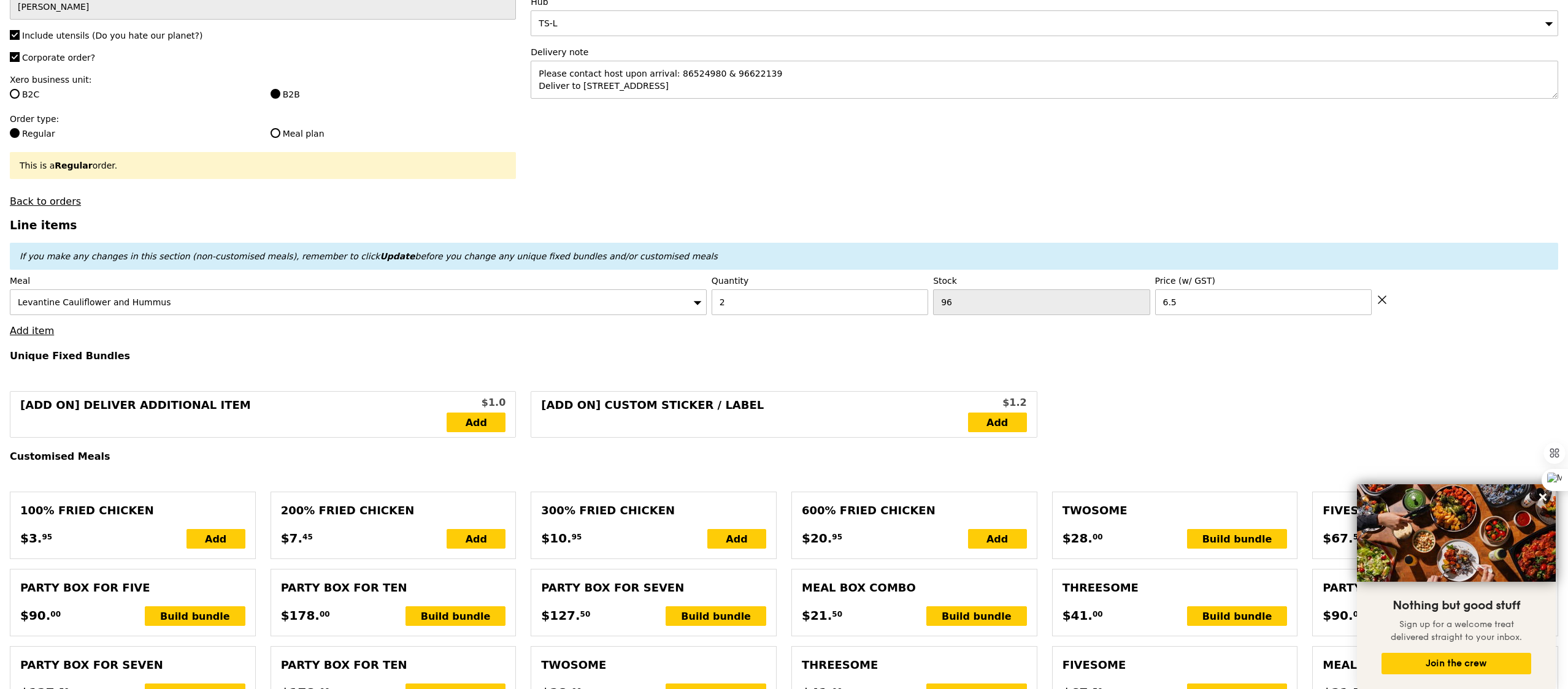
drag, startPoint x: 570, startPoint y: 358, endPoint x: 153, endPoint y: 358, distance: 417.0
click at [159, 358] on h4 "Unique Fixed Bundles" at bounding box center [784, 356] width 1548 height 12
type input "Loading..."
click at [30, 332] on link "Add item" at bounding box center [32, 331] width 45 height 12
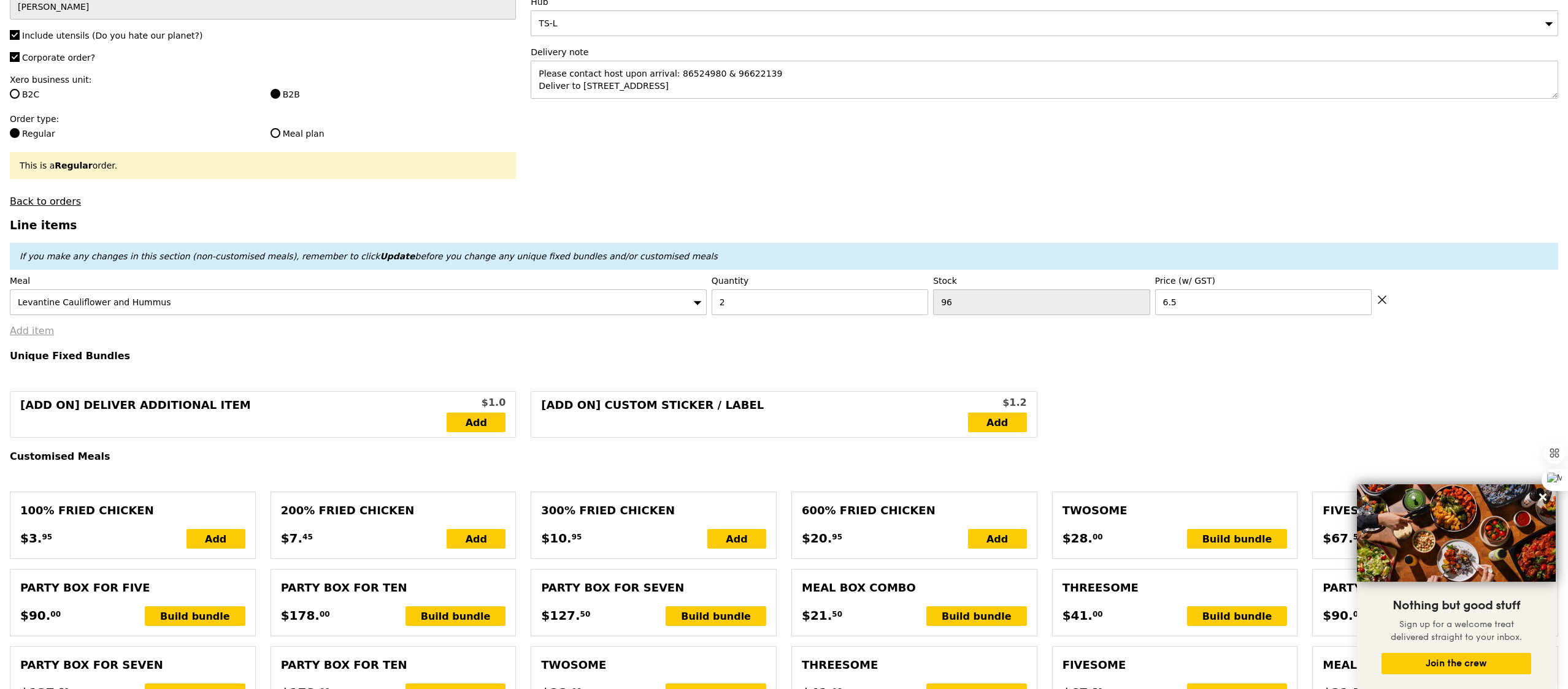
type input "384.00"
type input "387.95"
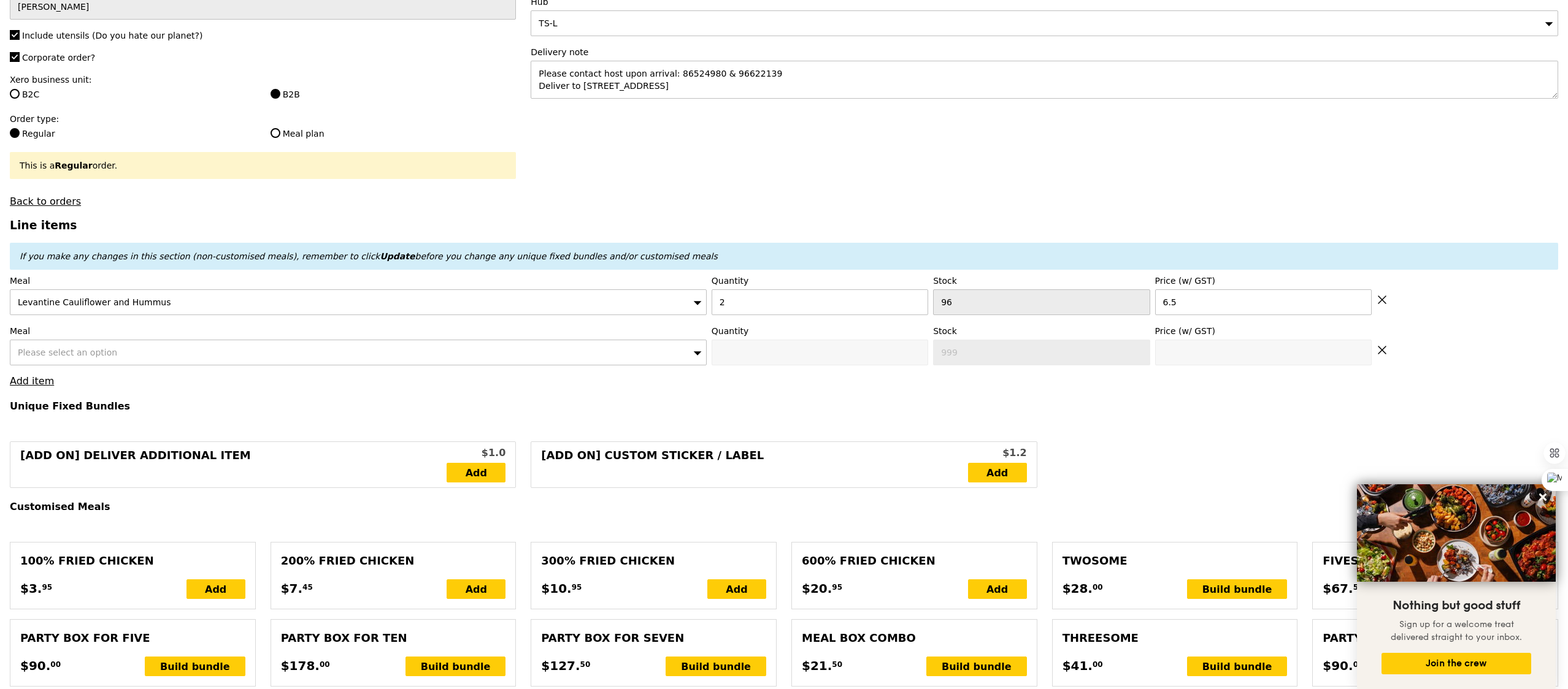
click at [62, 332] on label "Meal" at bounding box center [357, 331] width 697 height 12
type input "Confirm"
click at [60, 349] on div "Please select an option" at bounding box center [357, 352] width 697 height 26
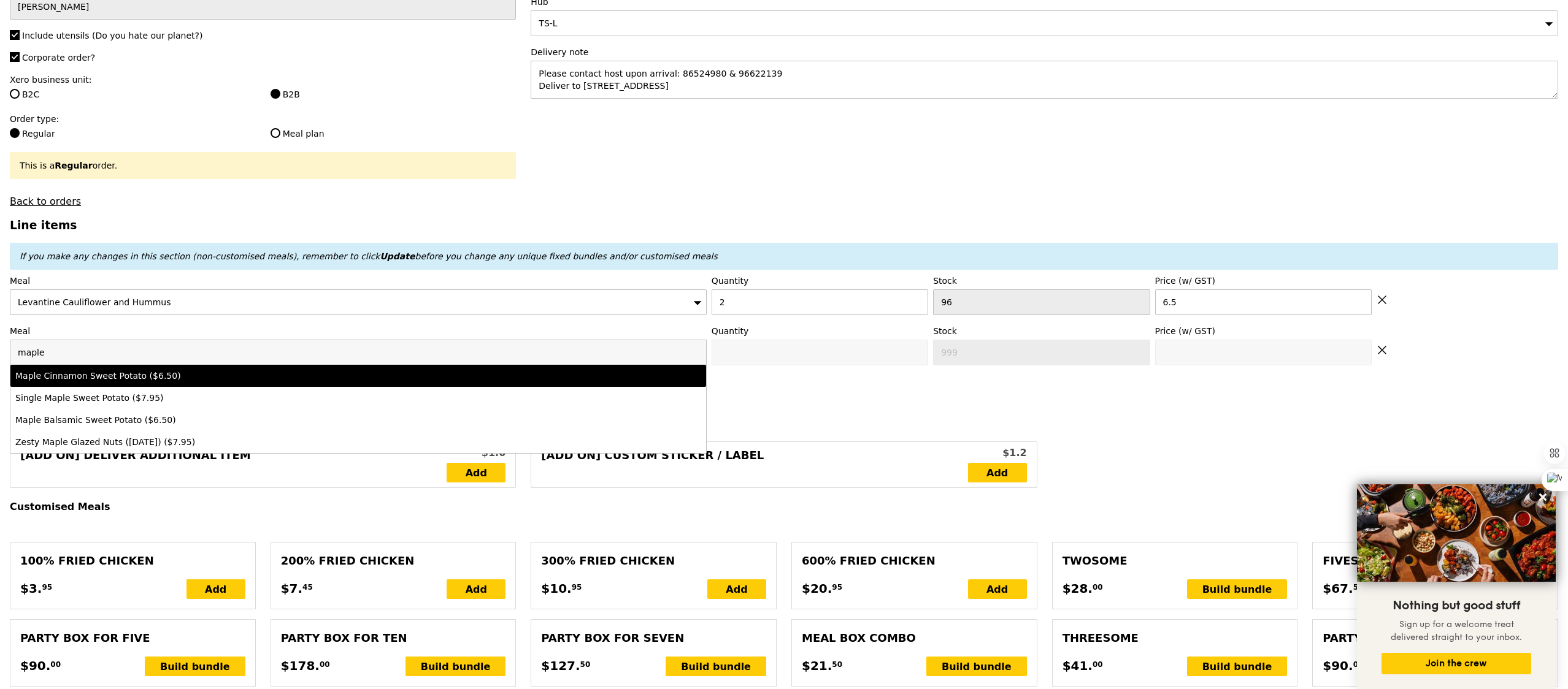
type input "maple"
click at [140, 382] on div "Maple Cinnamon Sweet Potato ($6.50)" at bounding box center [273, 375] width 514 height 12
type input "Confirm anyway"
type input "0"
type input "94"
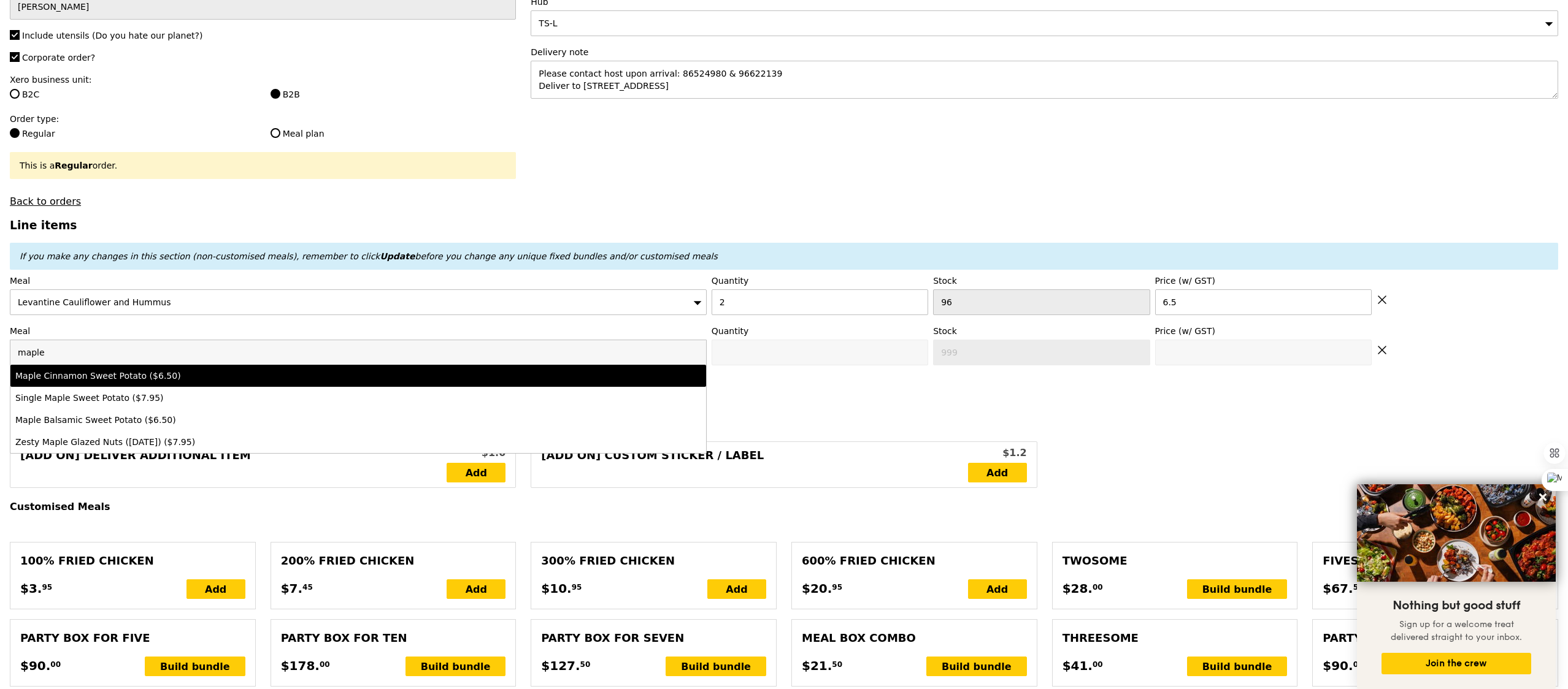
type input "6.5"
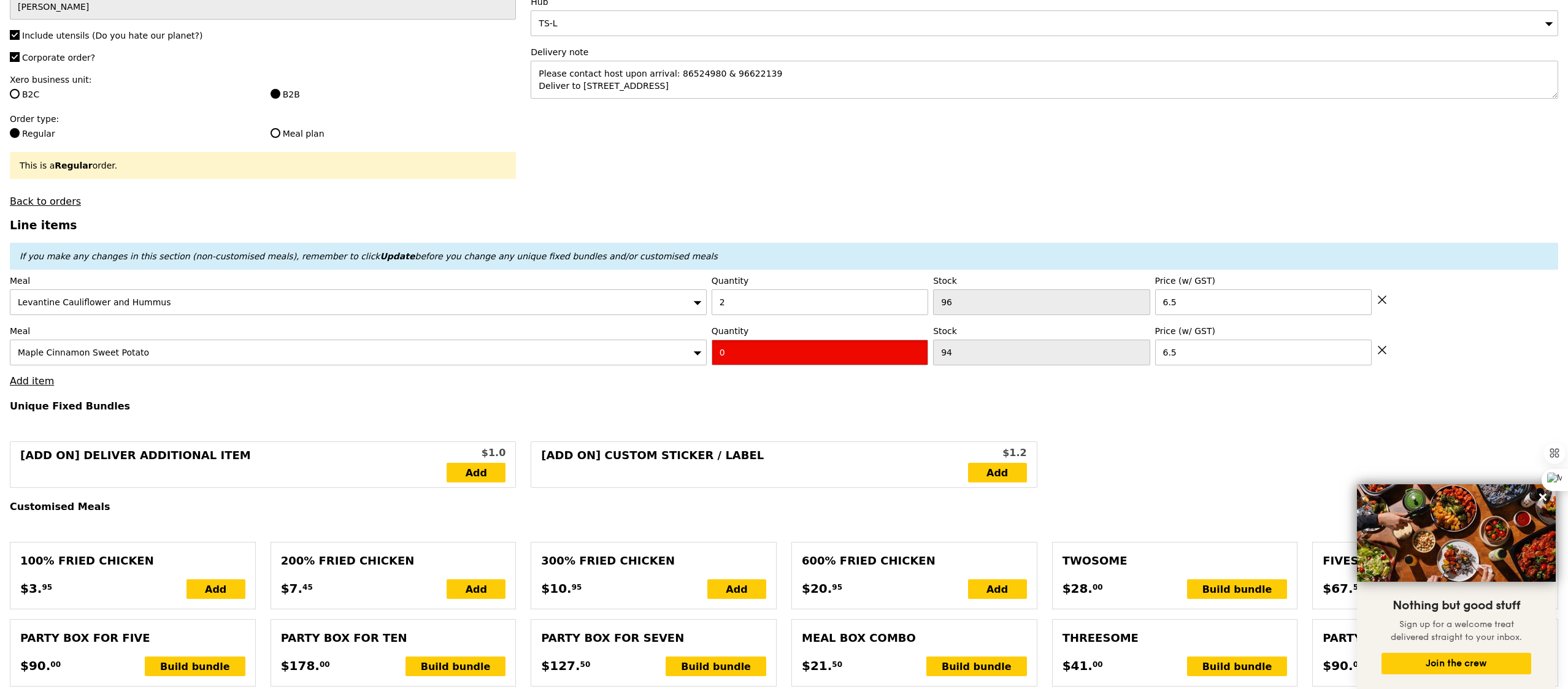
click at [772, 365] on input "0" at bounding box center [820, 352] width 217 height 26
type input "Confirm"
type input "2"
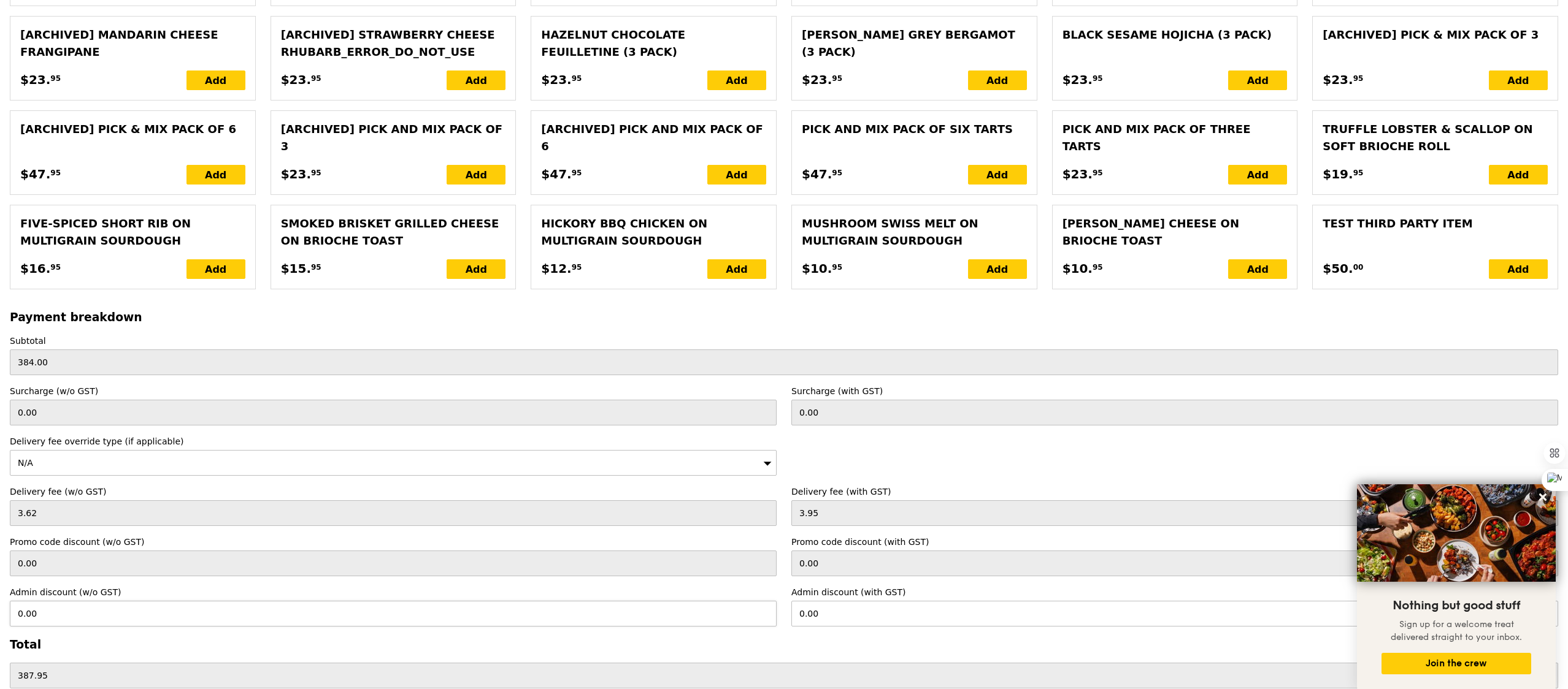
scroll to position [2453, 0]
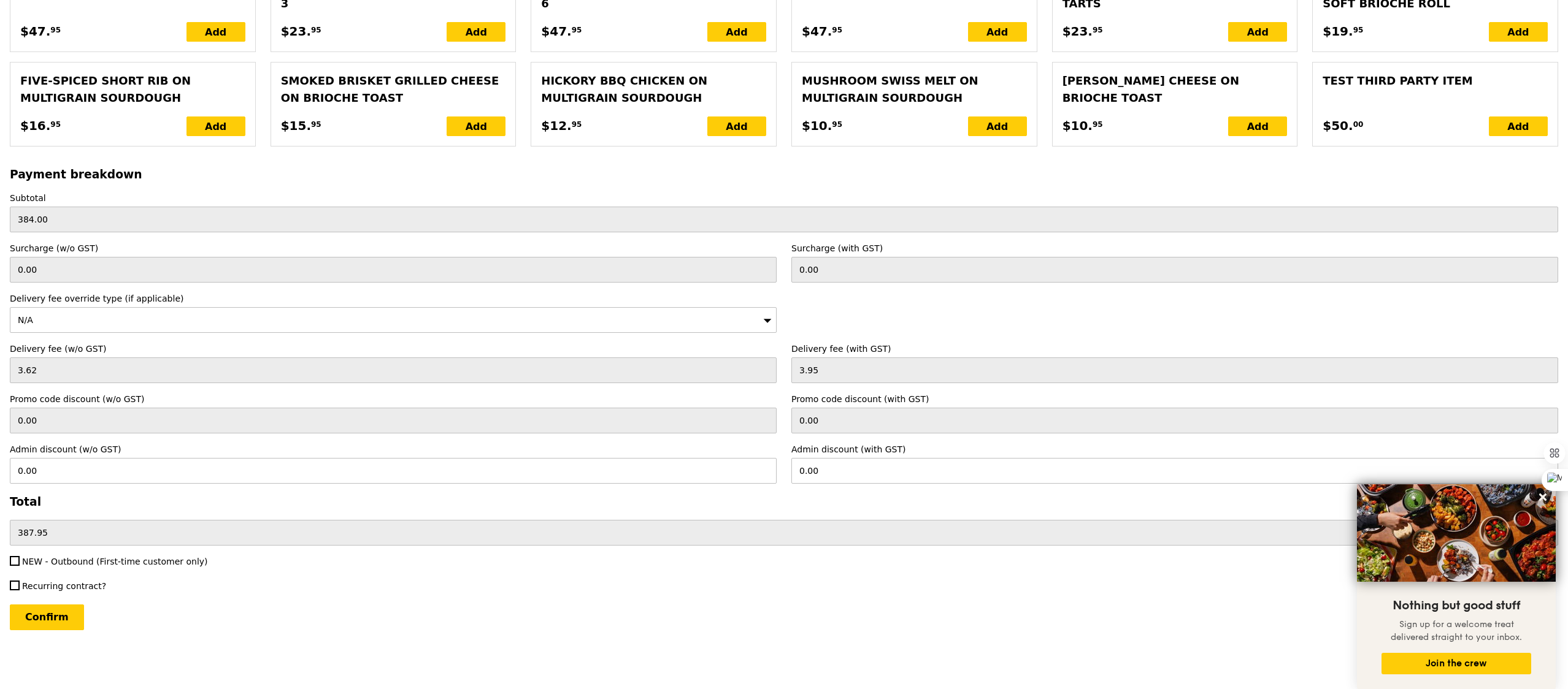
type input "Loading..."
type input "397.00"
type input "400.95"
type input "Confirm"
click at [145, 560] on span "NEW - Outbound (First-time customer only)" at bounding box center [115, 561] width 186 height 9
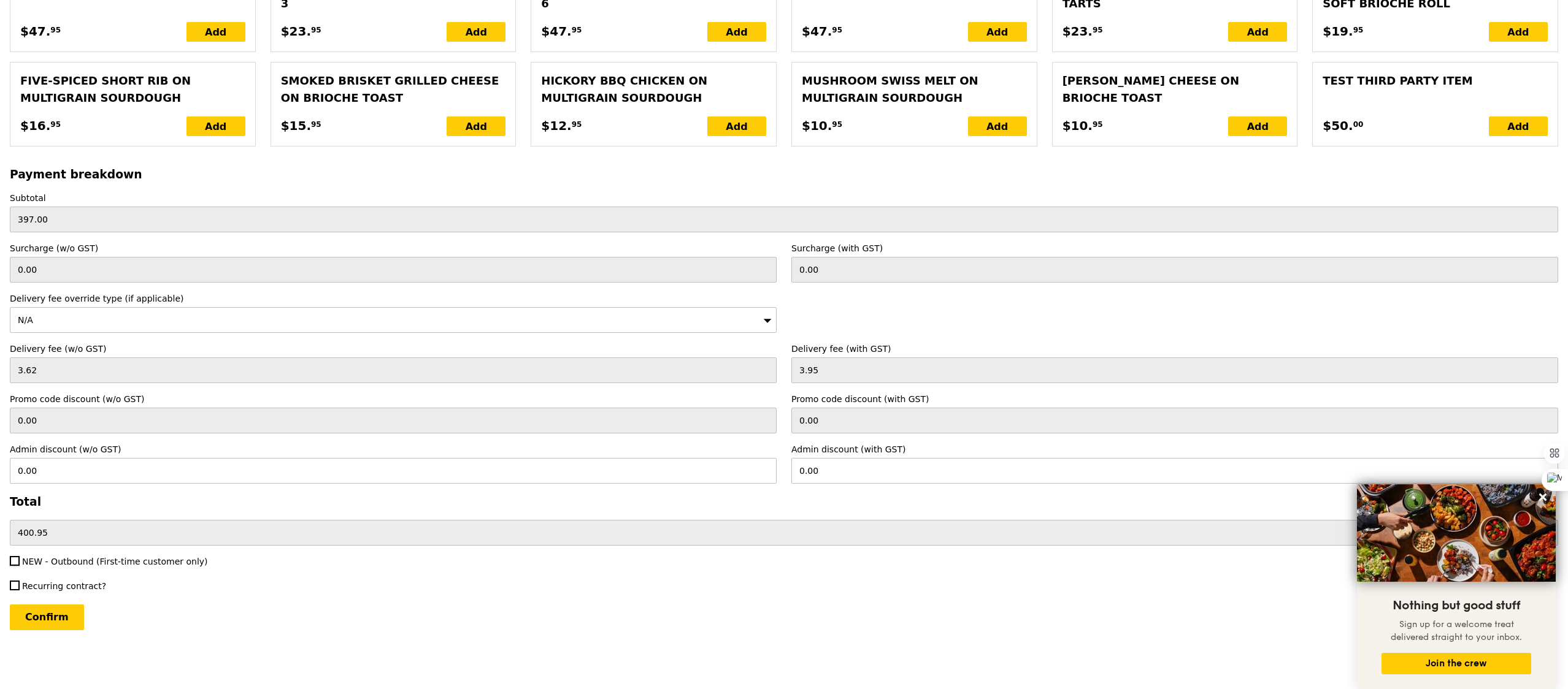
click at [20, 560] on input "NEW - Outbound (First-time customer only)" at bounding box center [14, 560] width 9 height 9
checkbox input "true"
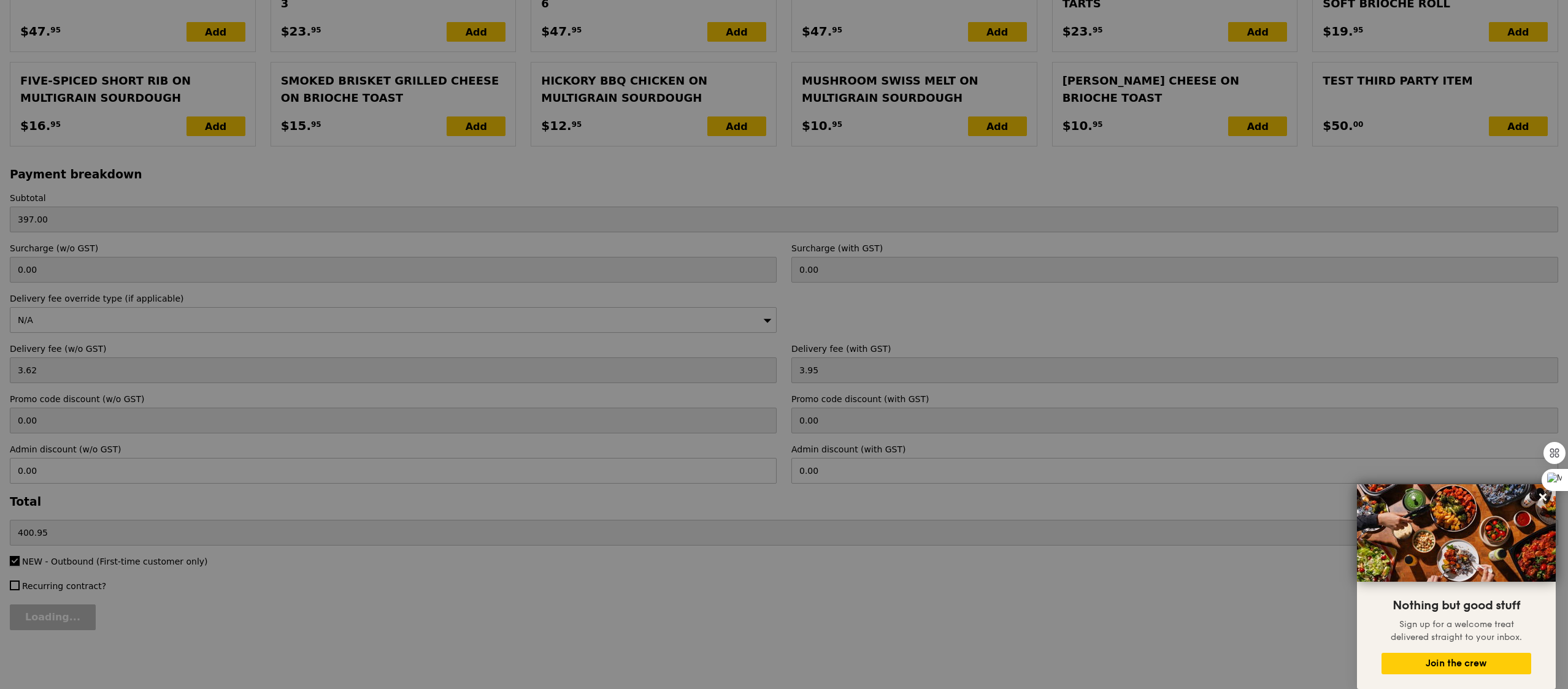
type input "Confirm"
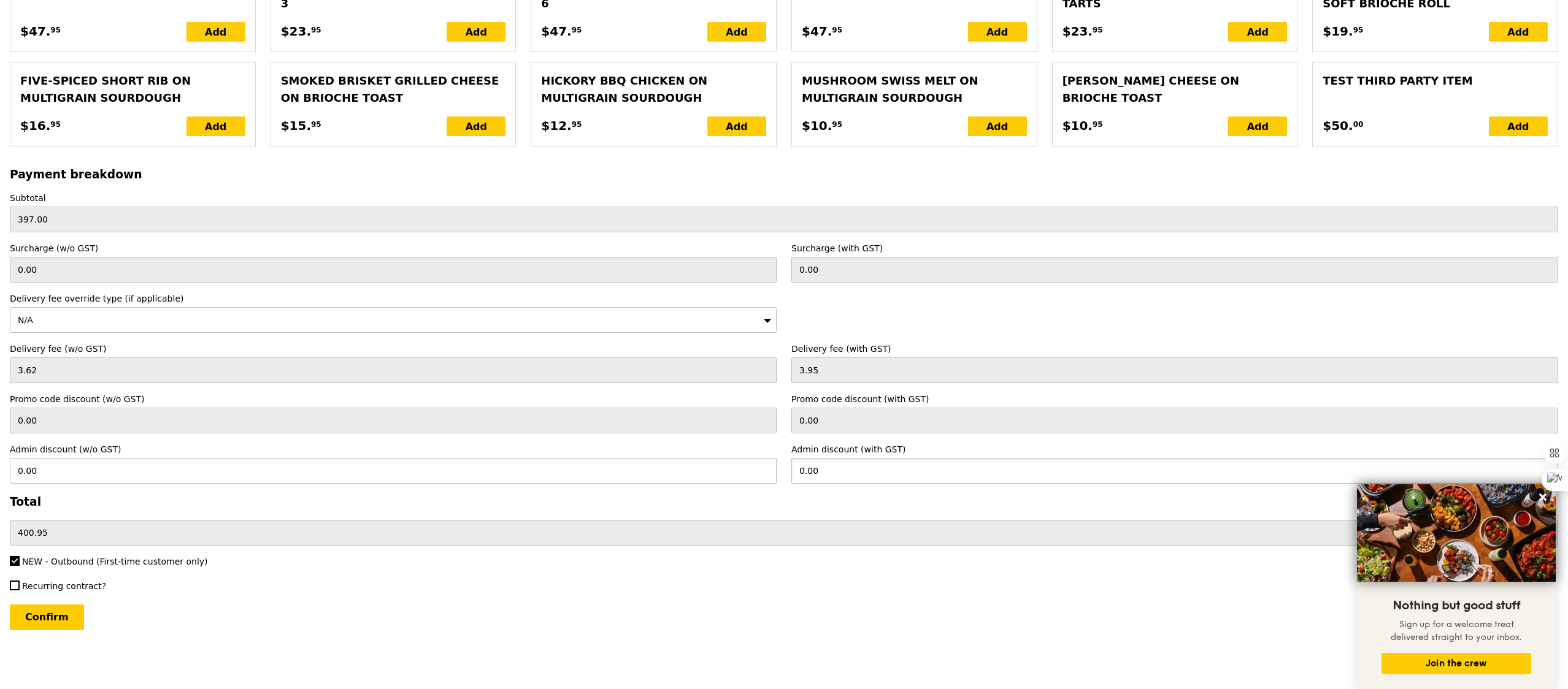
click at [866, 481] on input "0.00" at bounding box center [1174, 470] width 766 height 26
type input "19.85"
type input "18.21"
type input "381.10"
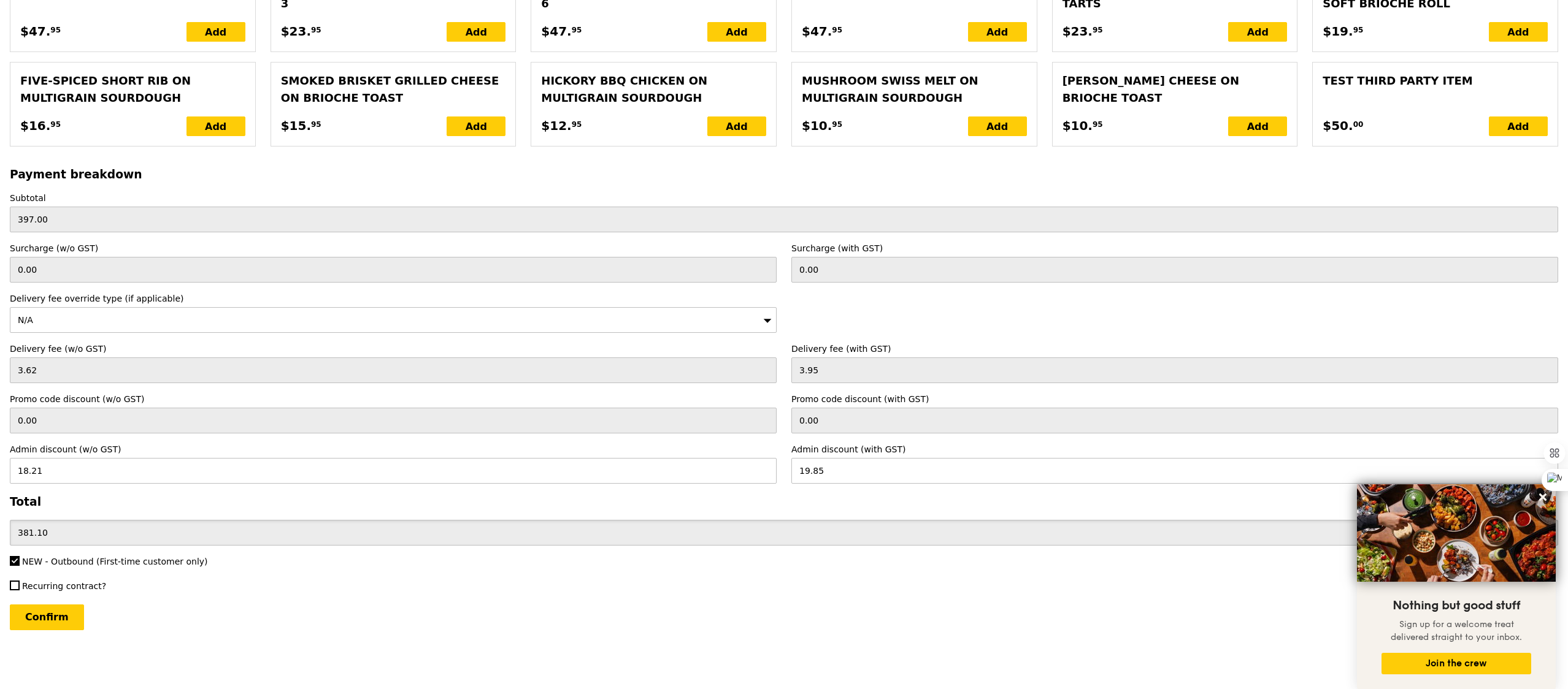
click at [808, 520] on input "381.10" at bounding box center [784, 533] width 1548 height 26
click at [100, 321] on div "N/A" at bounding box center [393, 320] width 766 height 26
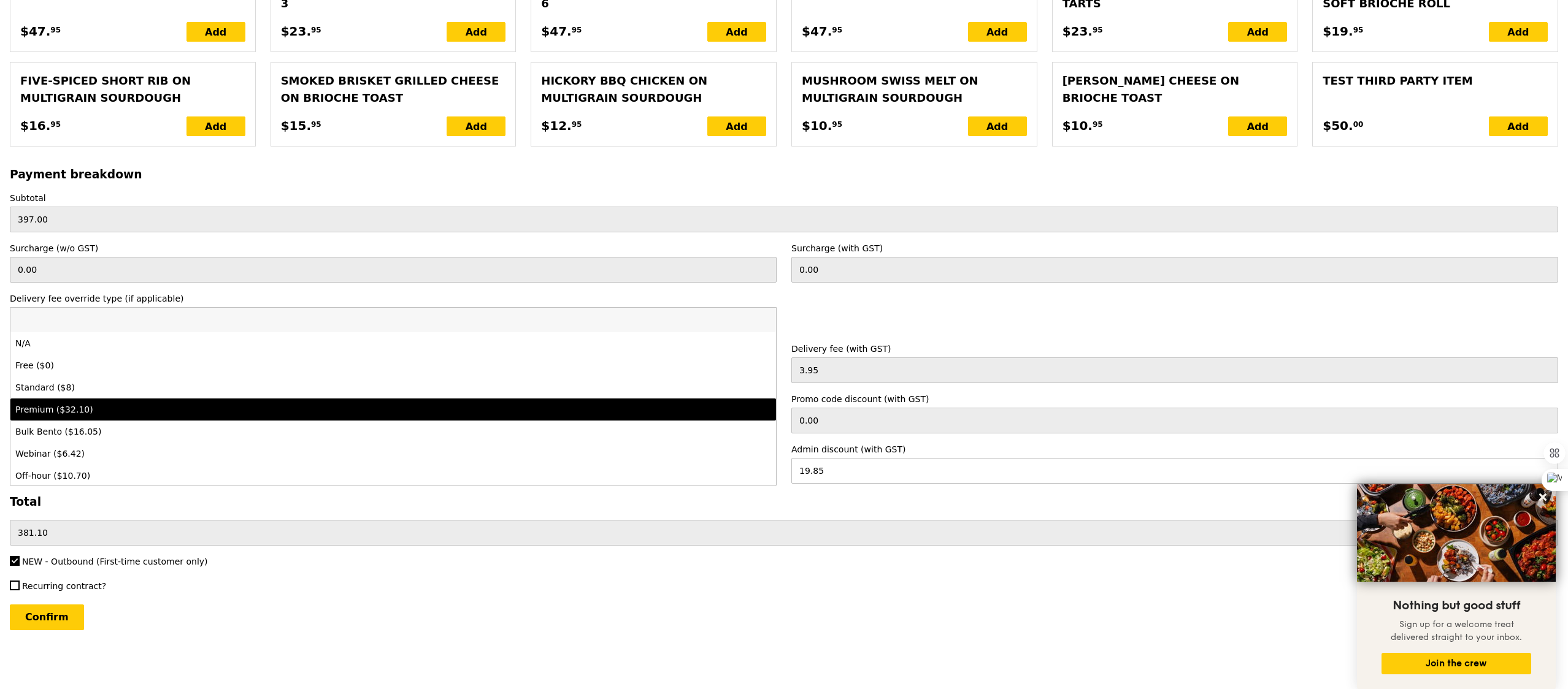
click at [84, 410] on div "Premium ($32.10)" at bounding box center [298, 410] width 567 height 12
type input "Loading..."
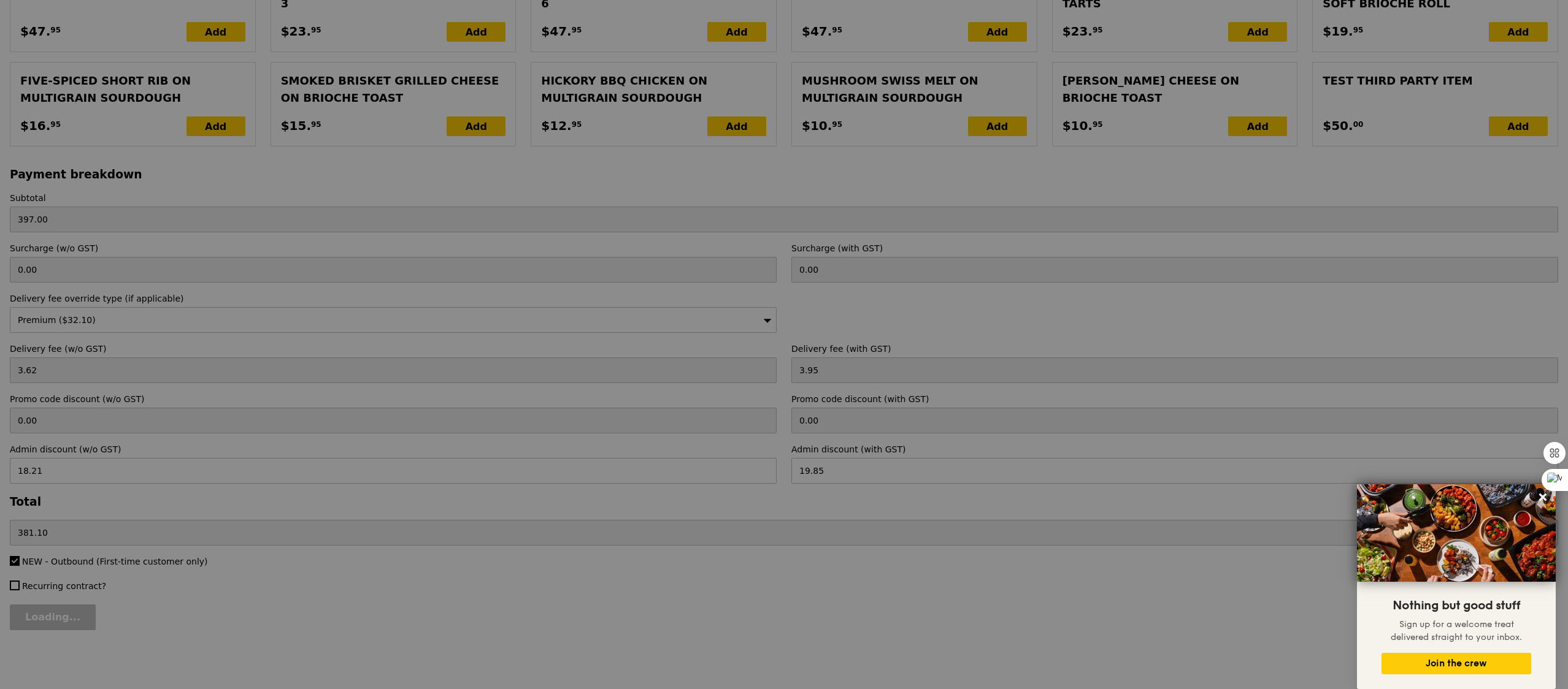
type input "29.45"
type input "32.10"
type input "409.25"
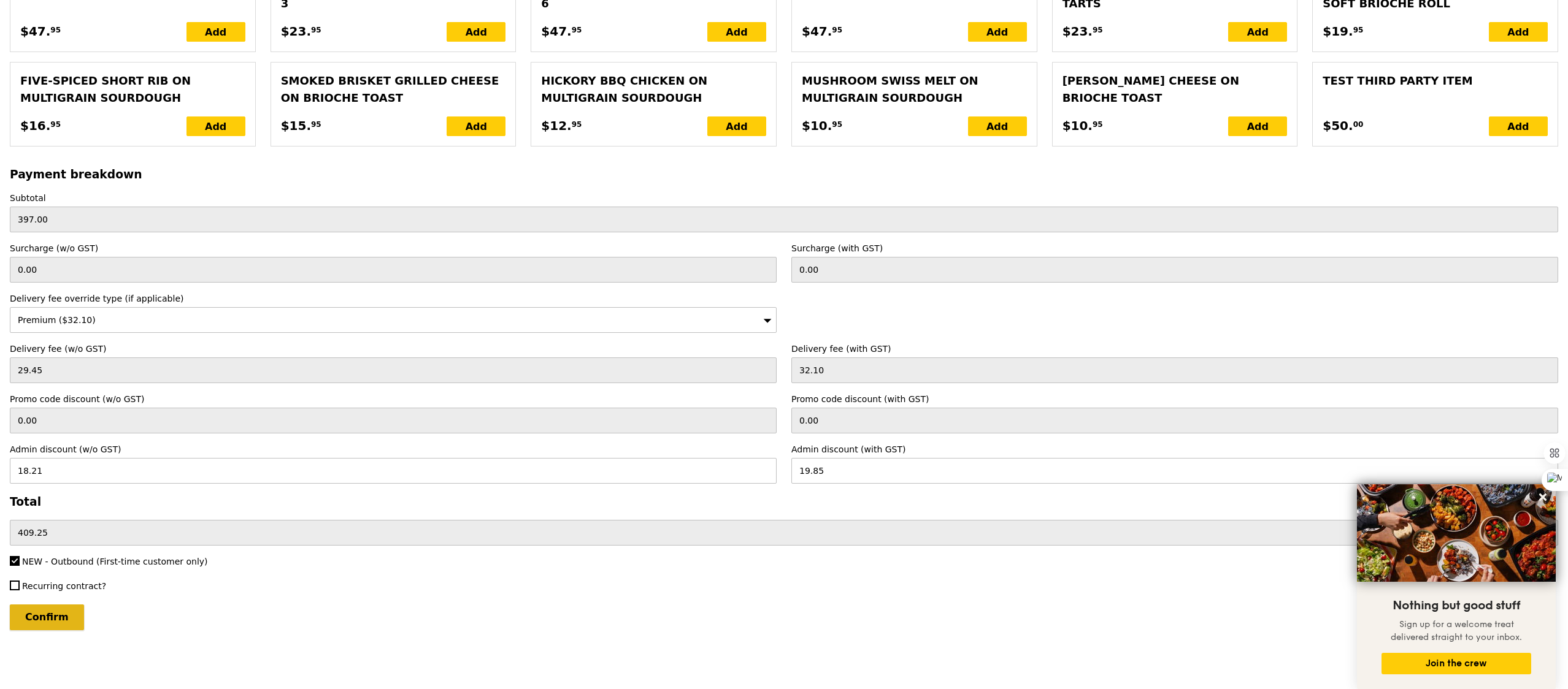
click at [66, 626] on input "Confirm" at bounding box center [46, 617] width 75 height 26
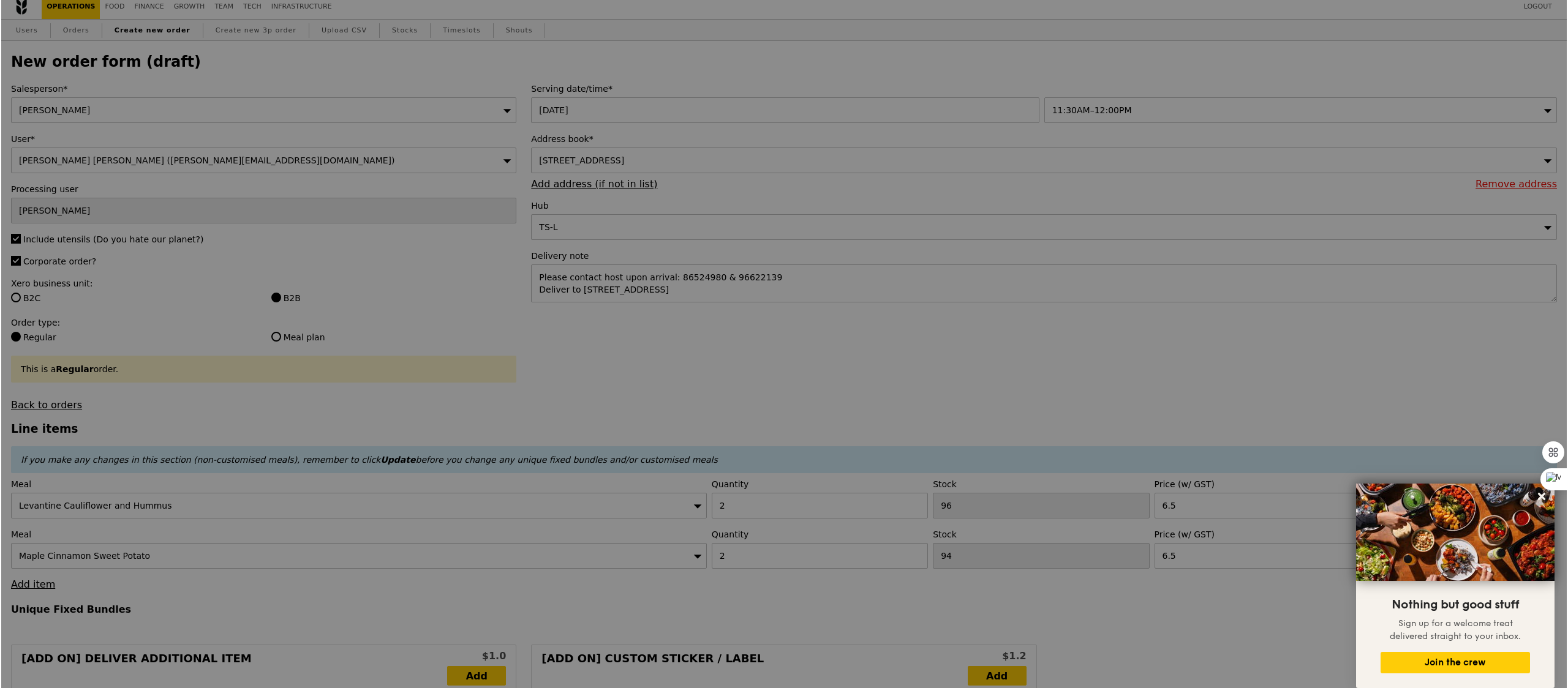
scroll to position [0, 0]
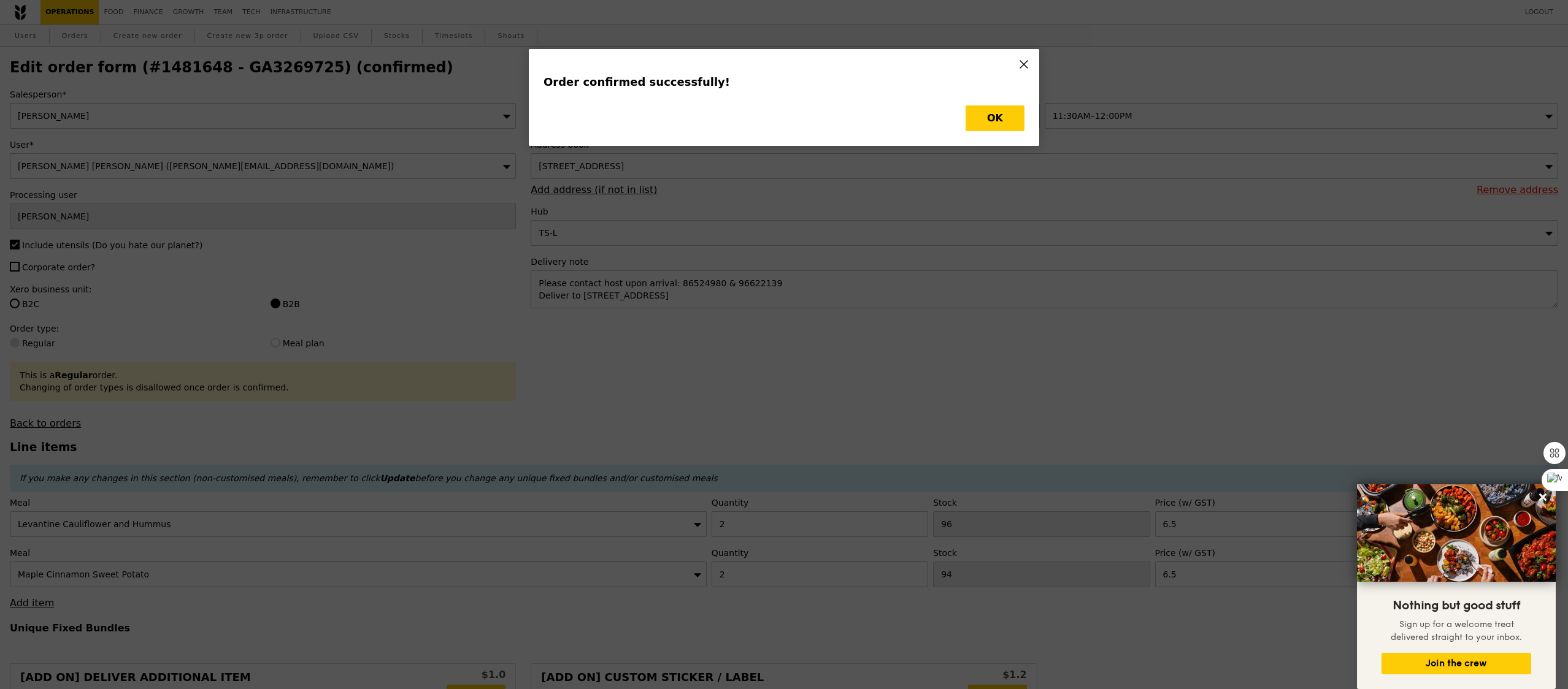
type input "Loading..."
checkbox input "false"
type input "94"
type input "6.50"
type input "96"
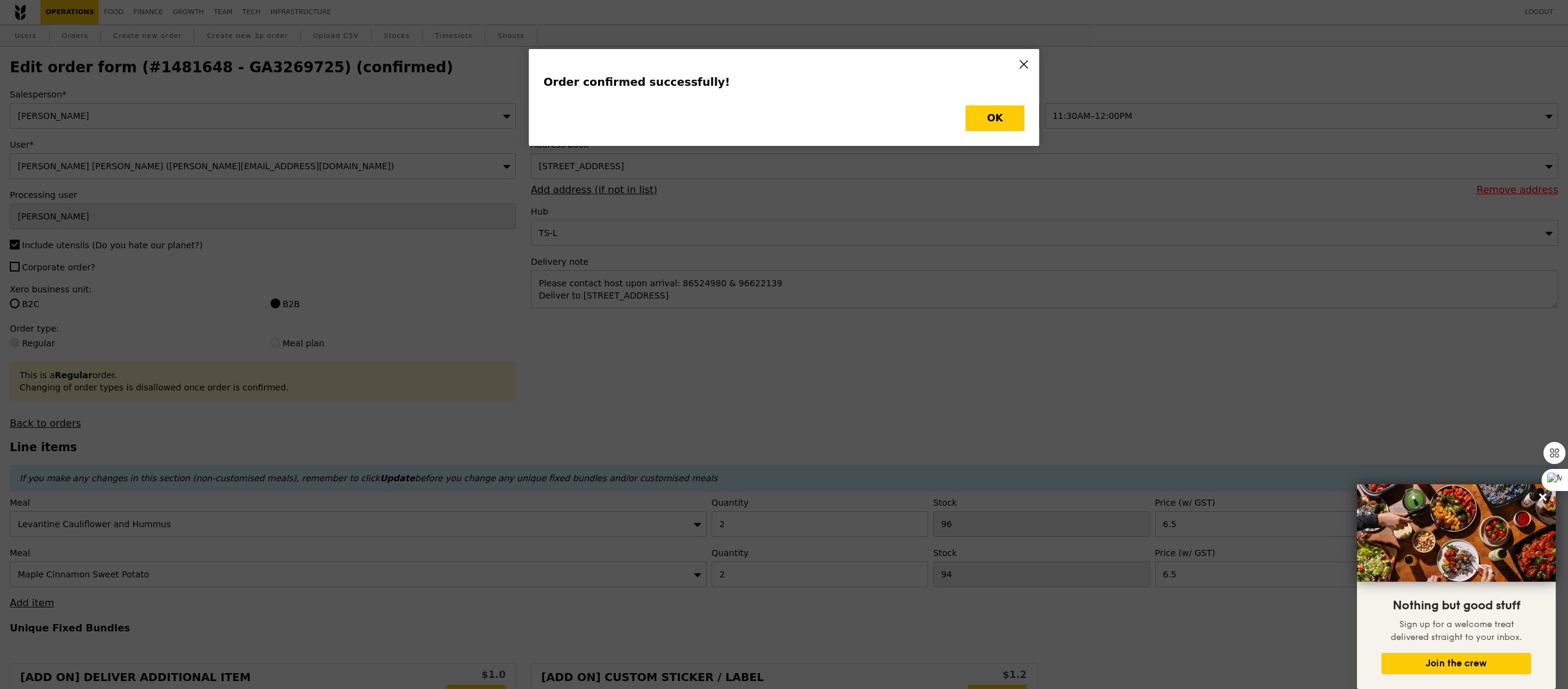
type input "6.50"
type input "92"
type input "94"
type input "Update"
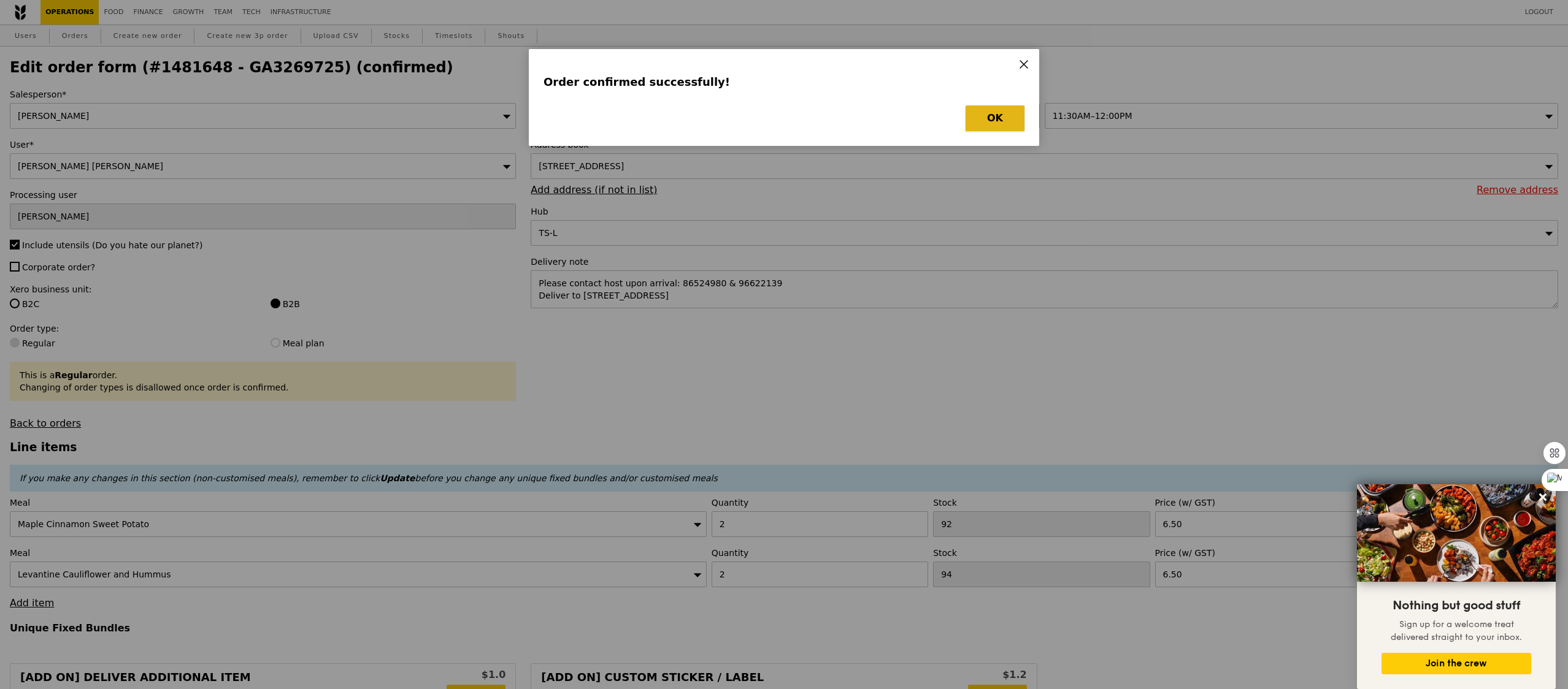
click at [1001, 116] on button "OK" at bounding box center [994, 118] width 59 height 26
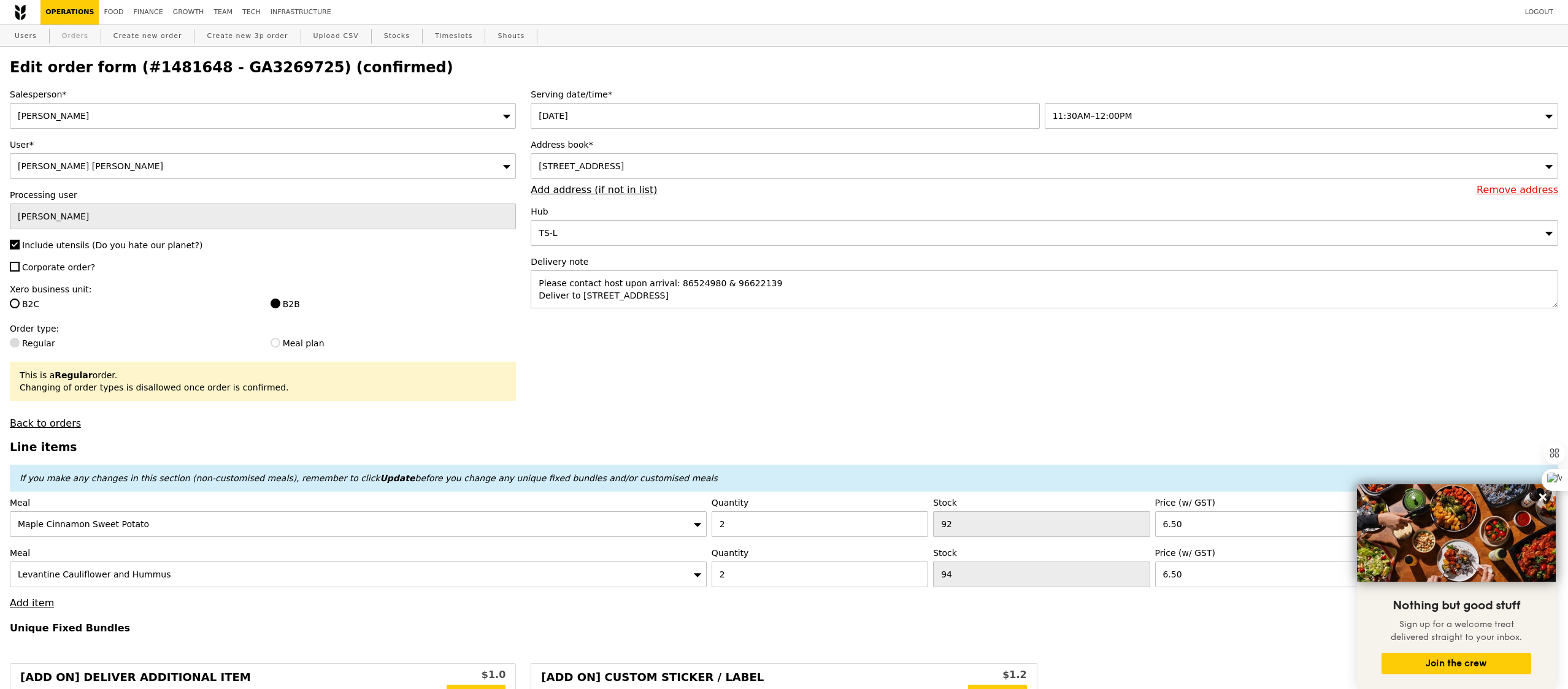
click at [63, 34] on link "Orders" at bounding box center [75, 36] width 36 height 22
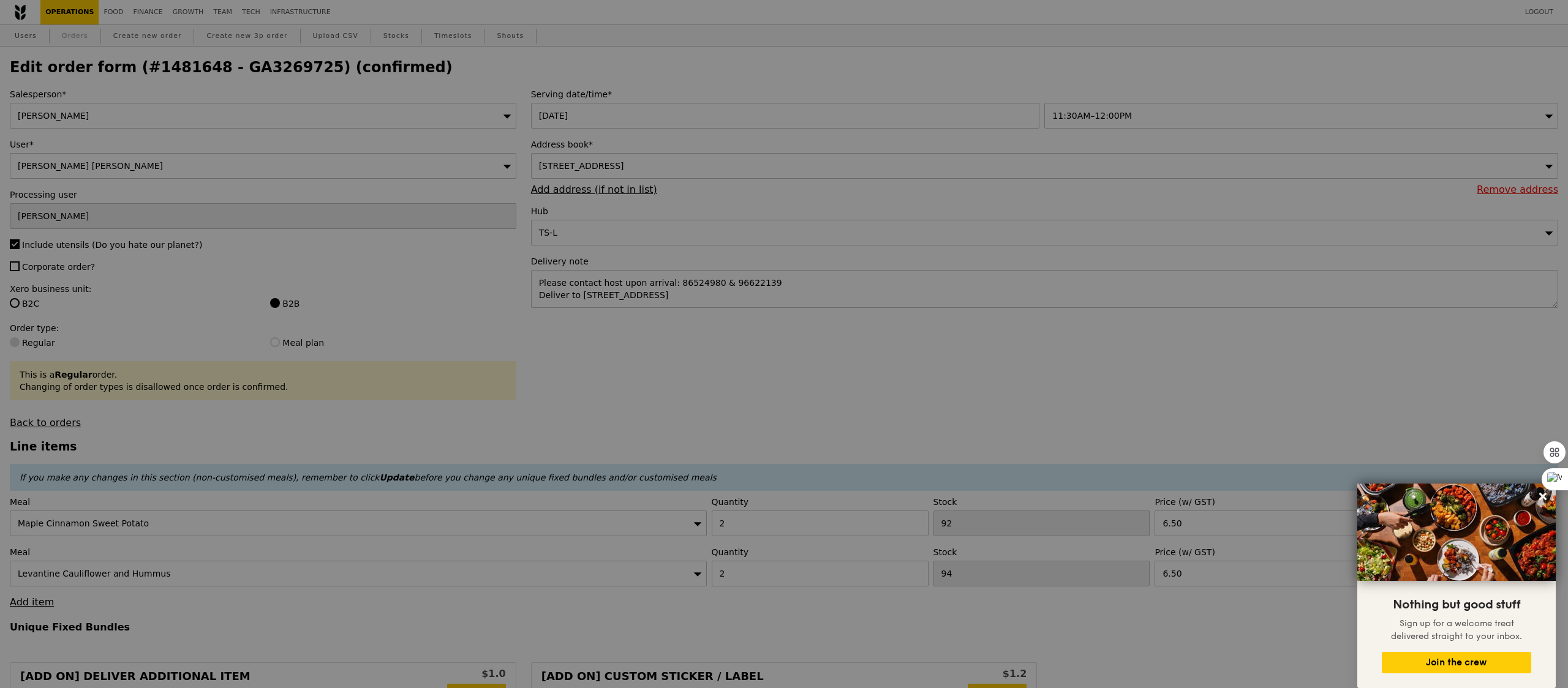
select select "100"
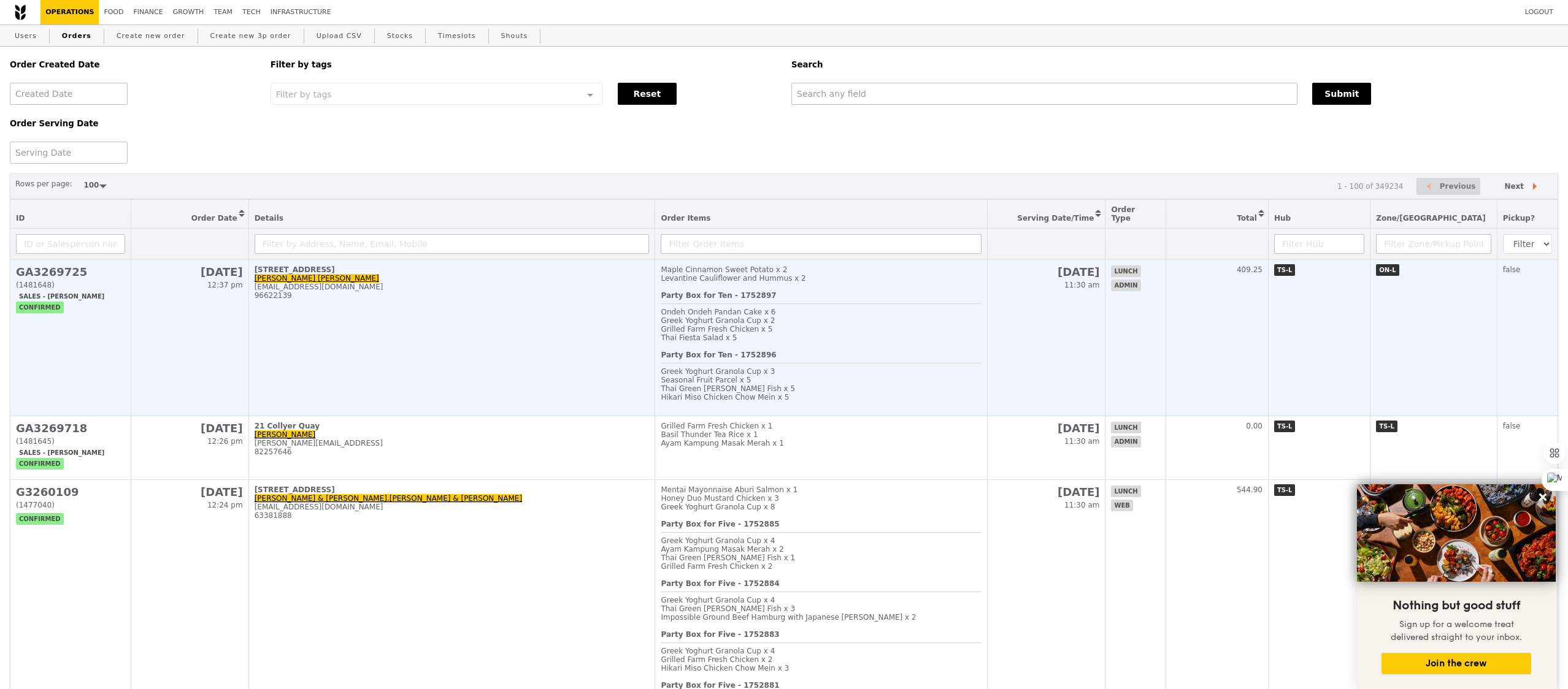
click at [394, 344] on td "[STREET_ADDRESS] Yan Thein [EMAIL_ADDRESS][DOMAIN_NAME] 96622139" at bounding box center [452, 338] width 406 height 156
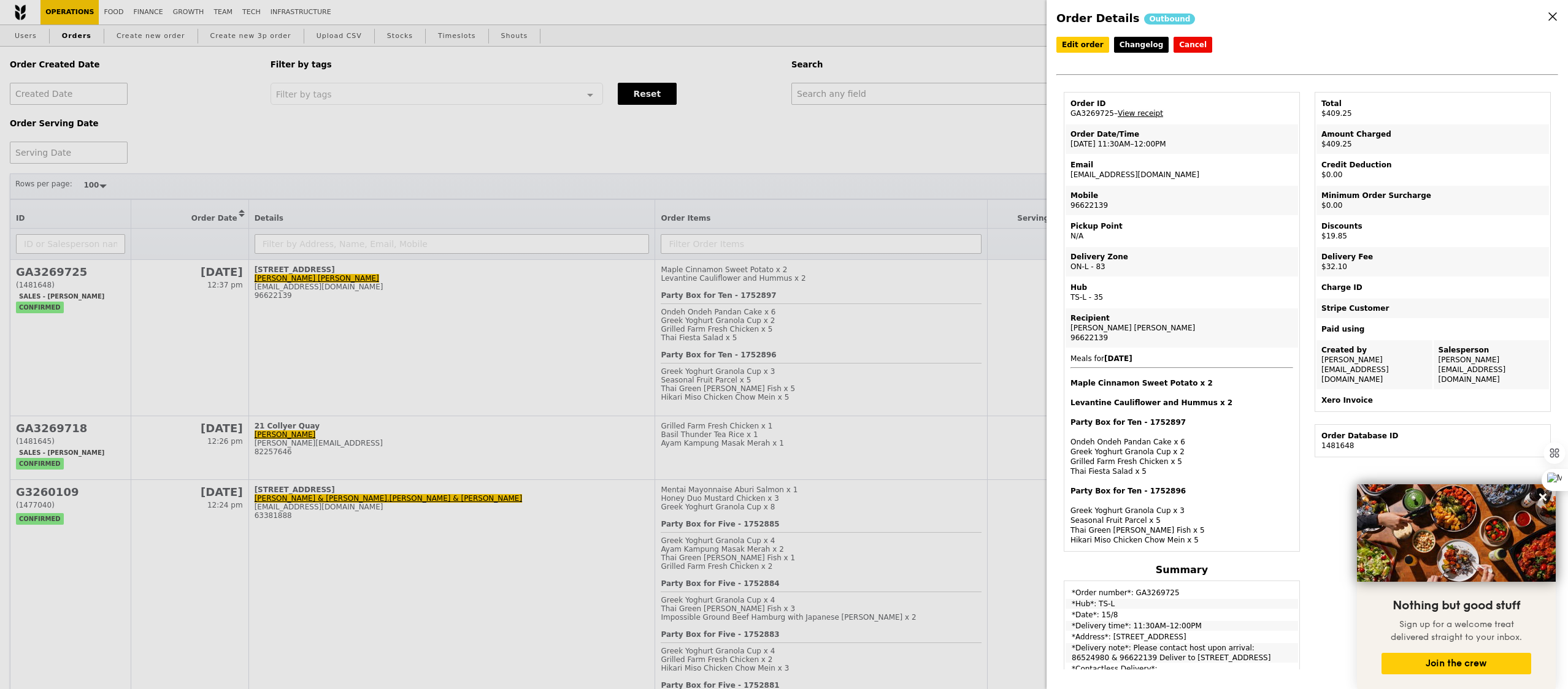
click at [1140, 113] on link "View receipt" at bounding box center [1140, 113] width 45 height 9
click at [1097, 119] on td "Order ID GA3269725 – View receipt" at bounding box center [1181, 108] width 232 height 29
copy td "GA3269725"
click at [991, 91] on div "Order Details Outbound Edit order Changelog Cancel Order ID GA3269725 – View re…" at bounding box center [784, 344] width 1568 height 689
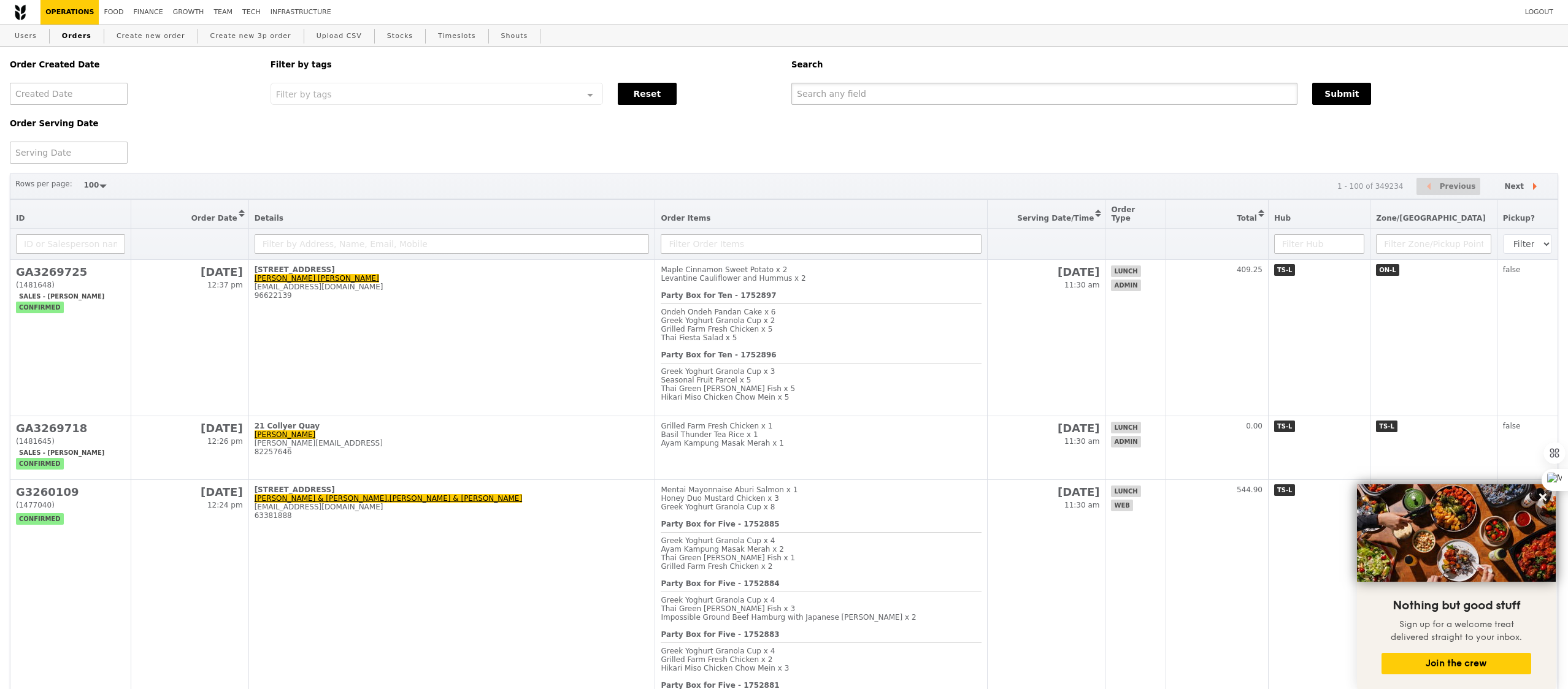
click at [991, 91] on input "text" at bounding box center [1044, 94] width 506 height 22
paste input "GA3269725"
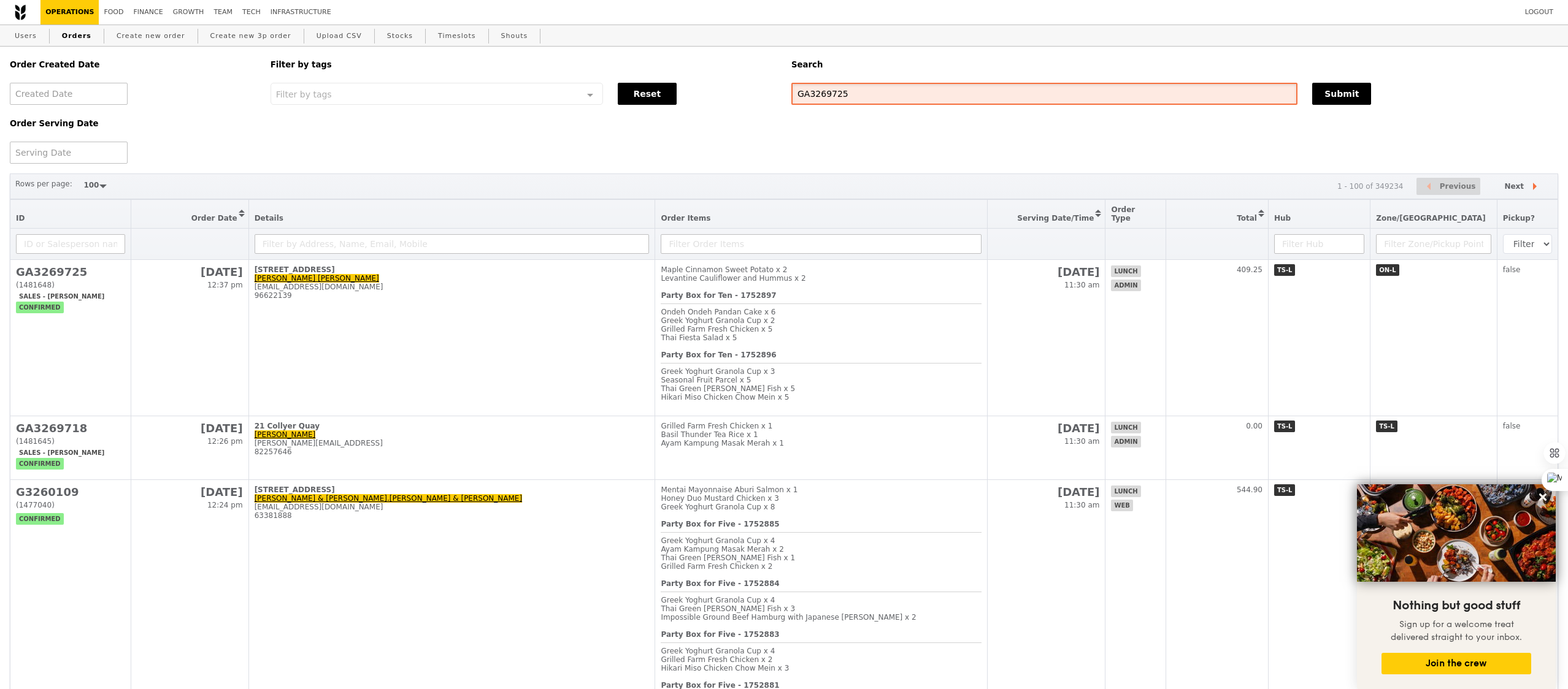
type input "GA3269725"
